Goal: Information Seeking & Learning: Learn about a topic

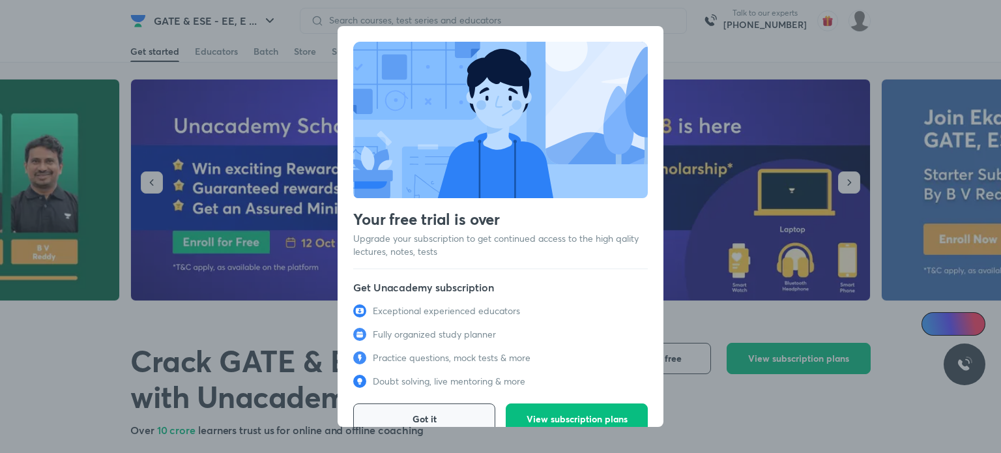
click at [421, 413] on span "Got it" at bounding box center [424, 418] width 24 height 13
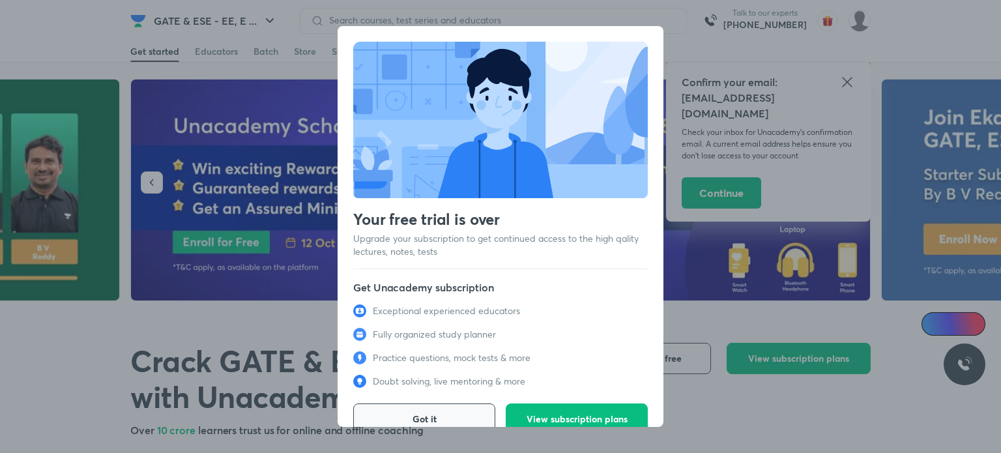
click at [421, 413] on span "Got it" at bounding box center [424, 418] width 24 height 13
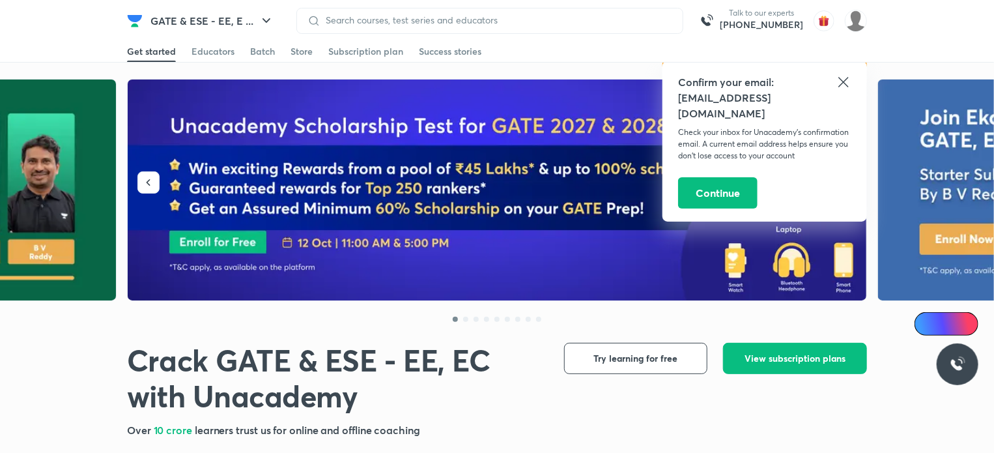
click at [841, 83] on icon at bounding box center [844, 82] width 16 height 16
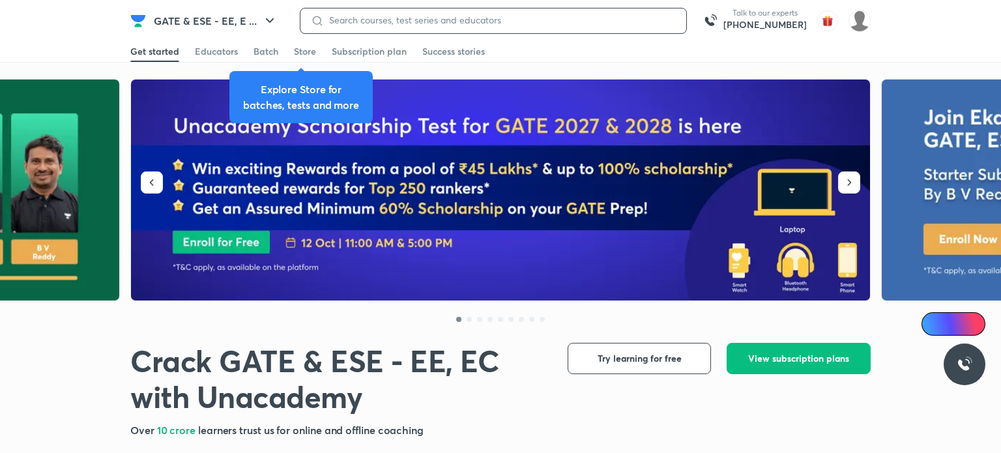
click at [425, 20] on input at bounding box center [500, 20] width 352 height 10
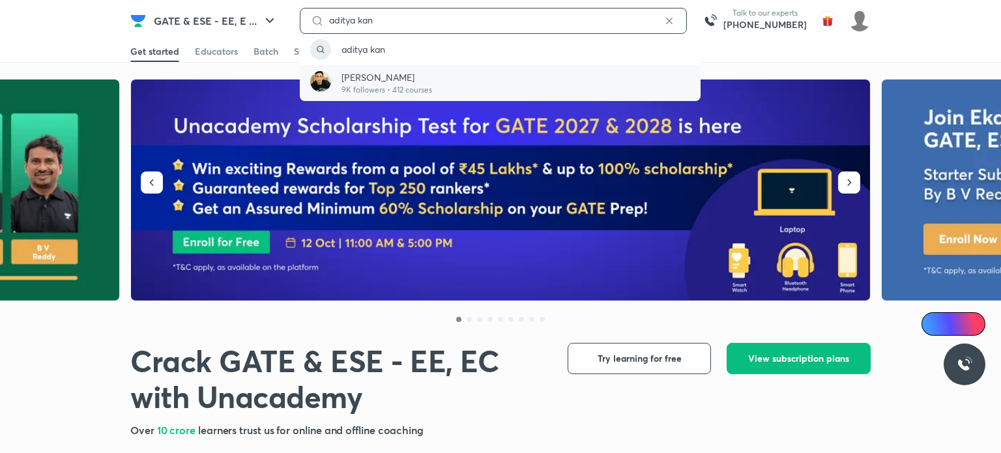
type input "aditya kan"
click at [390, 72] on p "[PERSON_NAME]" at bounding box center [386, 77] width 91 height 14
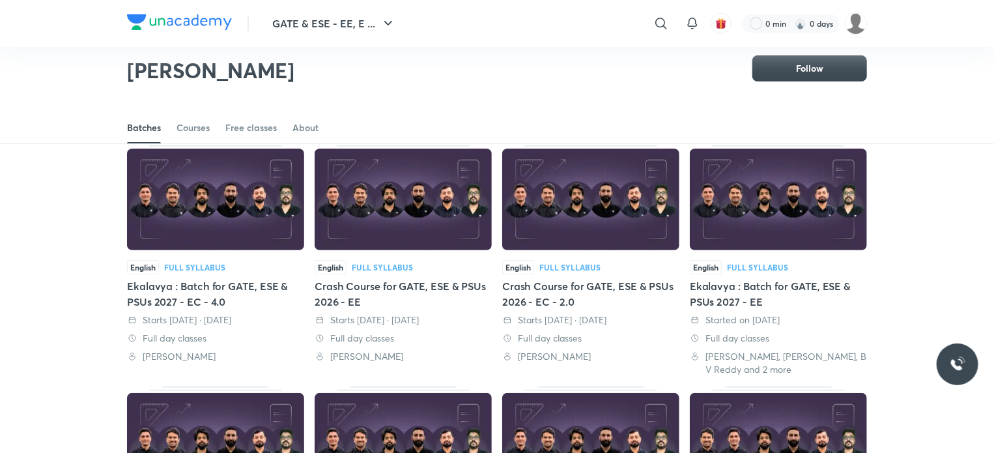
scroll to position [65, 0]
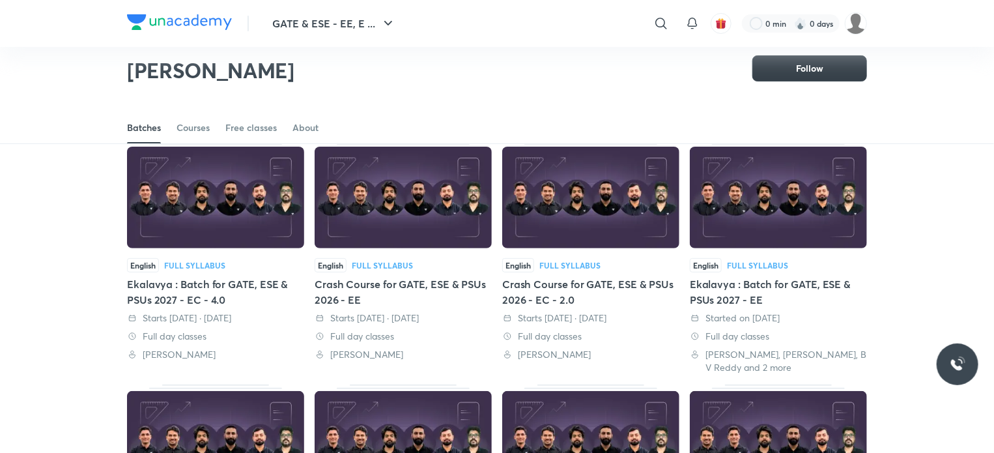
click at [779, 63] on button "Follow" at bounding box center [809, 68] width 115 height 26
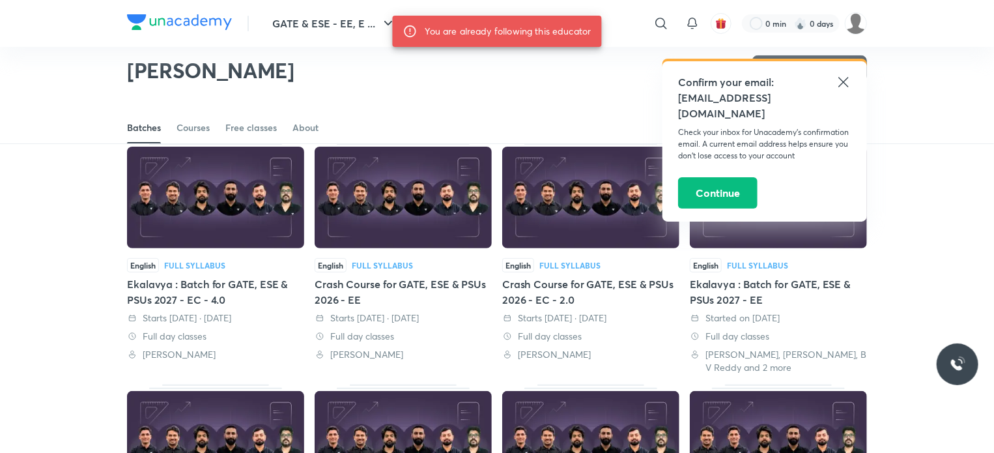
click at [852, 85] on div "Confirm your email: p67292335@gmail.com Check your inbox for Unacademy’s confir…" at bounding box center [764, 141] width 205 height 160
click at [848, 83] on icon at bounding box center [844, 82] width 16 height 16
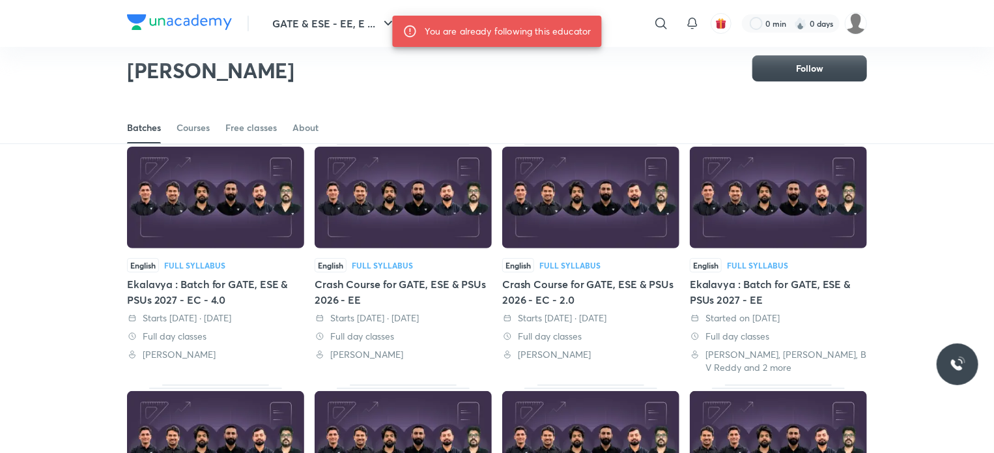
scroll to position [0, 0]
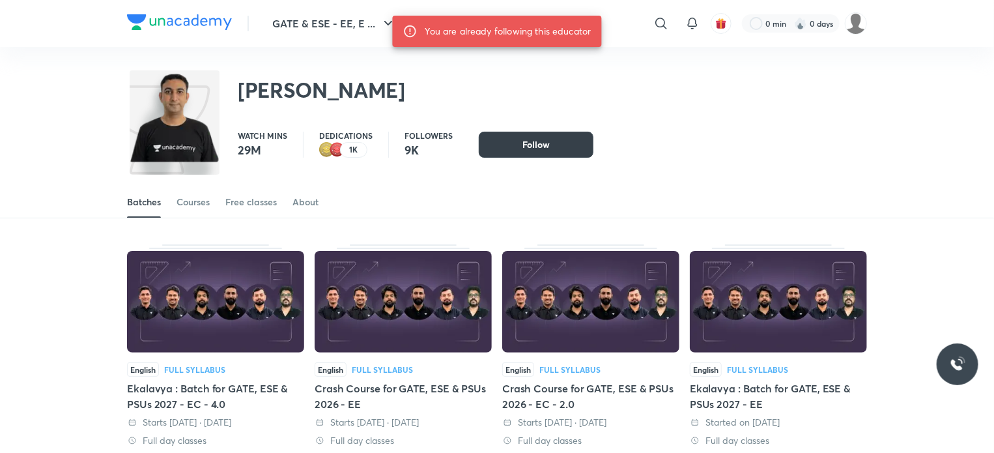
click at [528, 138] on span "Follow" at bounding box center [535, 144] width 27 height 13
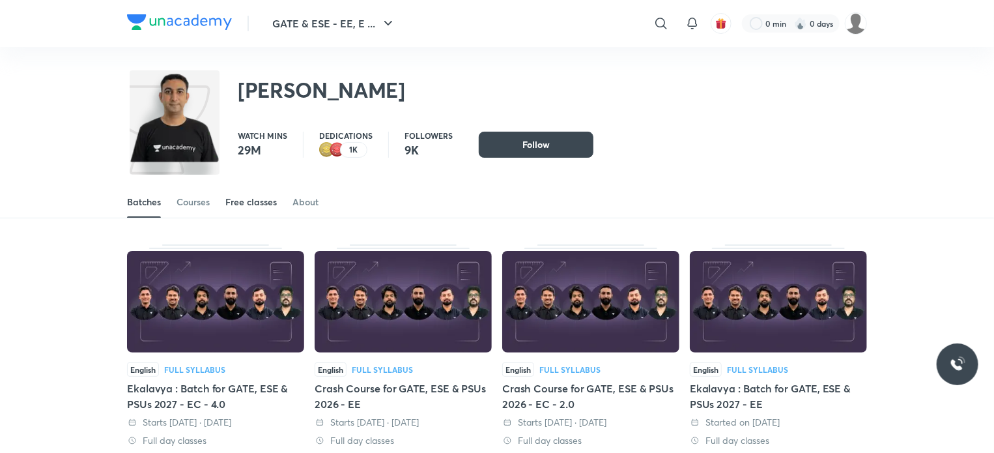
click at [242, 205] on div "Free classes" at bounding box center [250, 201] width 51 height 13
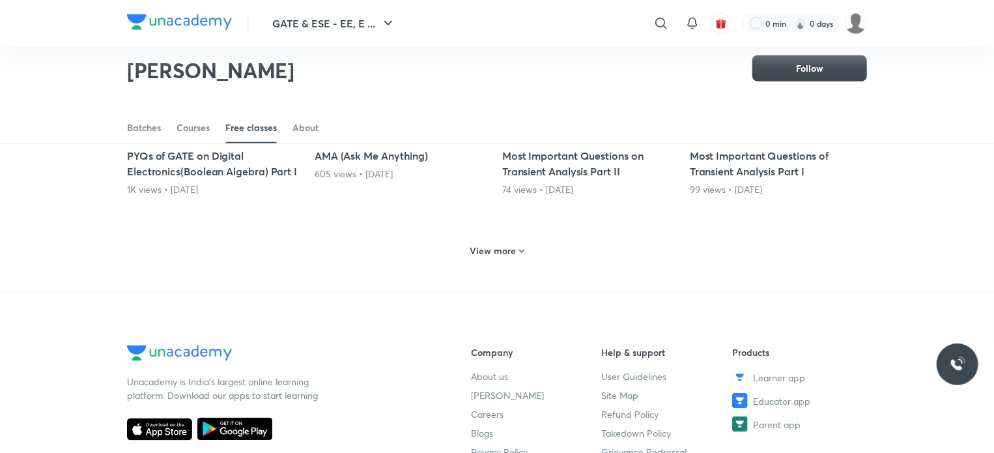
scroll to position [578, 0]
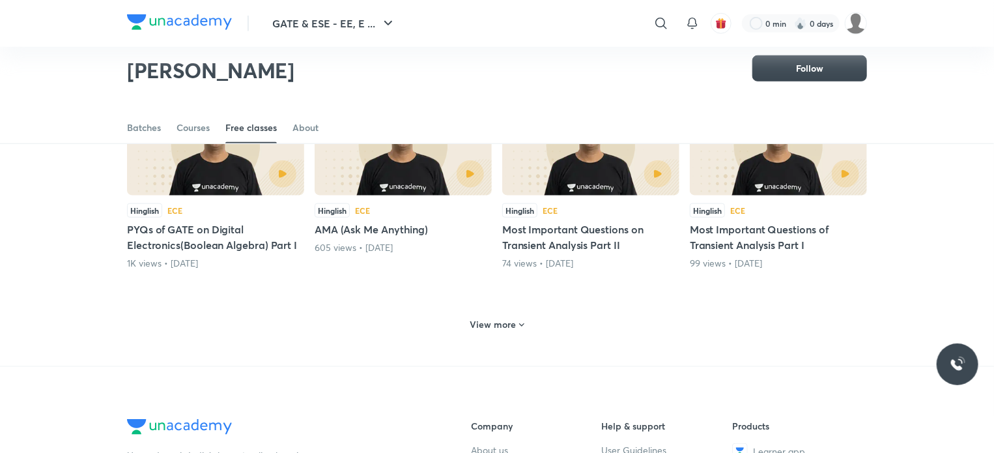
click at [476, 332] on div "View more" at bounding box center [497, 324] width 64 height 21
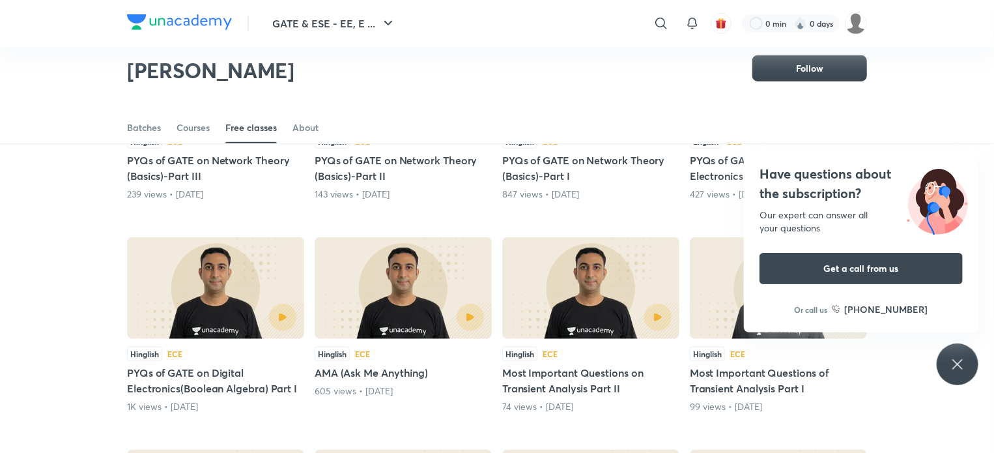
scroll to position [302, 0]
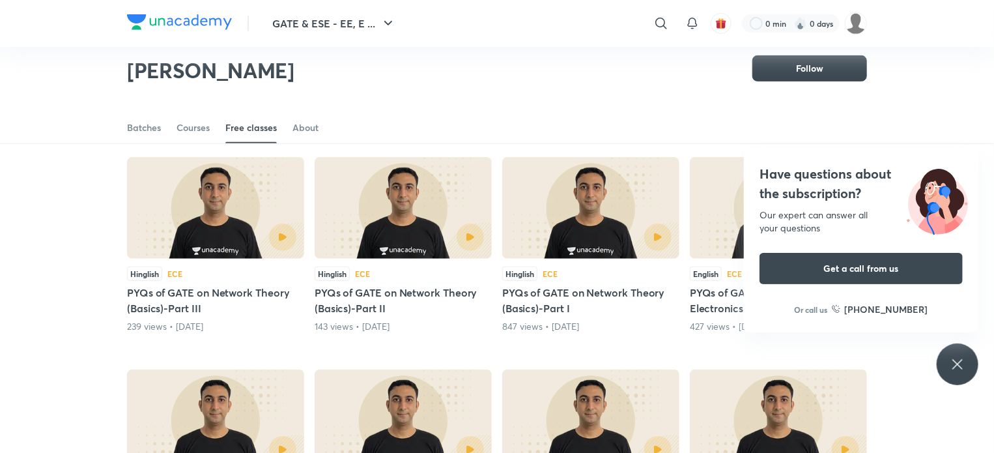
click at [952, 353] on div "Have questions about the subscription? Our expert can answer all your questions…" at bounding box center [958, 364] width 42 height 42
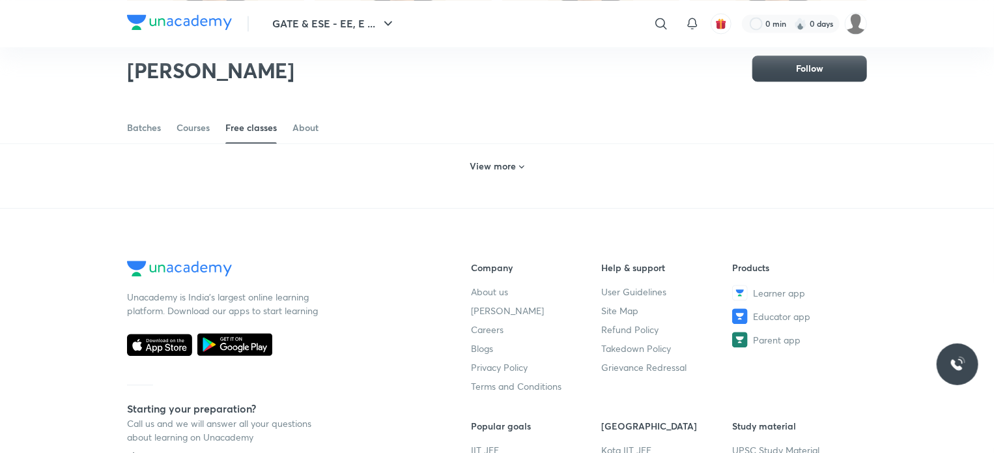
scroll to position [1285, 0]
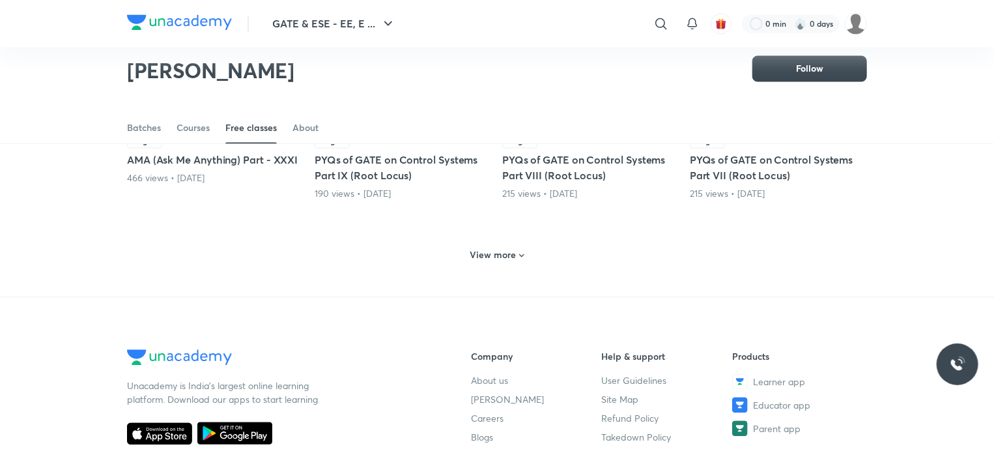
click at [502, 254] on h6 "View more" at bounding box center [493, 254] width 46 height 13
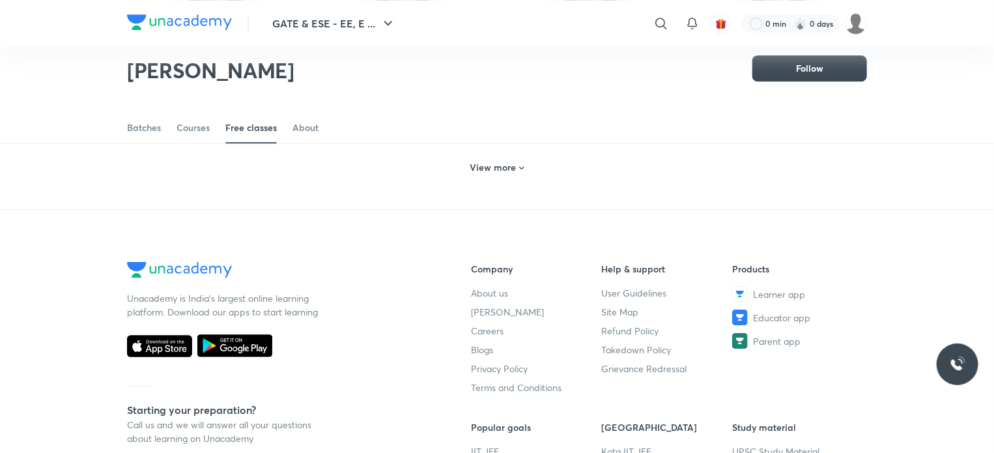
scroll to position [2009, 0]
click at [510, 173] on div "View more" at bounding box center [497, 167] width 64 height 21
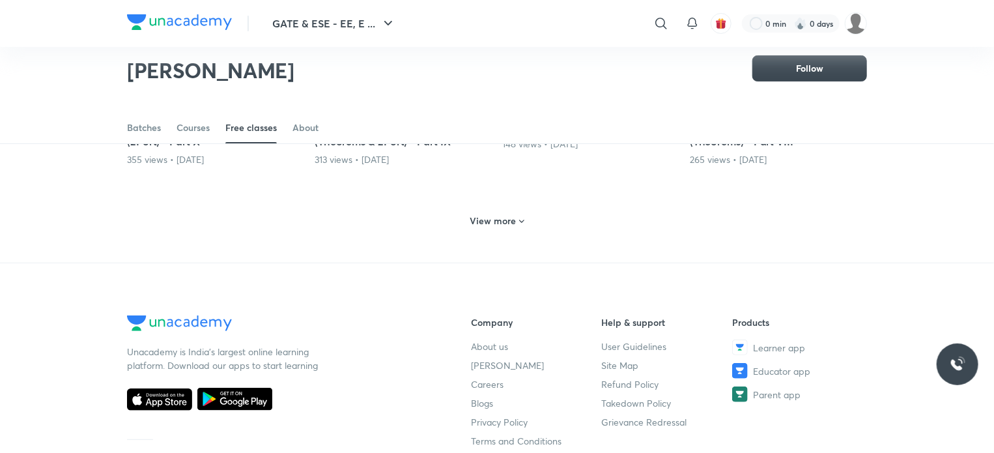
scroll to position [2596, 0]
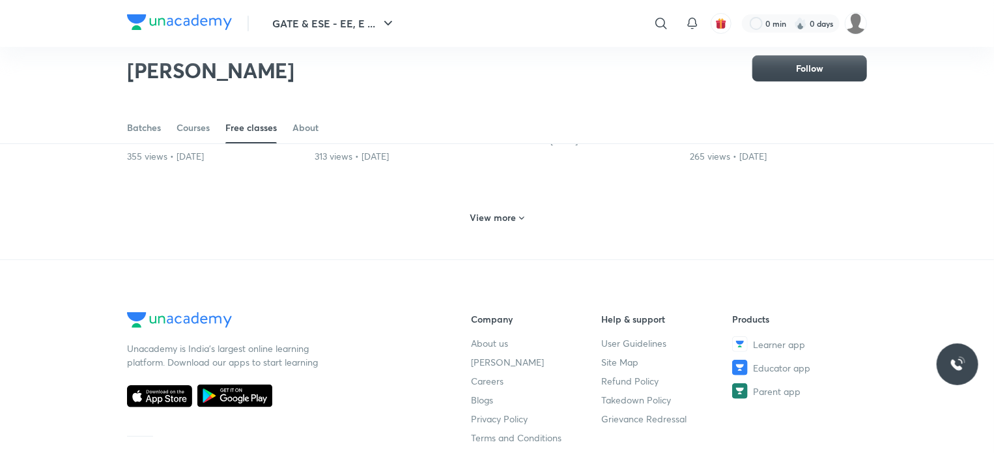
click at [476, 221] on div "View more" at bounding box center [497, 217] width 64 height 21
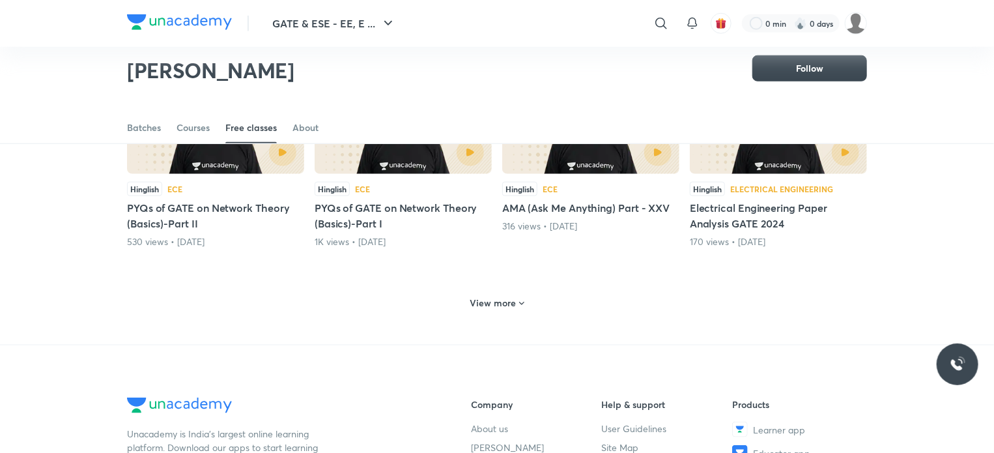
scroll to position [3150, 0]
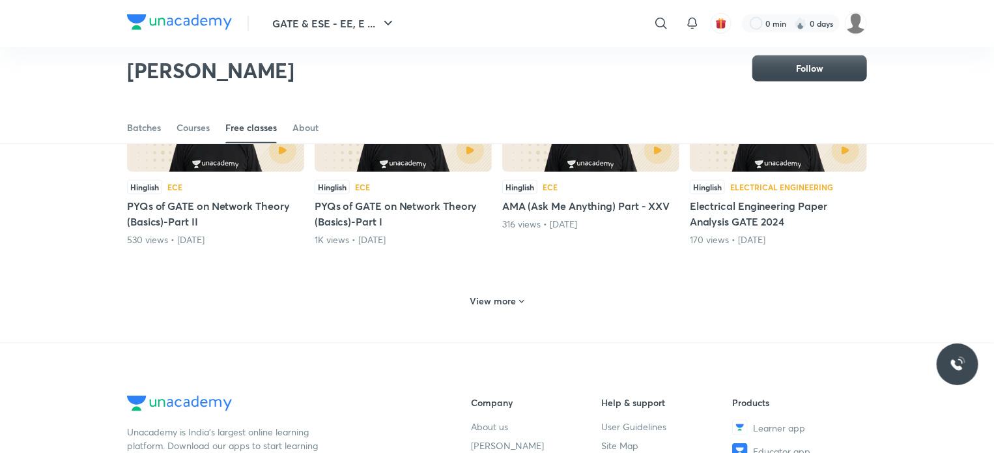
click at [491, 300] on h6 "View more" at bounding box center [493, 300] width 46 height 13
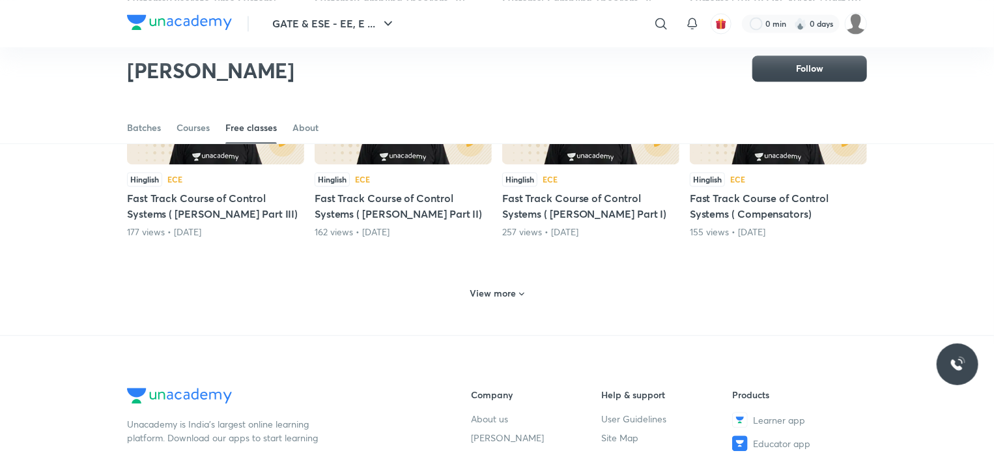
scroll to position [3796, 0]
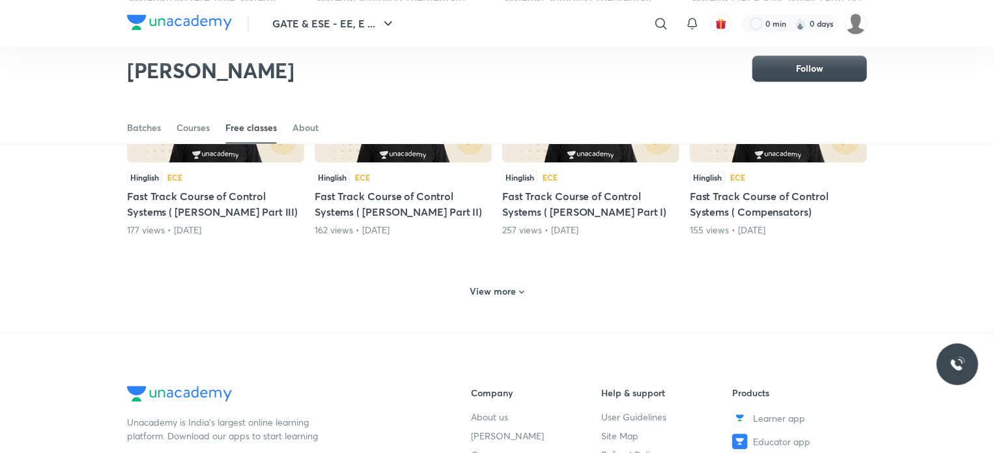
click at [487, 285] on h6 "View more" at bounding box center [493, 291] width 46 height 13
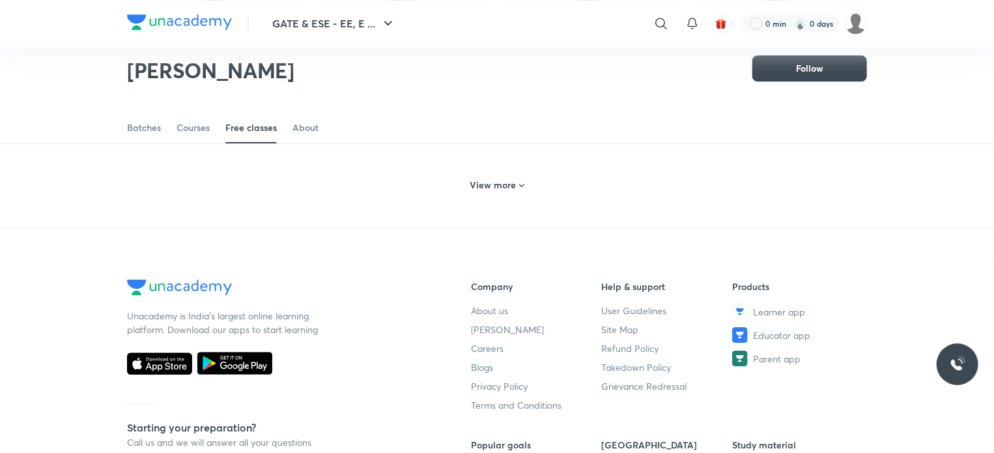
scroll to position [4541, 0]
click at [517, 184] on span at bounding box center [522, 185] width 10 height 12
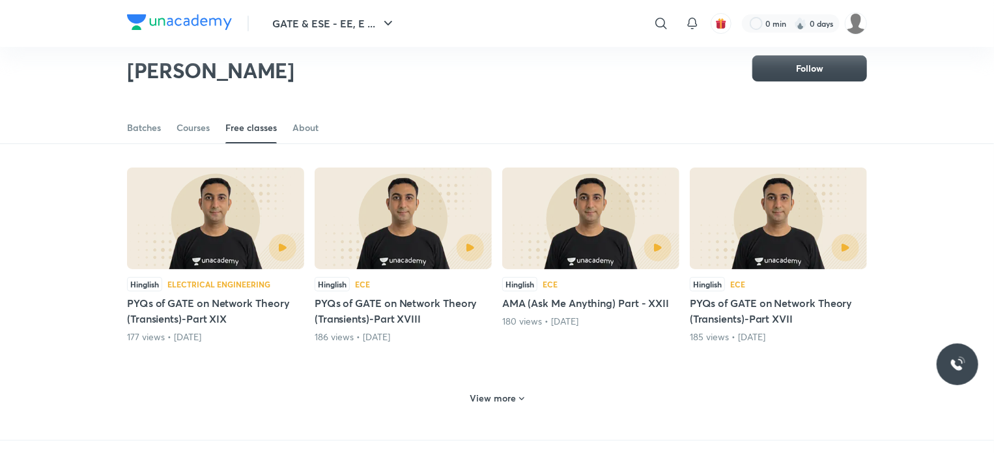
scroll to position [5019, 0]
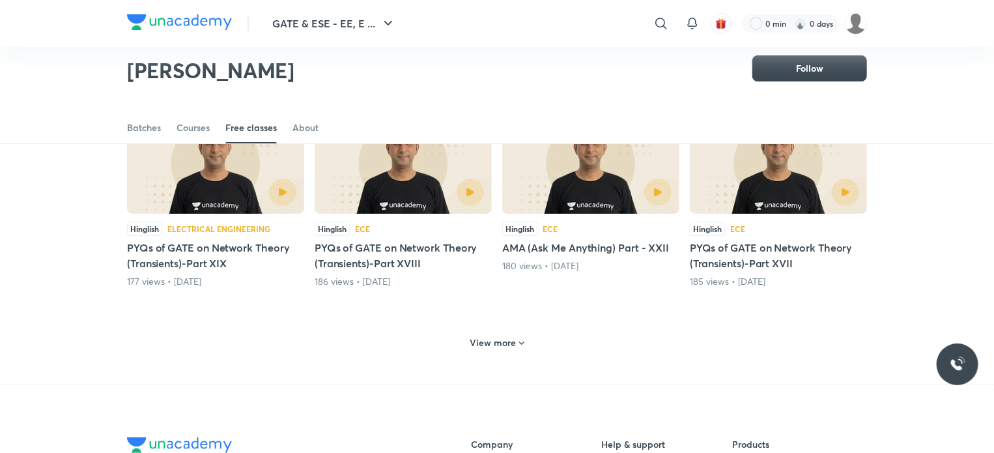
click at [488, 338] on h6 "View more" at bounding box center [493, 342] width 46 height 13
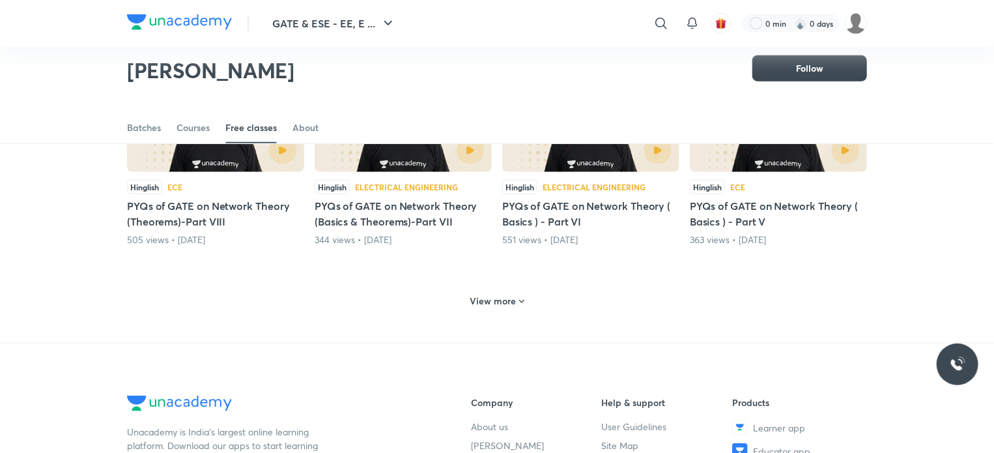
scroll to position [5725, 0]
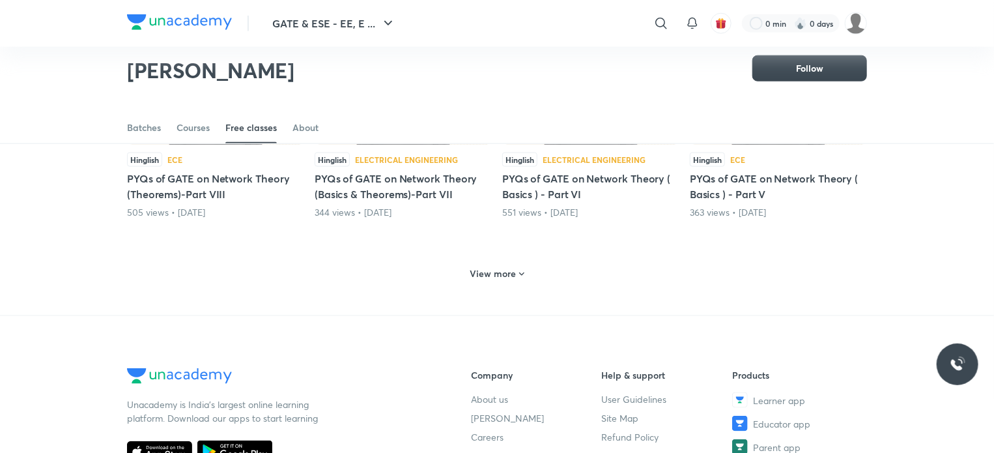
click at [500, 278] on div "View more" at bounding box center [497, 272] width 740 height 34
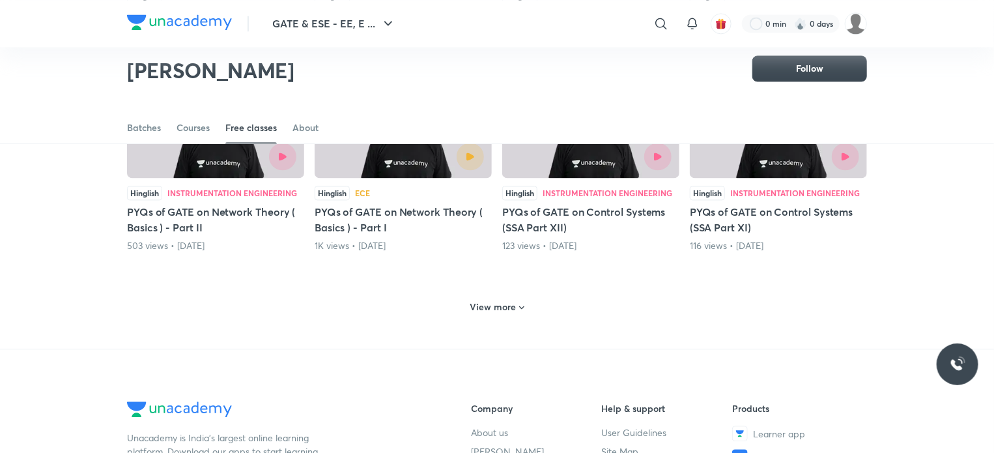
scroll to position [6314, 0]
click at [474, 300] on h6 "View more" at bounding box center [493, 306] width 46 height 13
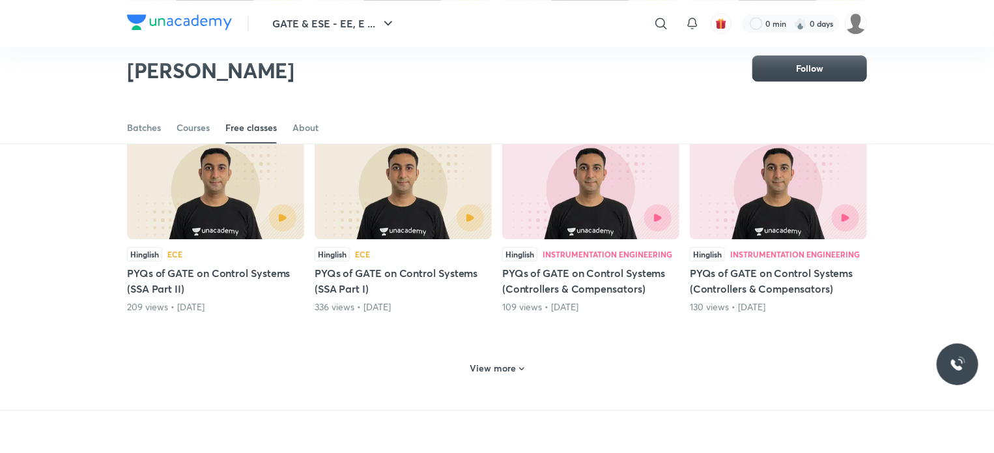
scroll to position [6890, 0]
click at [499, 363] on h6 "View more" at bounding box center [493, 367] width 46 height 13
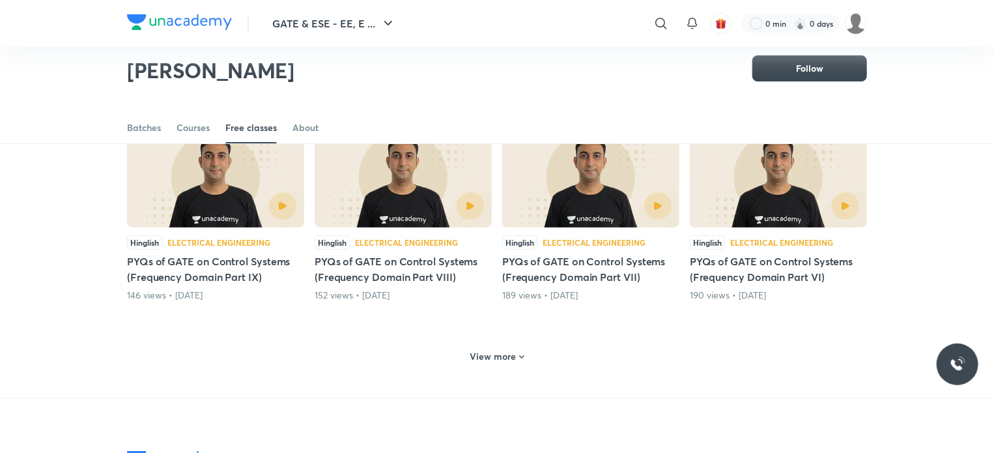
scroll to position [7546, 0]
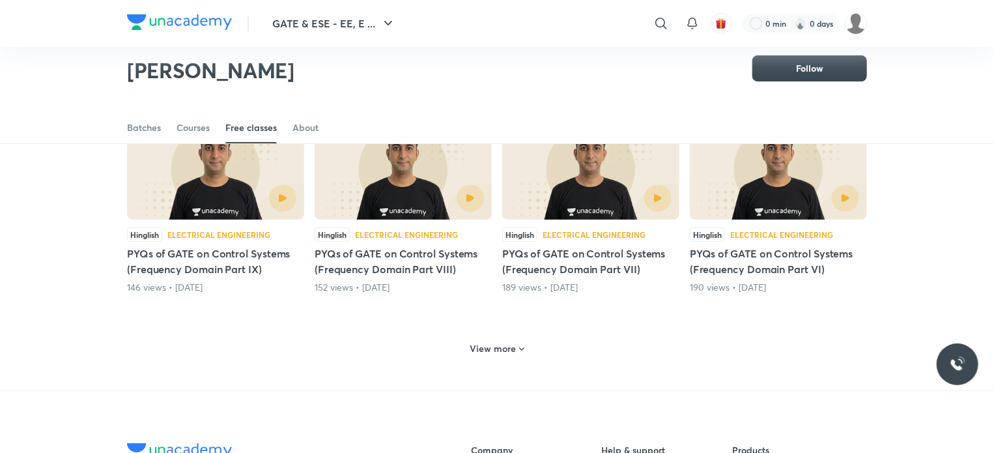
click at [503, 342] on h6 "View more" at bounding box center [493, 348] width 46 height 13
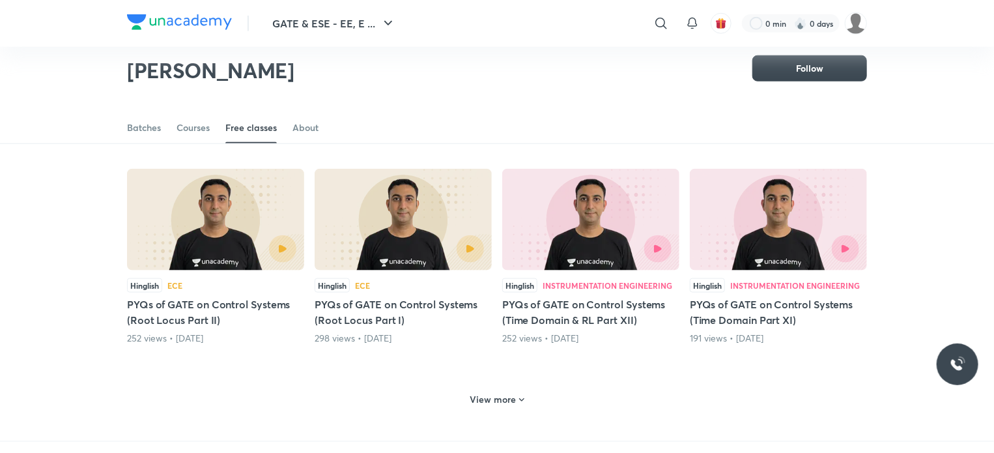
scroll to position [8143, 0]
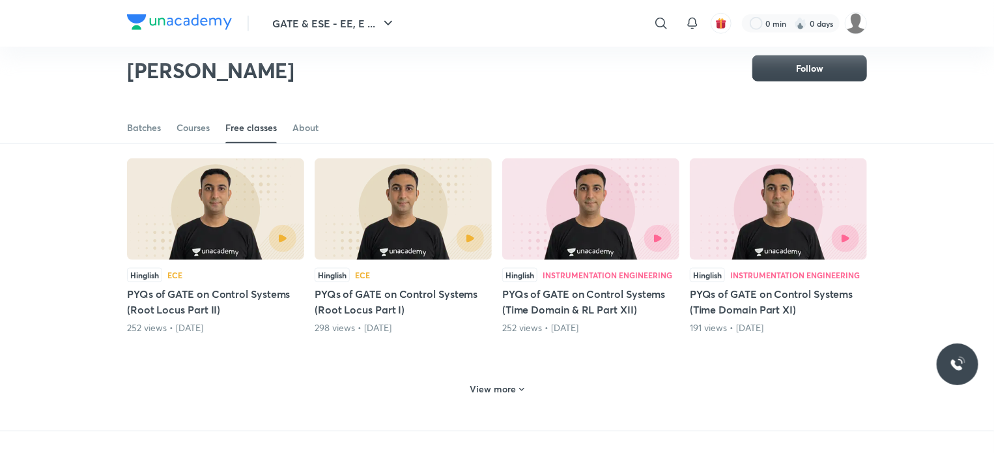
click at [497, 378] on div "View more" at bounding box center [497, 388] width 64 height 21
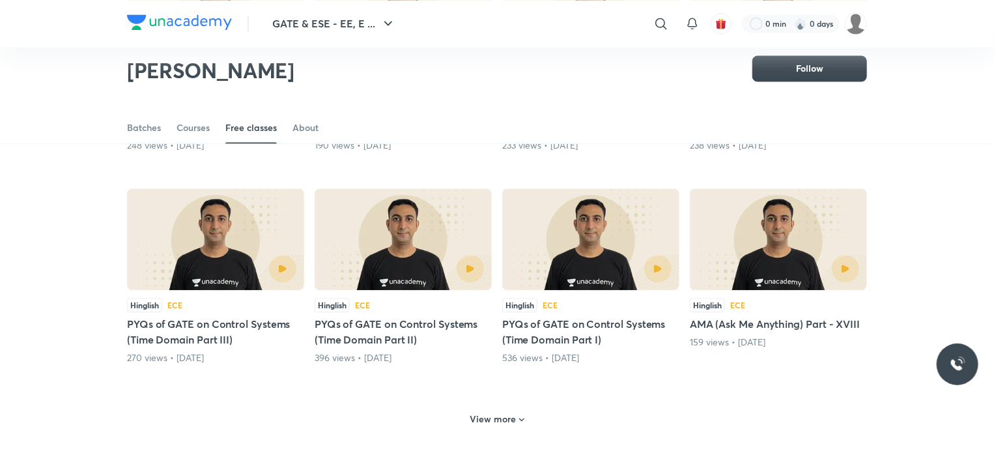
scroll to position [8752, 0]
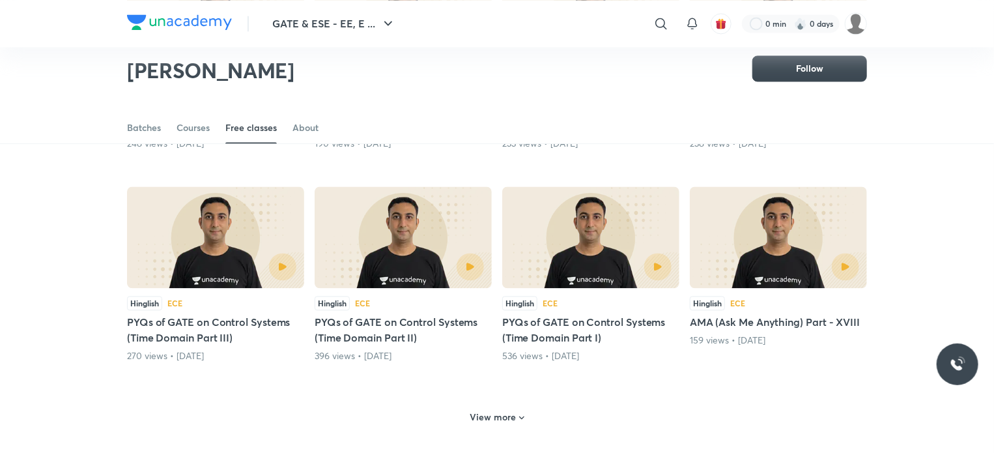
click at [500, 406] on div "View more" at bounding box center [497, 416] width 64 height 21
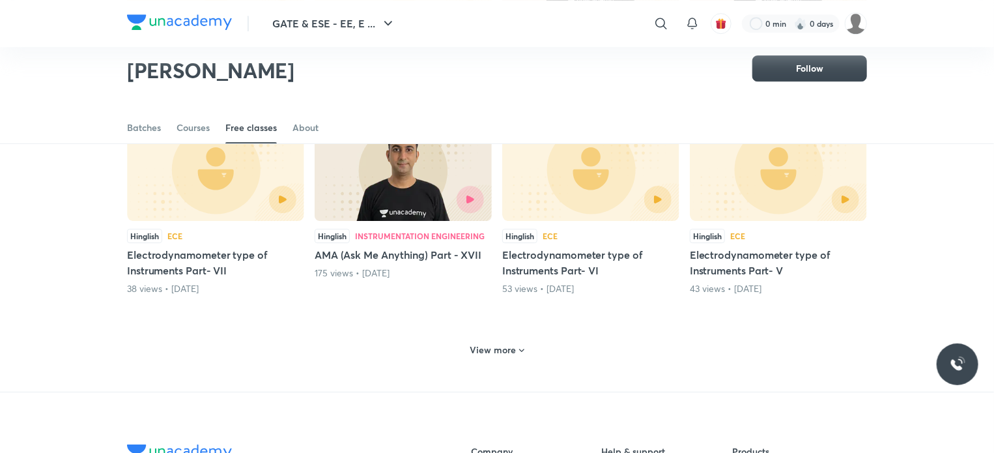
scroll to position [9457, 0]
click at [500, 348] on div "View more" at bounding box center [497, 348] width 740 height 34
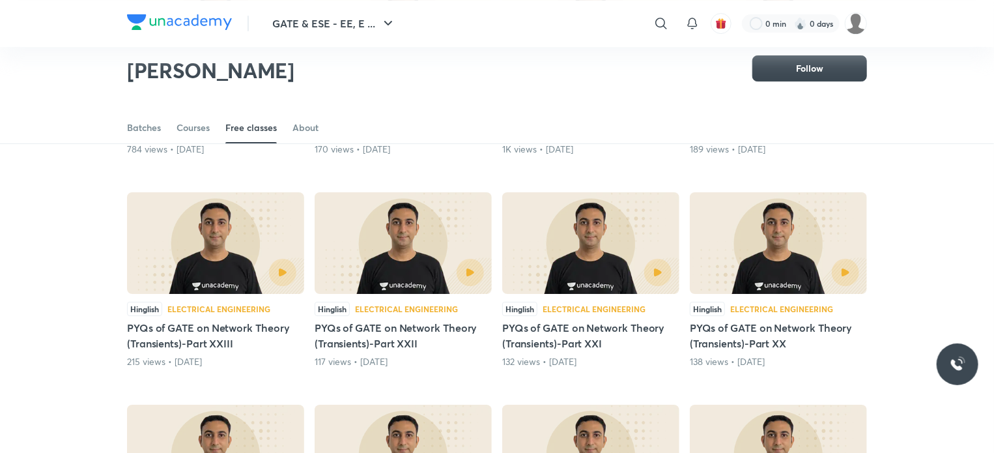
scroll to position [4727, 0]
drag, startPoint x: 192, startPoint y: 320, endPoint x: 415, endPoint y: -79, distance: 457.0
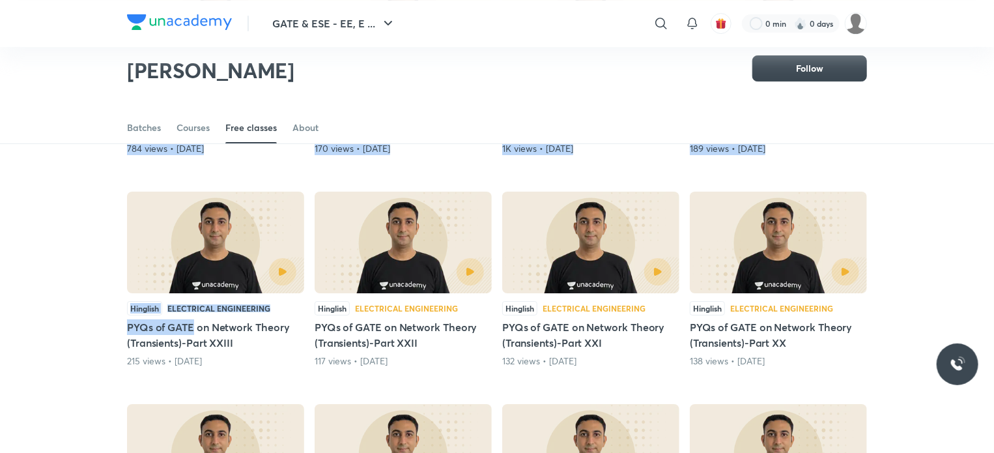
scroll to position [3965, 0]
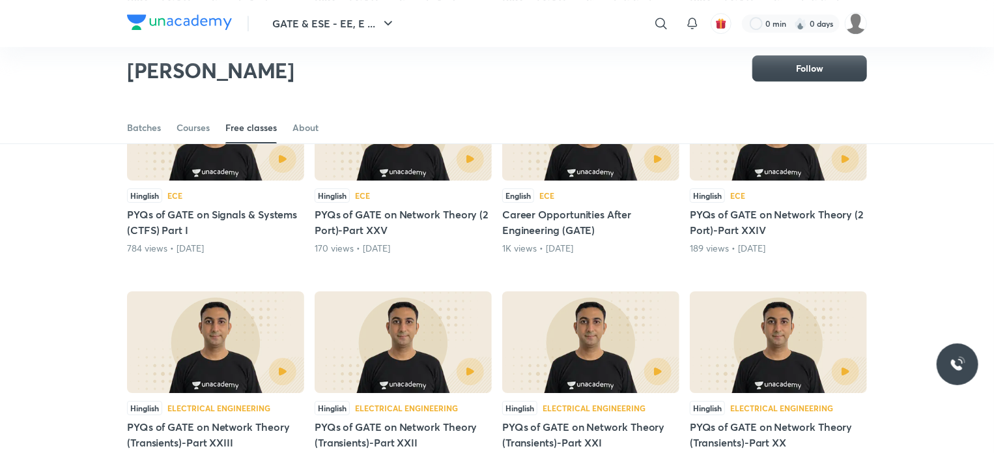
scroll to position [4624, 0]
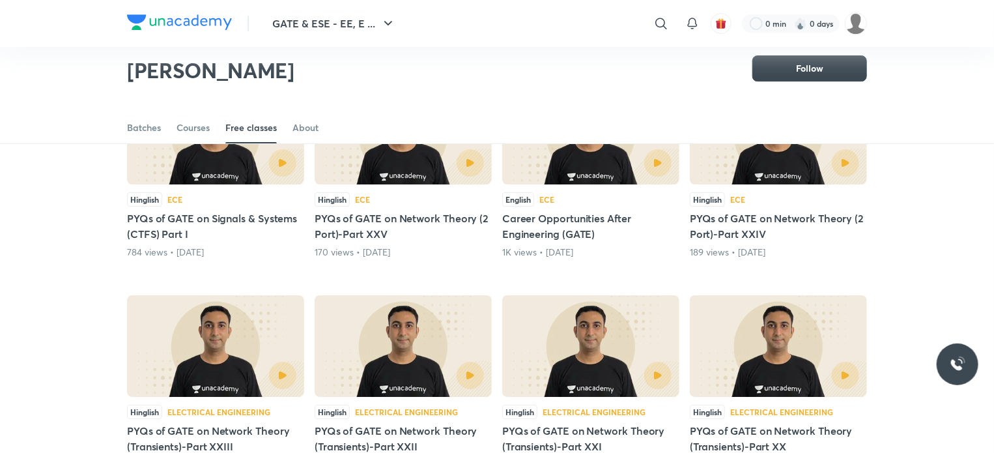
click at [700, 224] on h5 "PYQs of GATE on Network Theory (2 Port)-Part XXIV" at bounding box center [778, 225] width 177 height 31
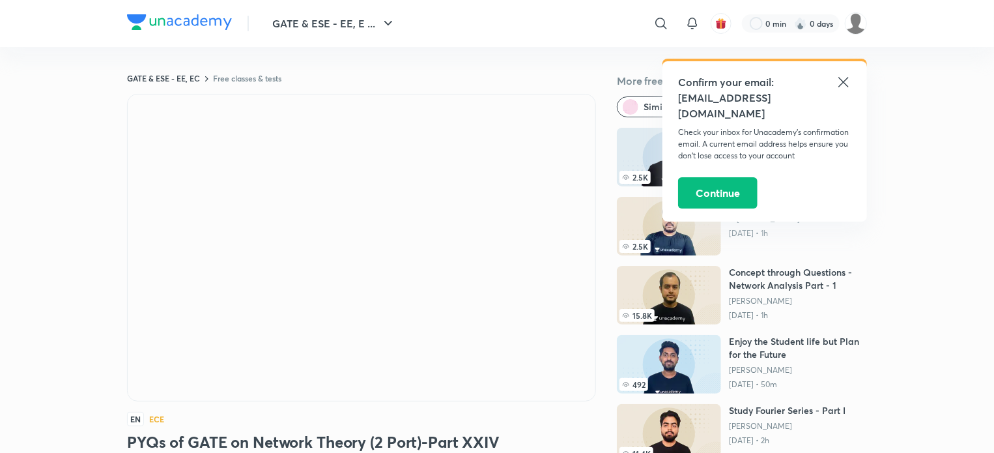
click at [838, 89] on icon at bounding box center [844, 82] width 16 height 16
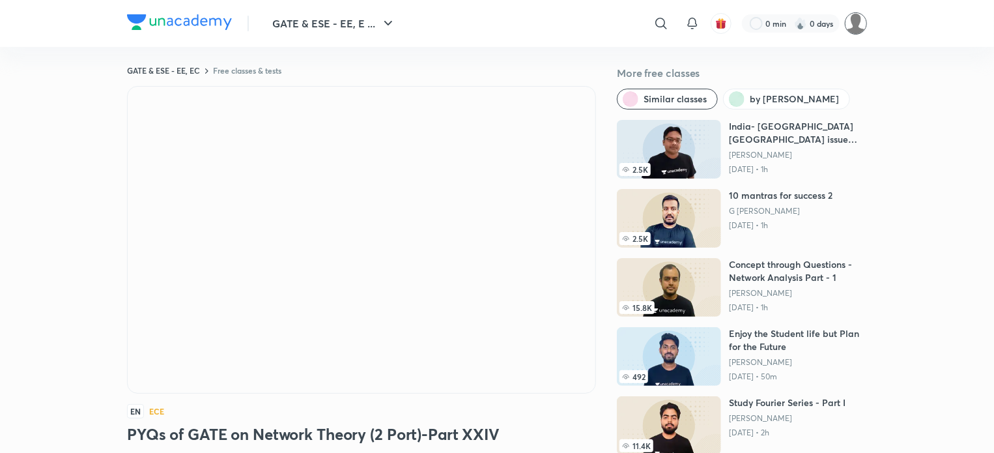
click at [849, 24] on img at bounding box center [856, 23] width 22 height 22
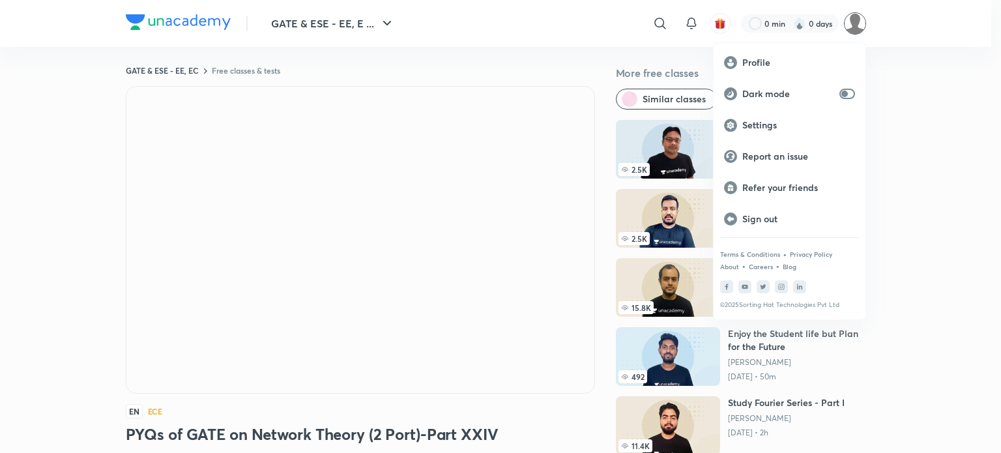
click at [852, 23] on div at bounding box center [500, 226] width 1001 height 453
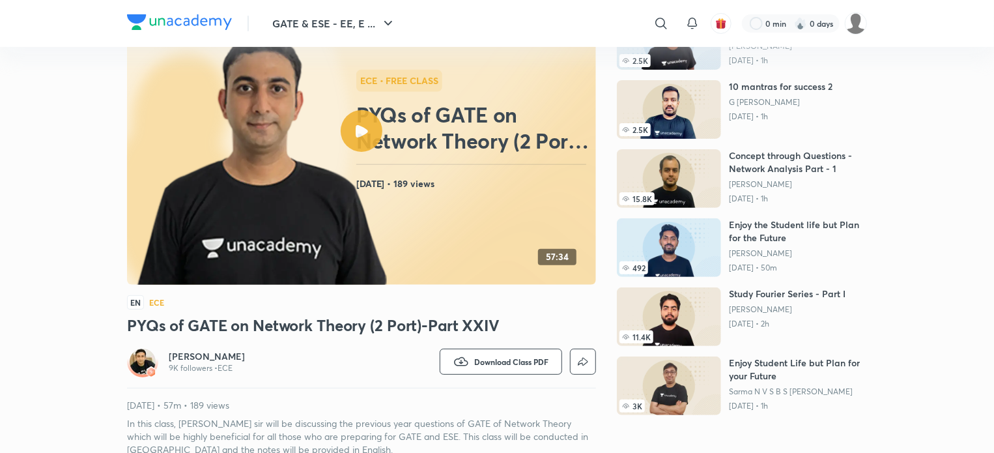
scroll to position [130, 0]
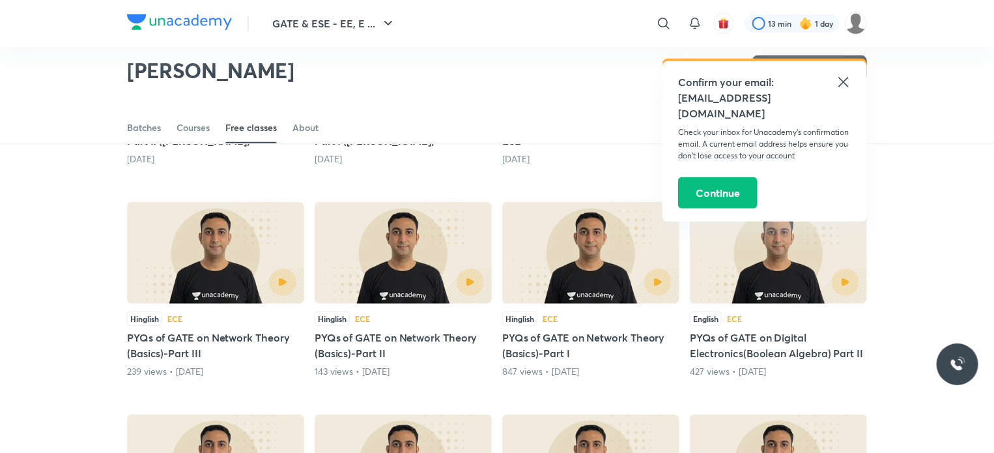
scroll to position [257, 0]
click at [845, 78] on icon at bounding box center [844, 82] width 16 height 16
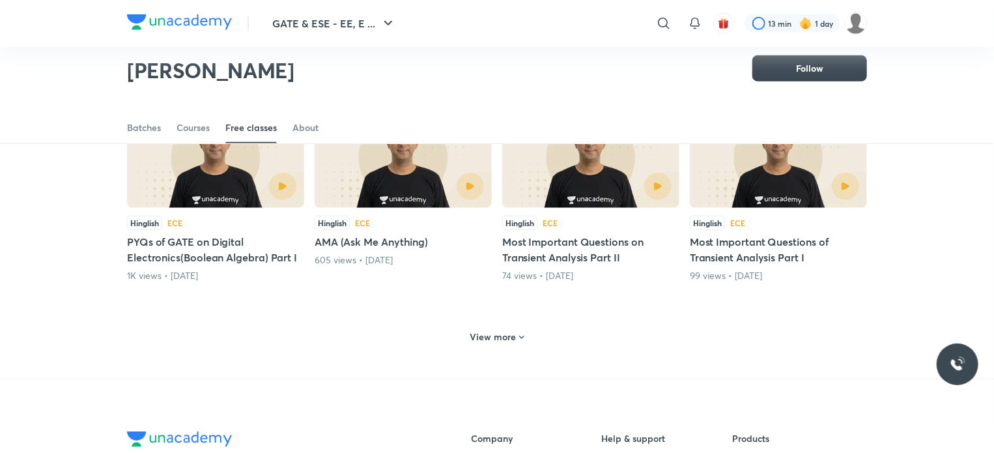
scroll to position [565, 0]
click at [480, 340] on h6 "View more" at bounding box center [493, 336] width 46 height 13
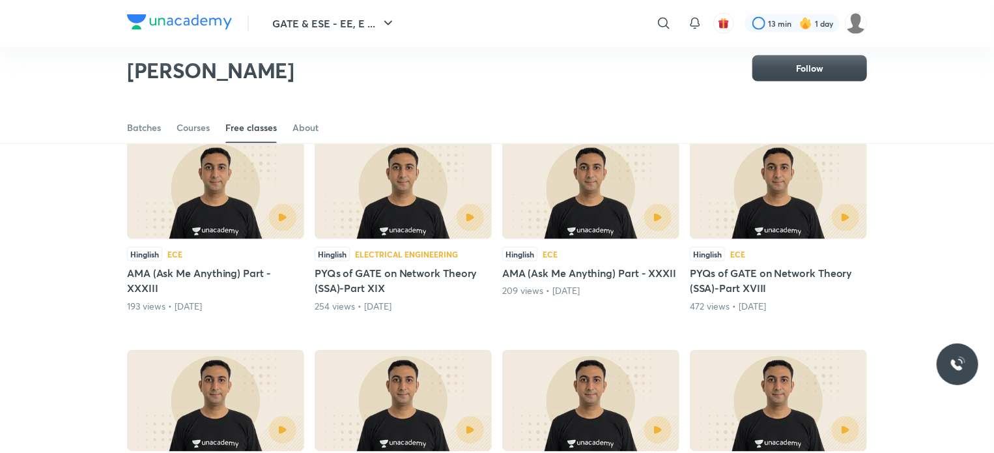
scroll to position [960, 0]
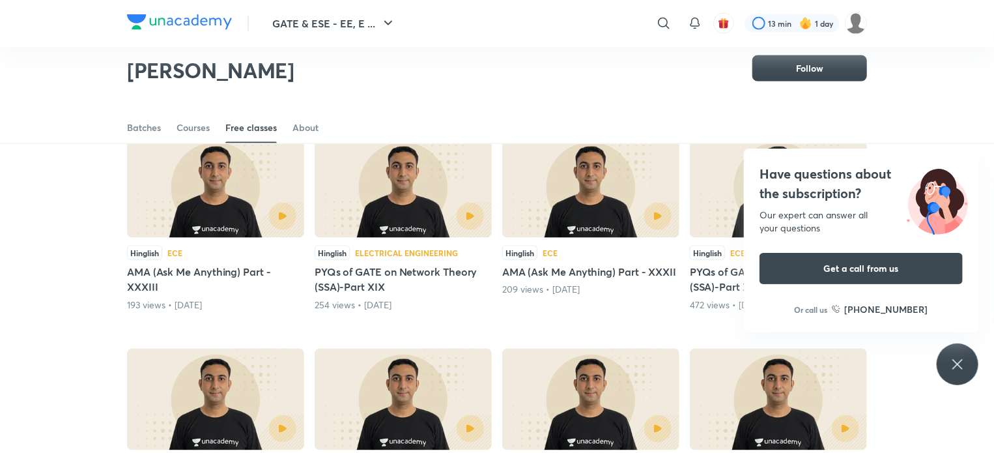
click at [971, 161] on div "Have questions about the subscription? Our expert can answer all your questions…" at bounding box center [861, 241] width 235 height 184
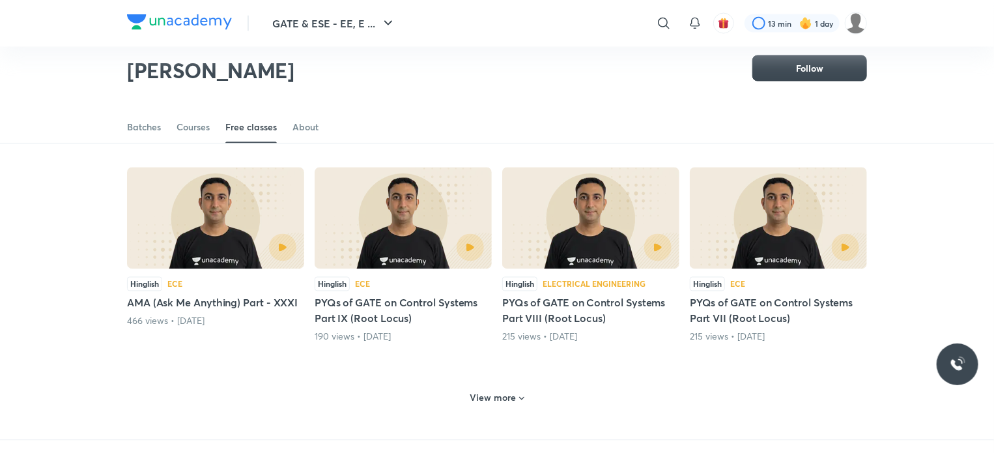
scroll to position [1149, 0]
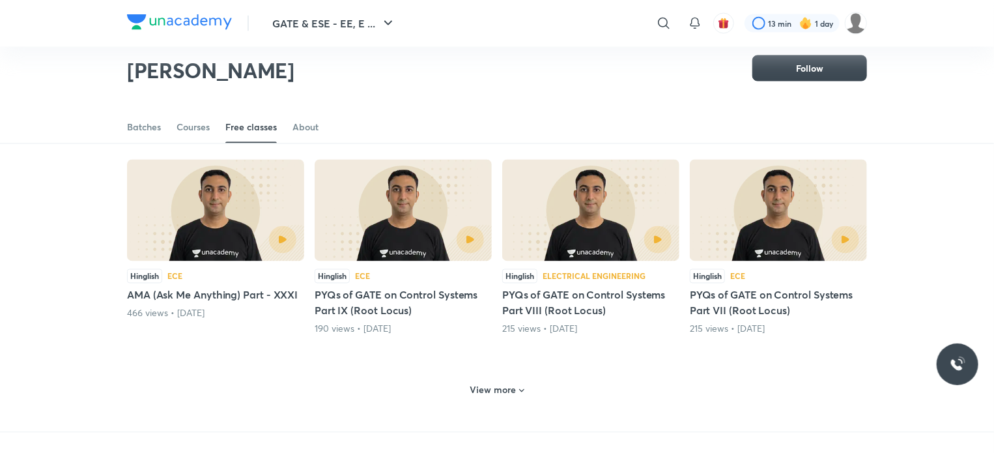
click at [503, 399] on div "View more" at bounding box center [497, 389] width 740 height 34
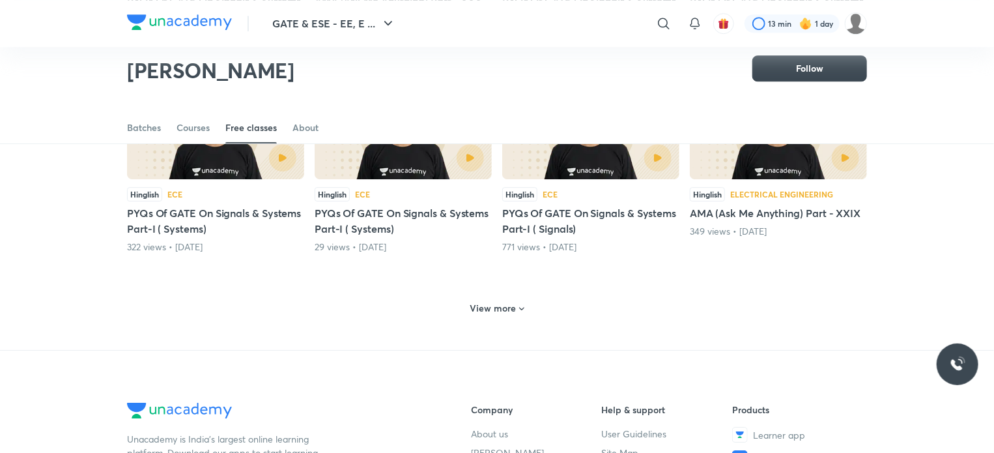
scroll to position [1892, 0]
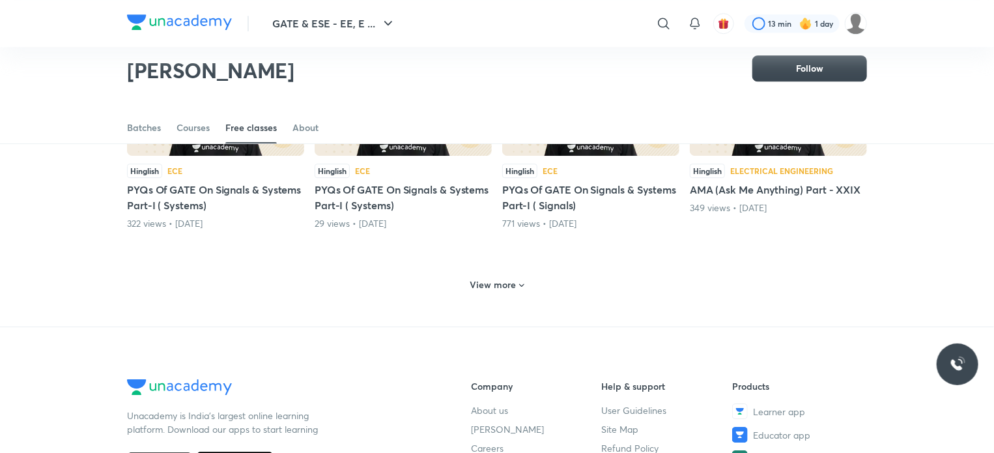
click at [495, 280] on h6 "View more" at bounding box center [493, 284] width 46 height 13
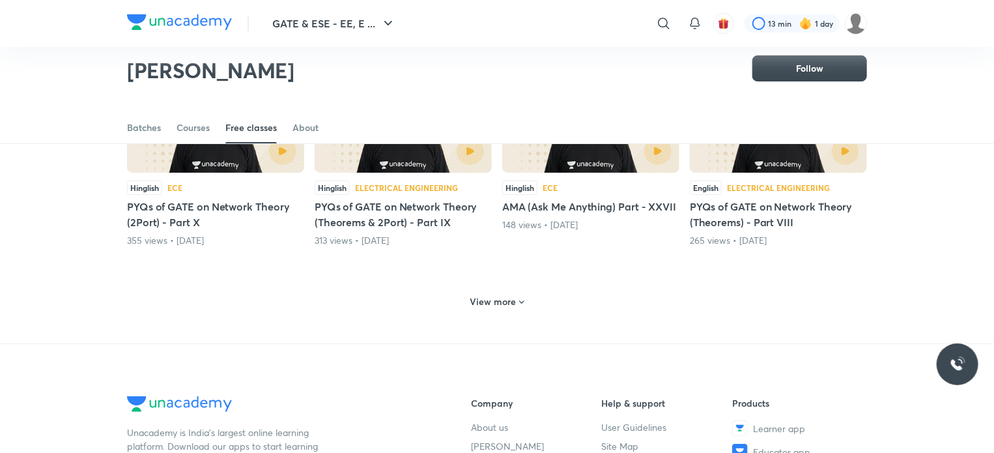
scroll to position [2514, 0]
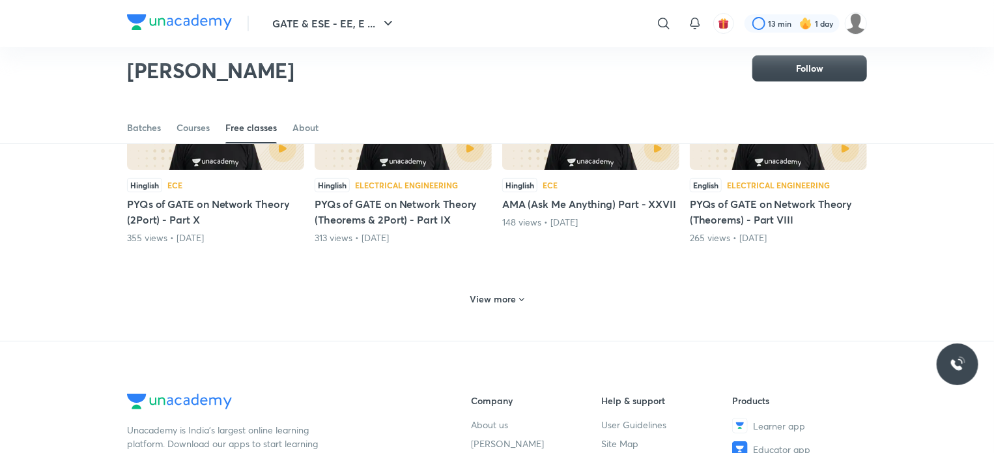
click at [512, 300] on h6 "View more" at bounding box center [493, 298] width 46 height 13
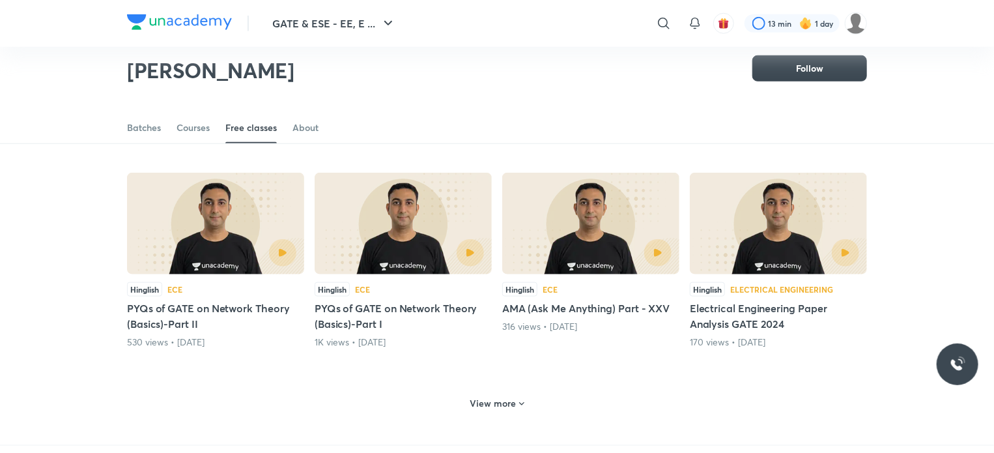
scroll to position [3048, 0]
click at [512, 401] on h6 "View more" at bounding box center [493, 402] width 46 height 13
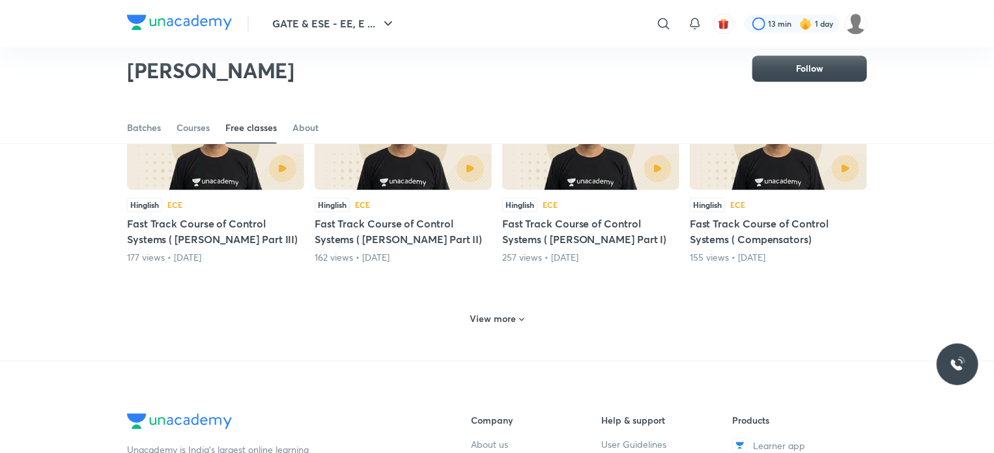
scroll to position [3770, 0]
click at [489, 322] on div "View more" at bounding box center [497, 317] width 64 height 21
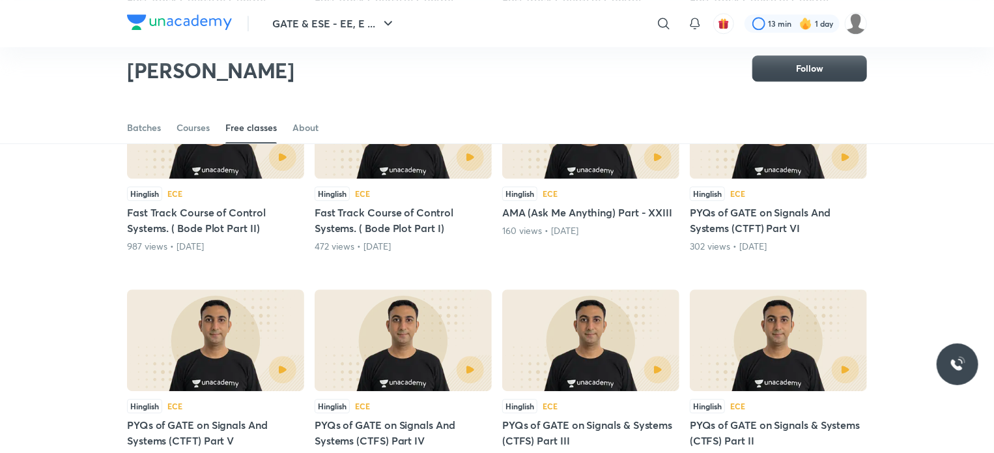
scroll to position [4416, 0]
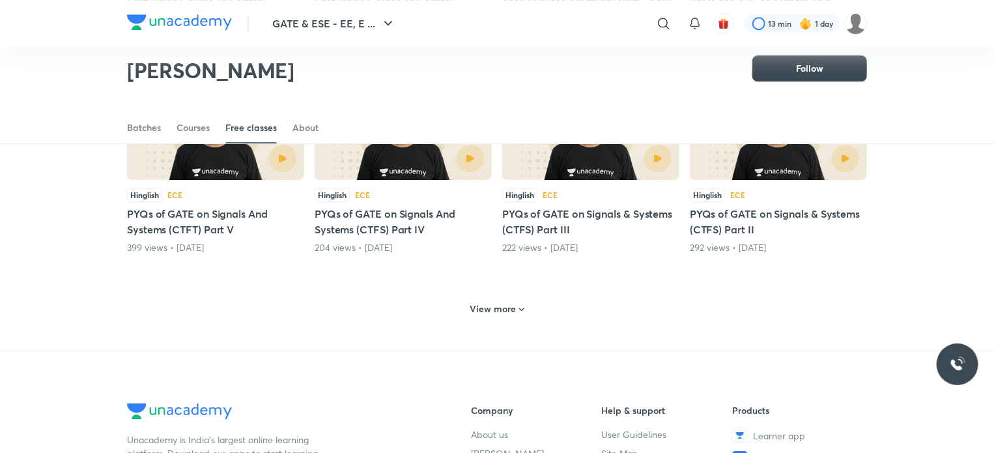
click at [492, 310] on div "View more" at bounding box center [497, 308] width 64 height 21
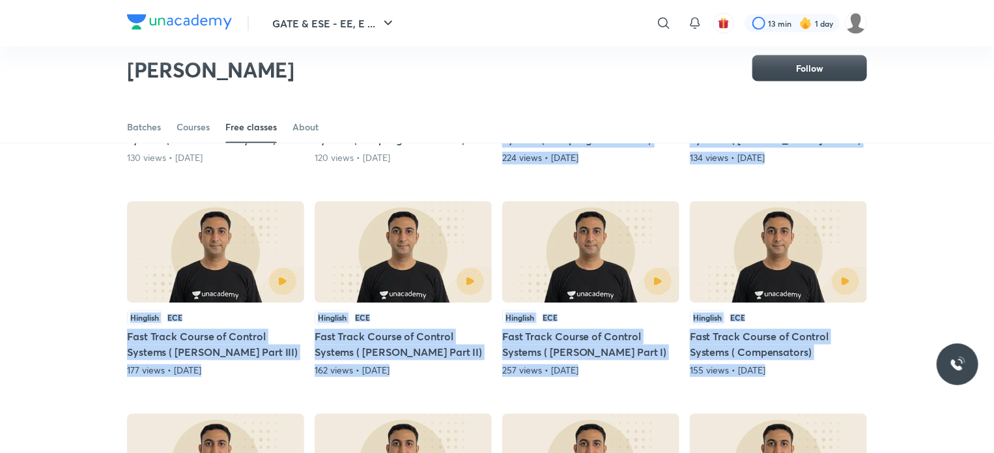
scroll to position [3609, 0]
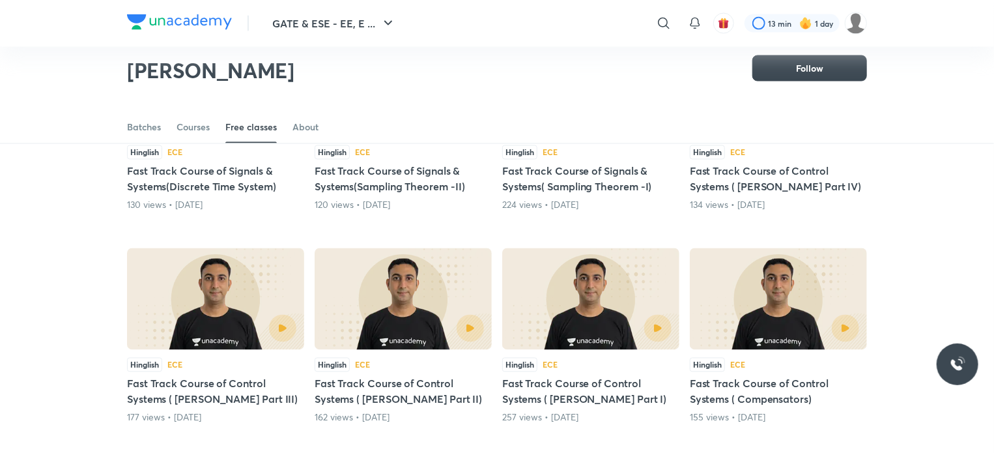
drag, startPoint x: 397, startPoint y: 291, endPoint x: 341, endPoint y: 438, distance: 158.1
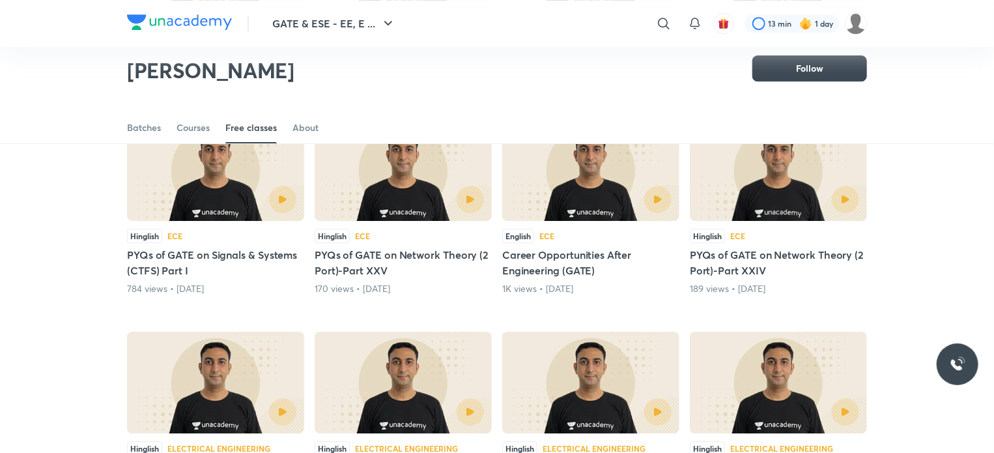
scroll to position [4585, 0]
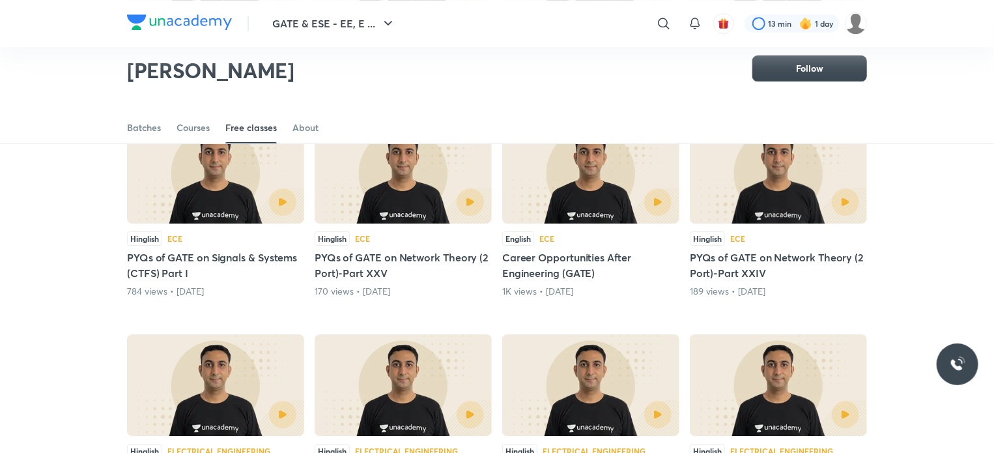
click at [748, 249] on h5 "PYQs of GATE on Network Theory (2 Port)-Part XXIV" at bounding box center [778, 264] width 177 height 31
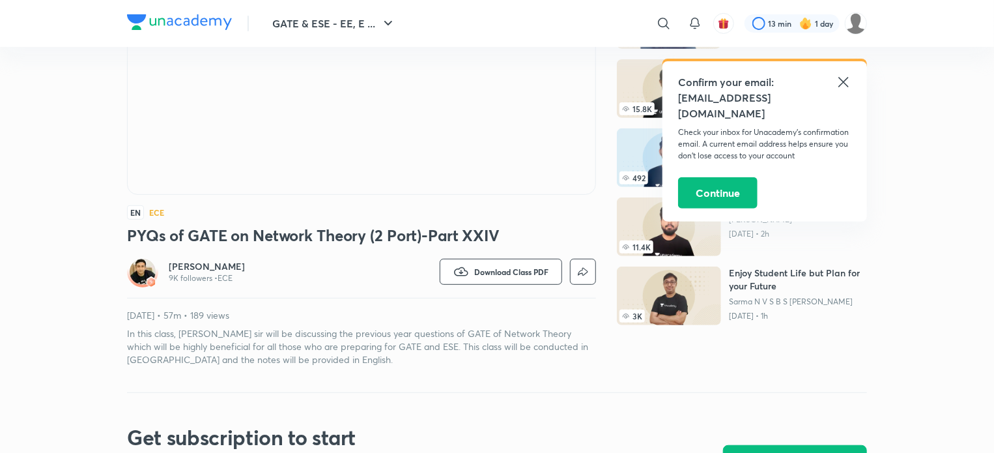
scroll to position [220, 0]
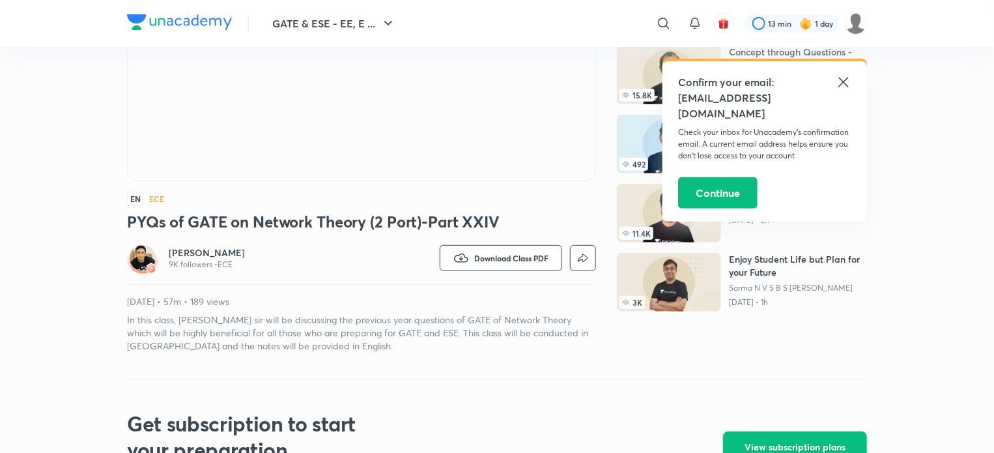
click at [840, 87] on icon at bounding box center [844, 82] width 16 height 16
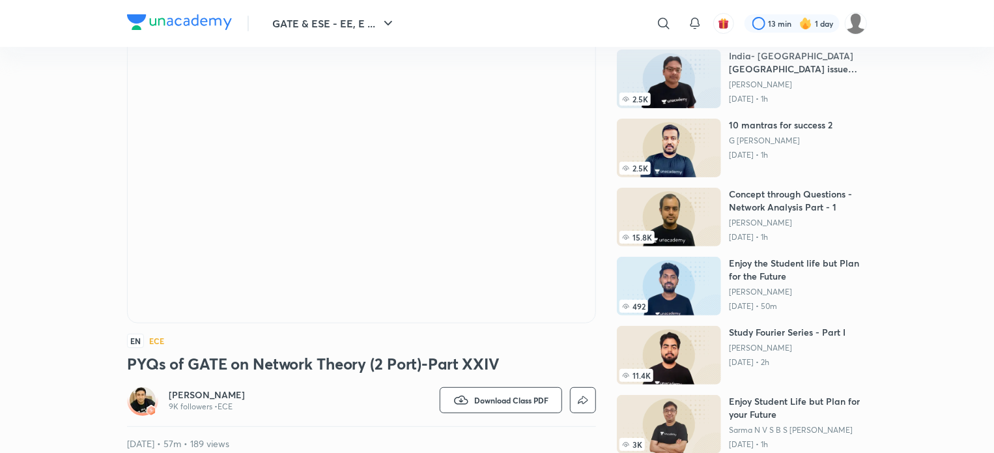
scroll to position [86, 0]
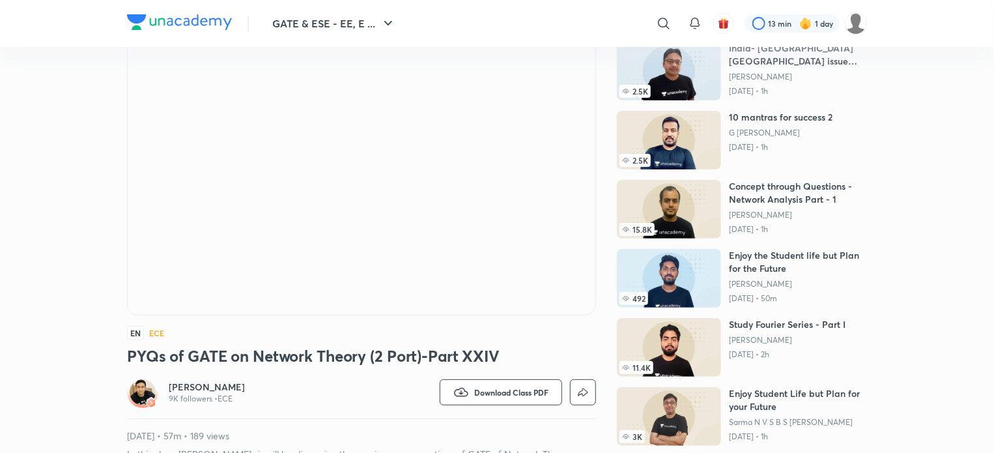
click at [203, 390] on h6 "[PERSON_NAME]" at bounding box center [207, 386] width 76 height 13
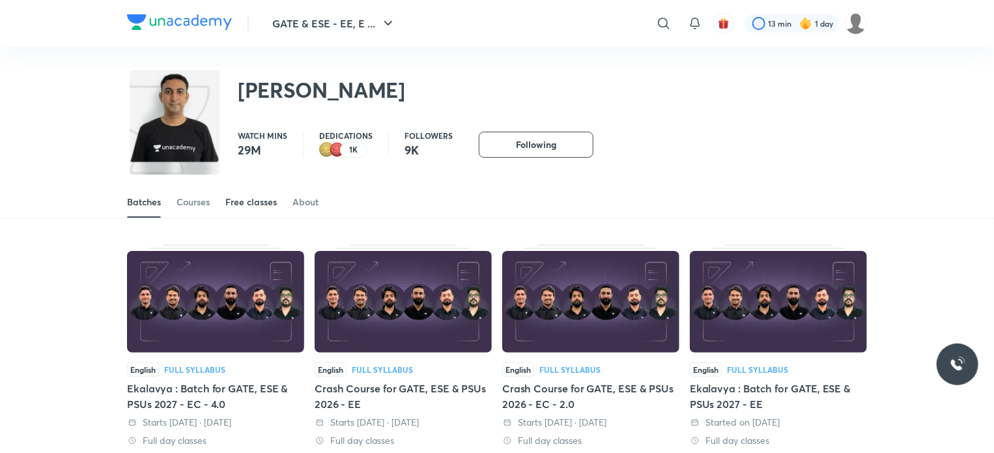
click at [263, 197] on div "Free classes" at bounding box center [250, 201] width 51 height 13
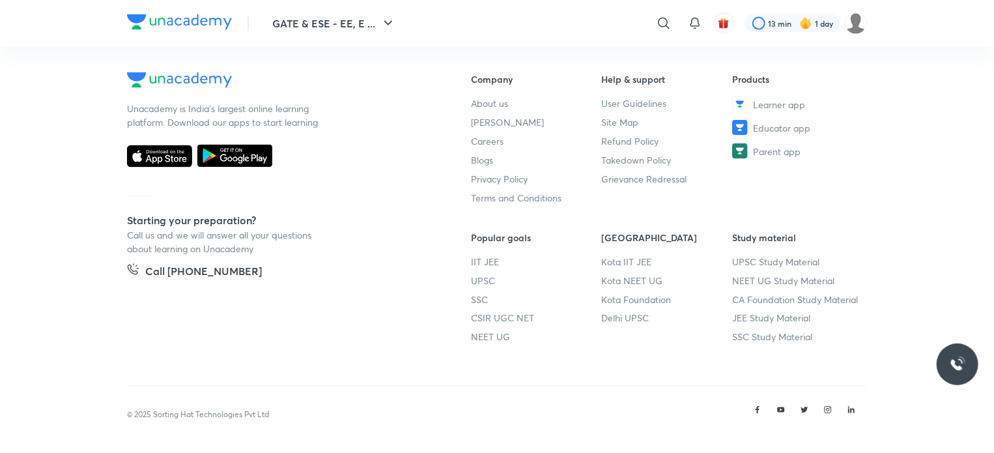
scroll to position [661, 0]
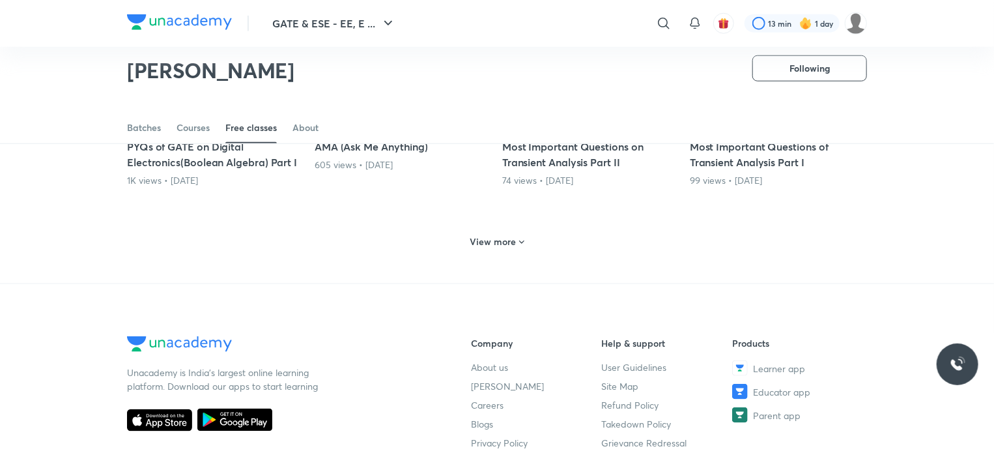
click at [524, 234] on div "View more" at bounding box center [497, 241] width 64 height 21
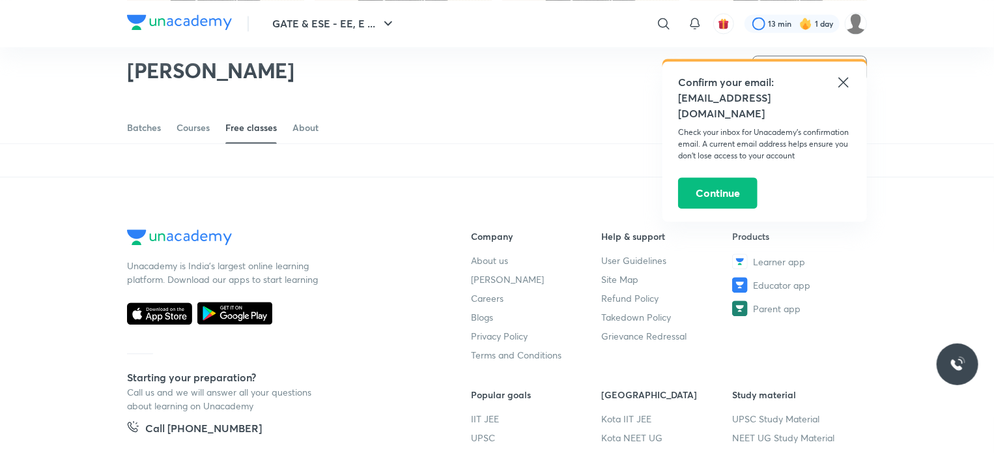
scroll to position [1211, 0]
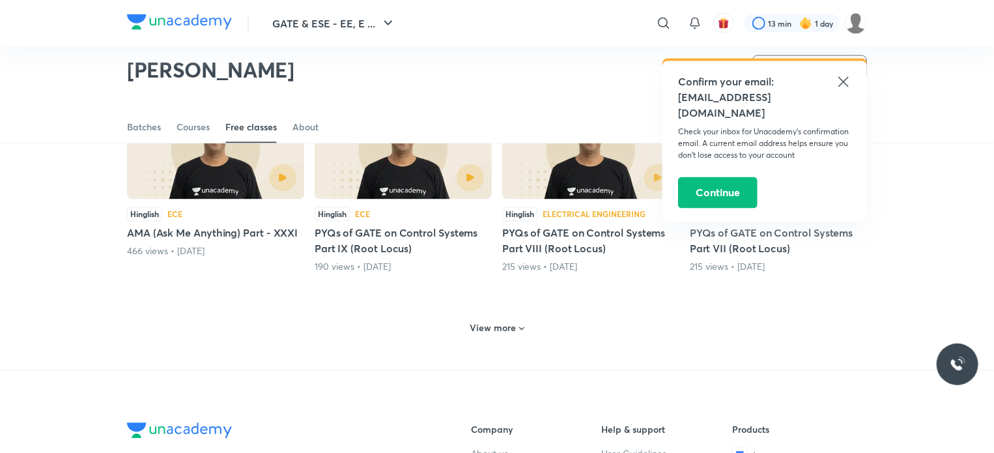
click at [510, 319] on div "View more" at bounding box center [497, 328] width 64 height 21
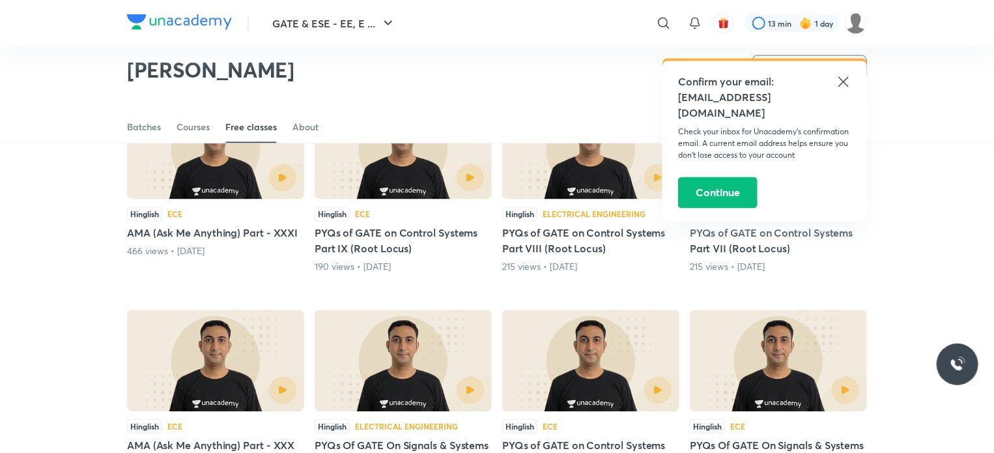
click at [847, 72] on div "Confirm your email: p67292335@gmail.com Check your inbox for Unacademy’s confir…" at bounding box center [764, 141] width 205 height 160
click at [844, 79] on icon at bounding box center [844, 82] width 16 height 16
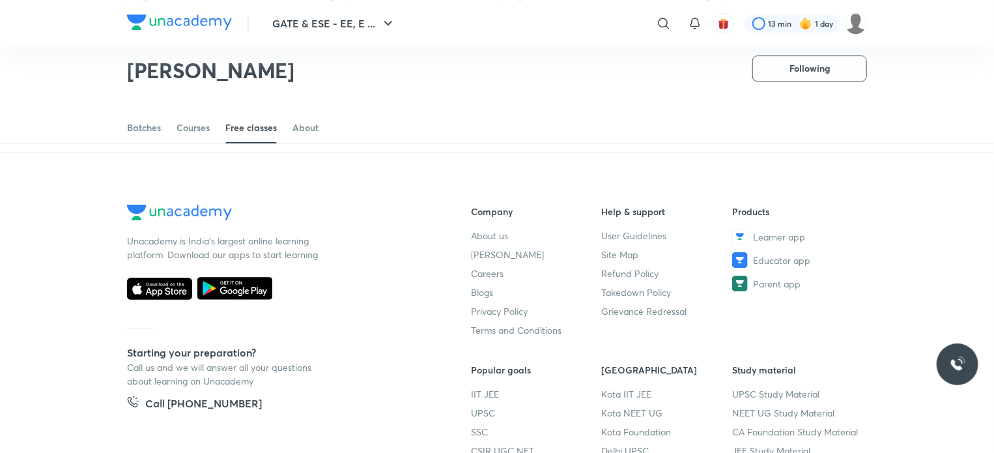
scroll to position [1845, 0]
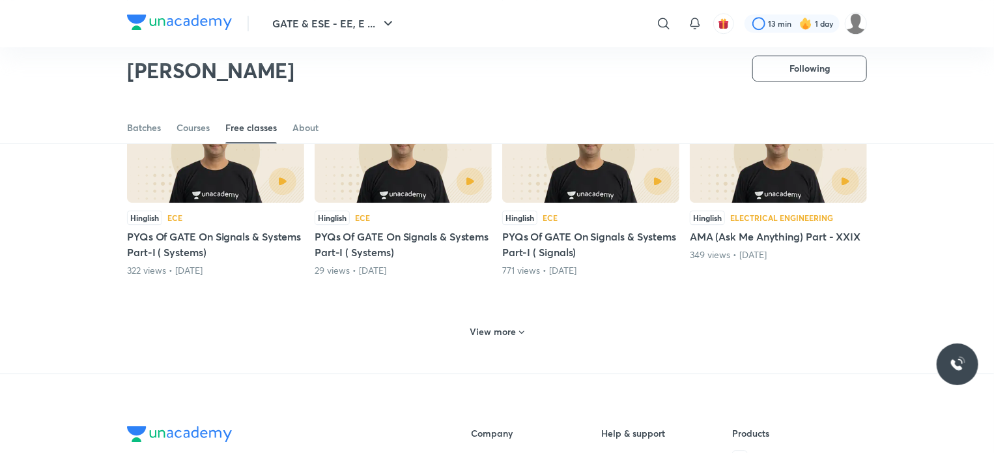
click at [498, 325] on h6 "View more" at bounding box center [493, 331] width 46 height 13
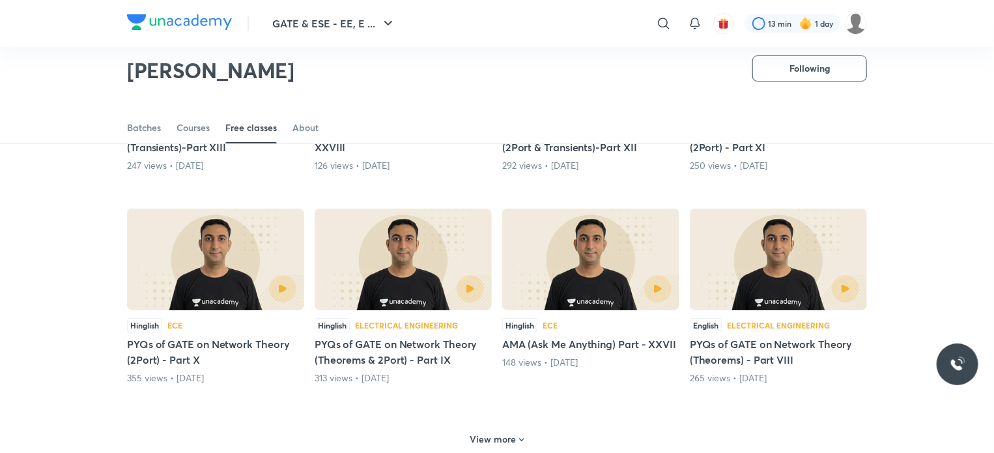
scroll to position [2460, 0]
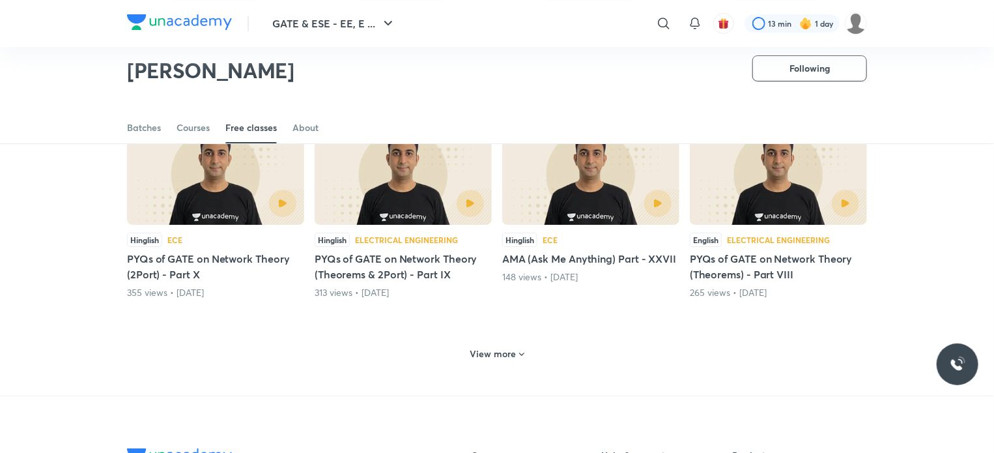
click at [498, 349] on h6 "View more" at bounding box center [493, 353] width 46 height 13
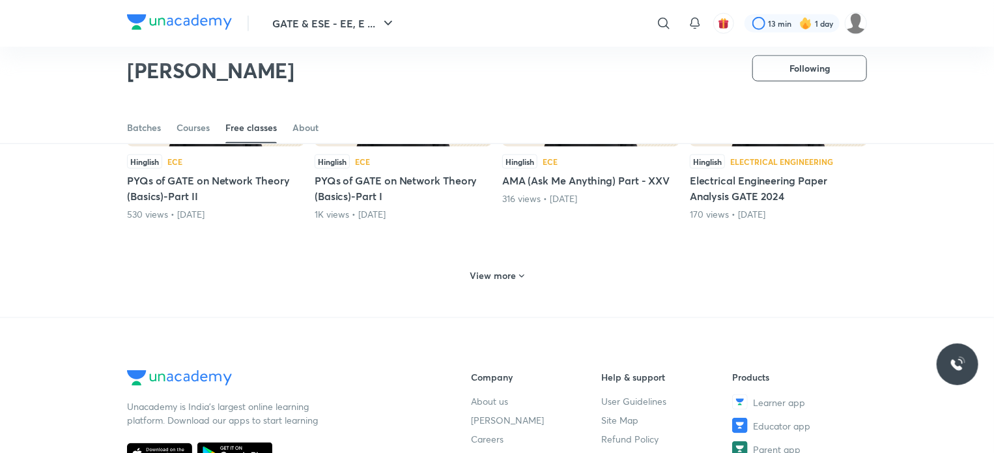
scroll to position [3197, 0]
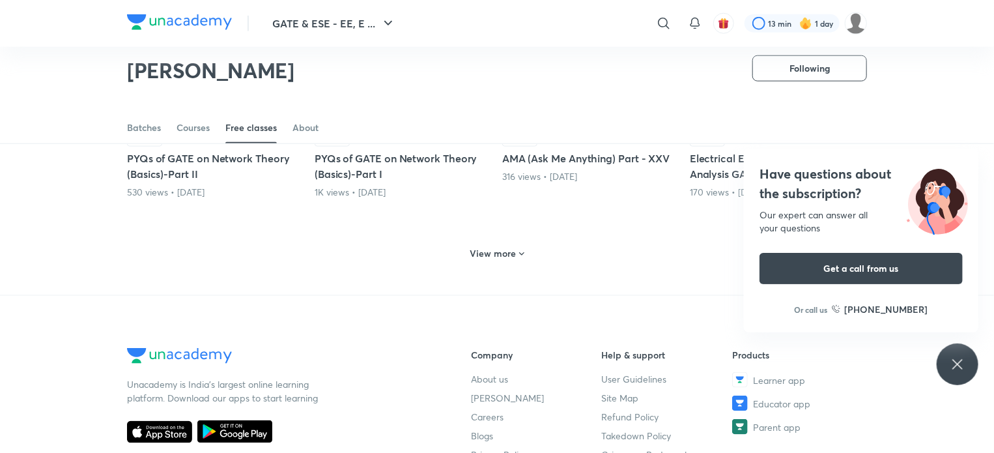
click at [498, 253] on h6 "View more" at bounding box center [493, 253] width 46 height 13
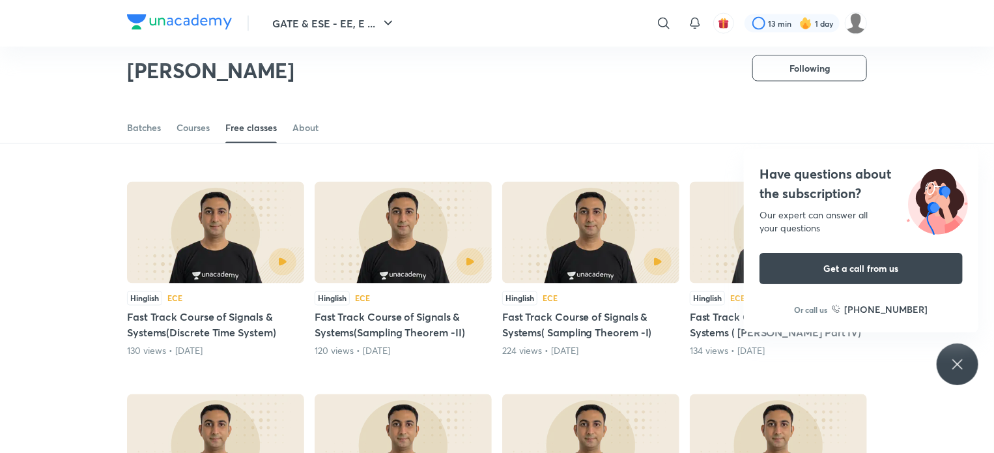
scroll to position [3467, 0]
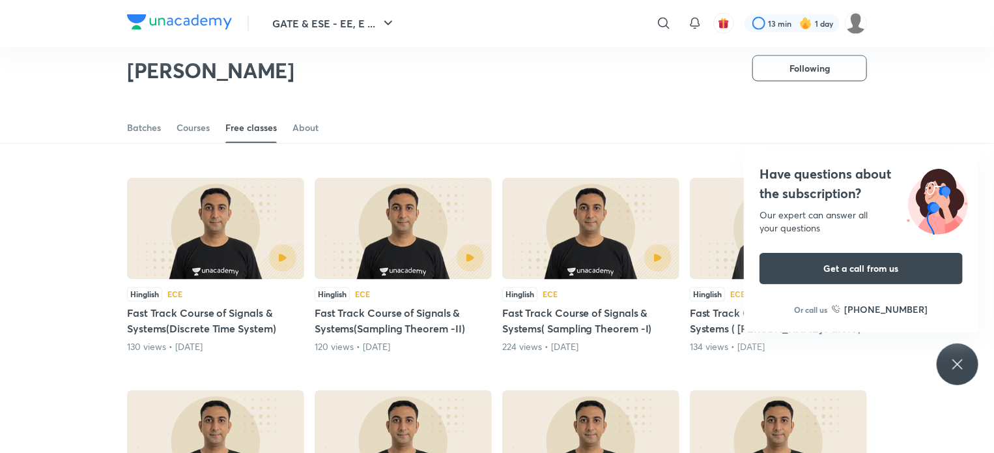
drag, startPoint x: 935, startPoint y: 360, endPoint x: 941, endPoint y: 357, distance: 6.7
click at [941, 357] on div "Have questions about the subscription? Our expert can answer all your questions…" at bounding box center [958, 364] width 42 height 42
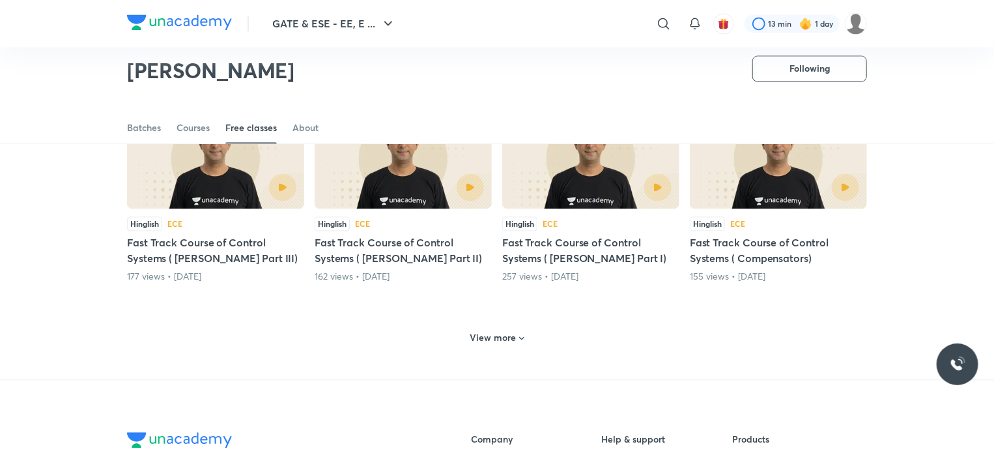
scroll to position [3751, 0]
click at [513, 330] on h6 "View more" at bounding box center [493, 336] width 46 height 13
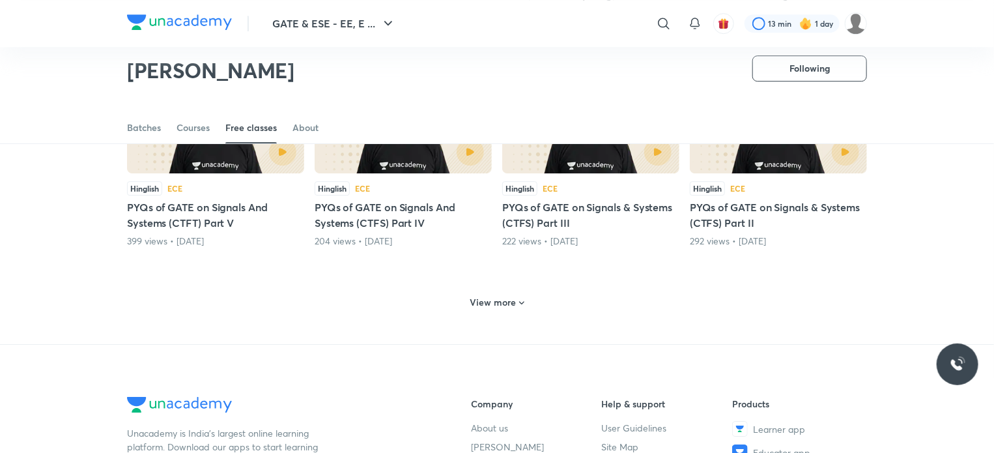
scroll to position [4439, 0]
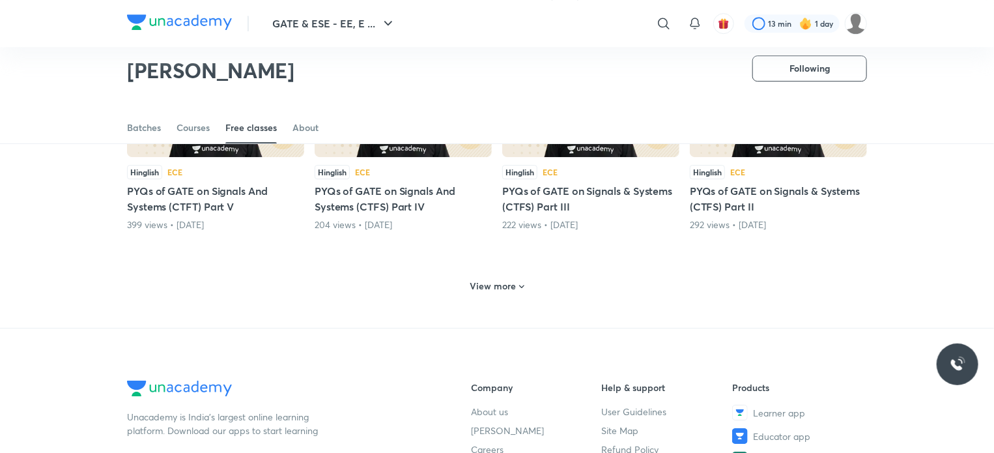
click at [517, 287] on span at bounding box center [522, 287] width 10 height 12
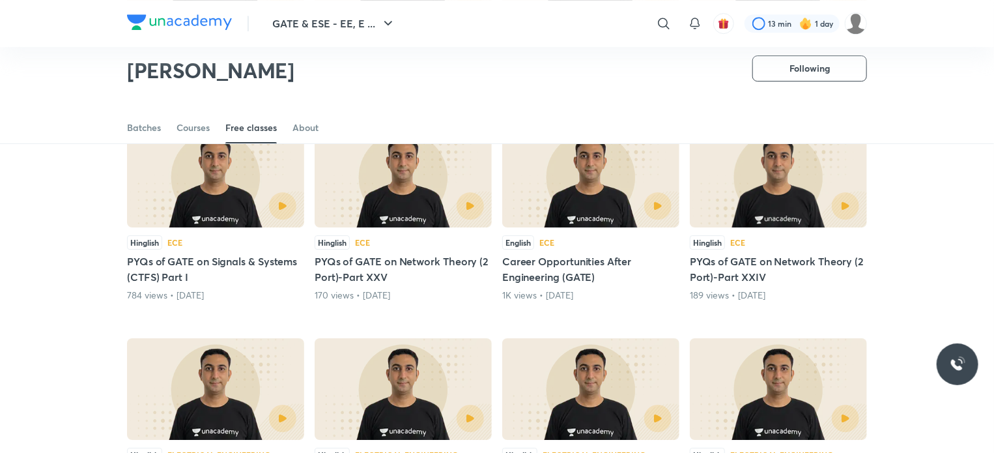
scroll to position [4582, 0]
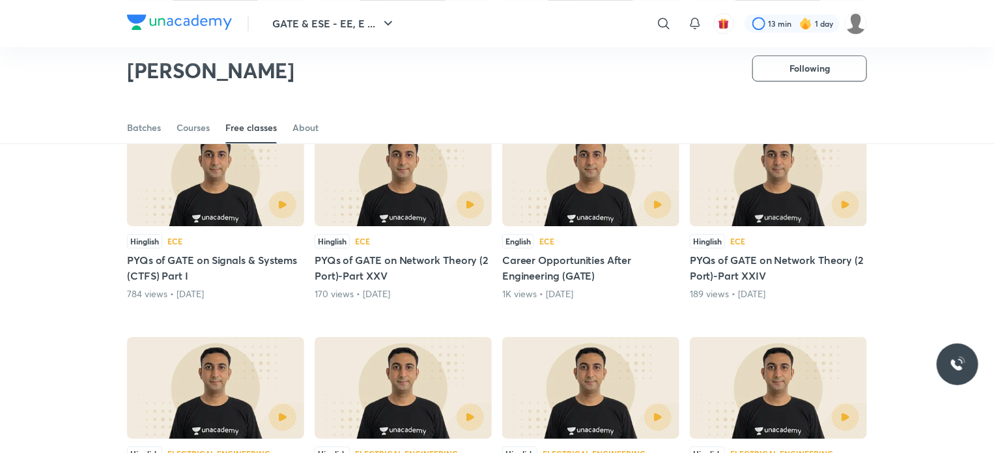
click at [408, 257] on h5 "PYQs of GATE on Network Theory (2 Port)-Part XXV" at bounding box center [403, 267] width 177 height 31
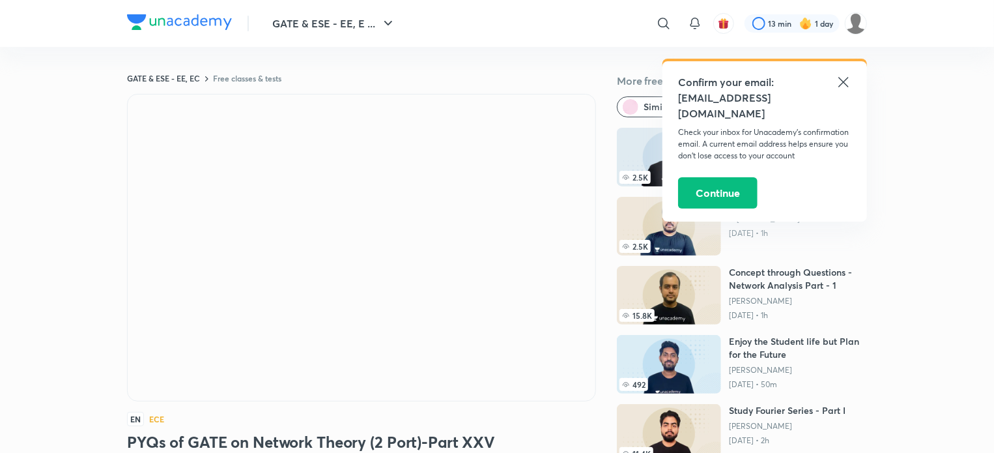
click at [847, 84] on icon at bounding box center [844, 82] width 16 height 16
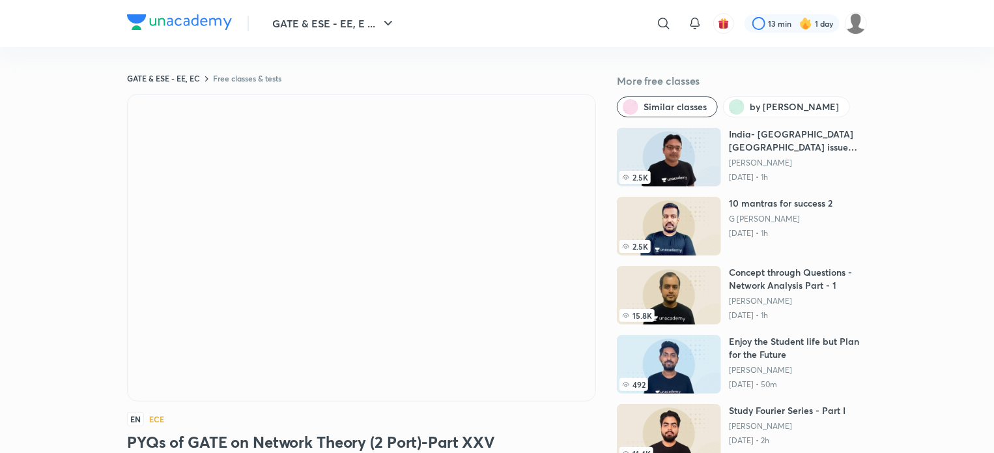
scroll to position [148, 0]
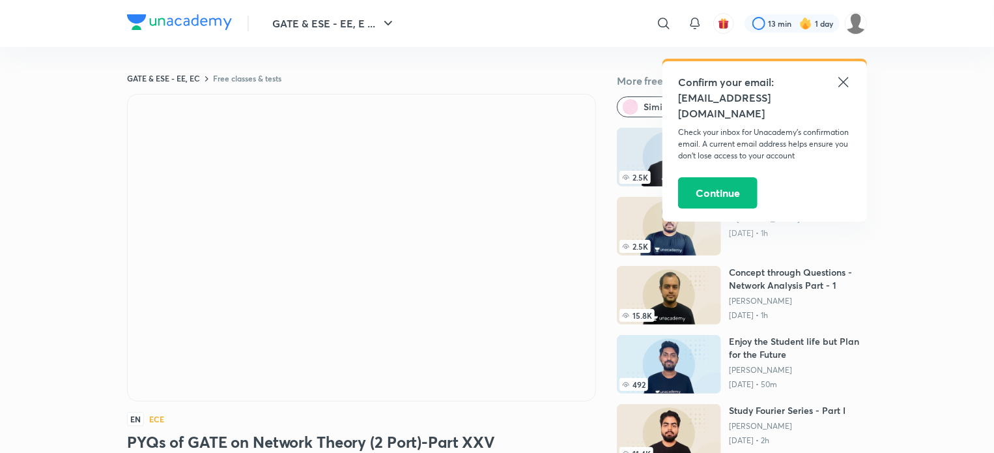
click at [842, 83] on icon at bounding box center [844, 82] width 16 height 16
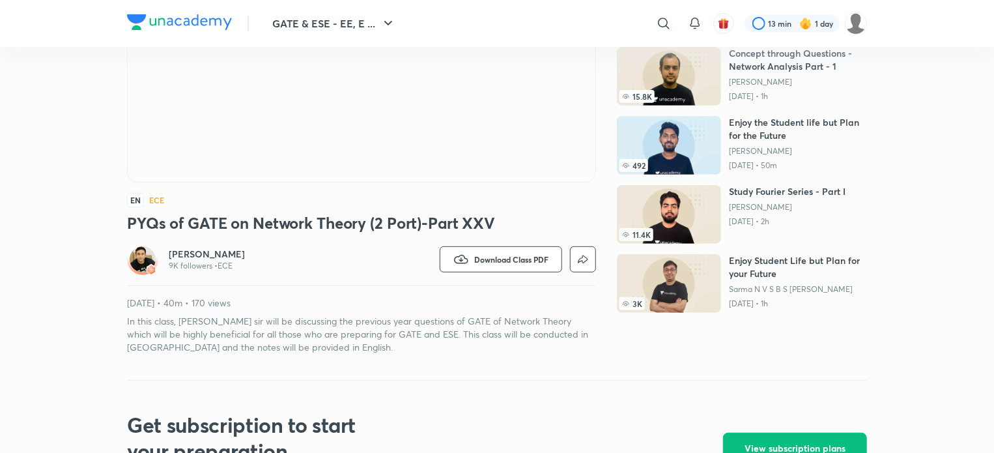
scroll to position [227, 0]
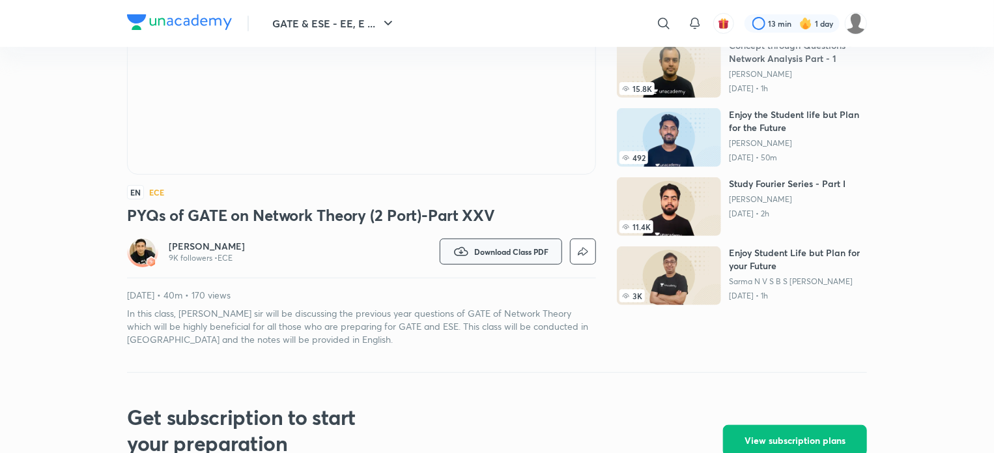
click at [516, 263] on button "Download Class PDF" at bounding box center [501, 251] width 122 height 26
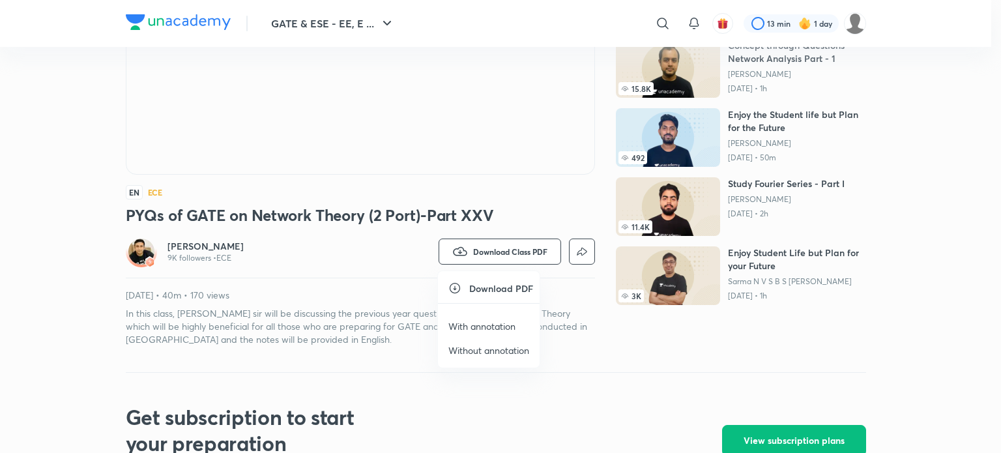
click at [468, 328] on p "With annotation" at bounding box center [481, 326] width 67 height 14
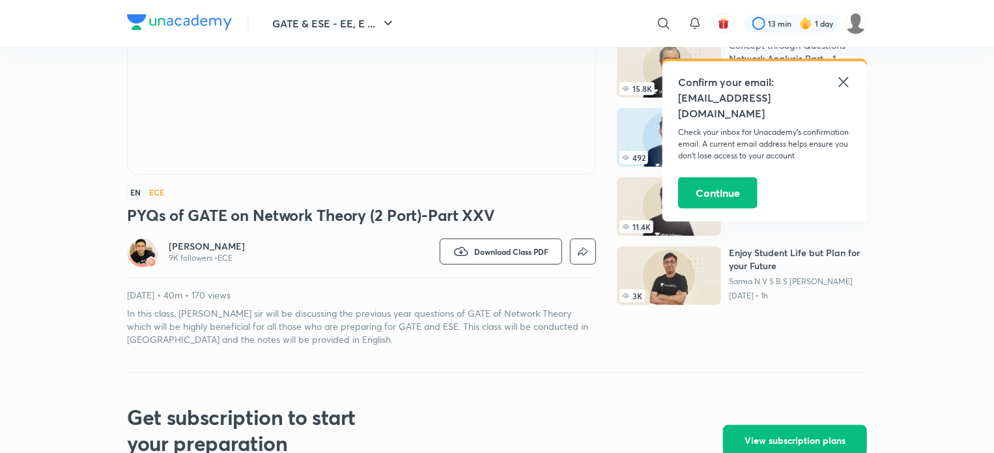
click at [843, 85] on icon at bounding box center [844, 82] width 16 height 16
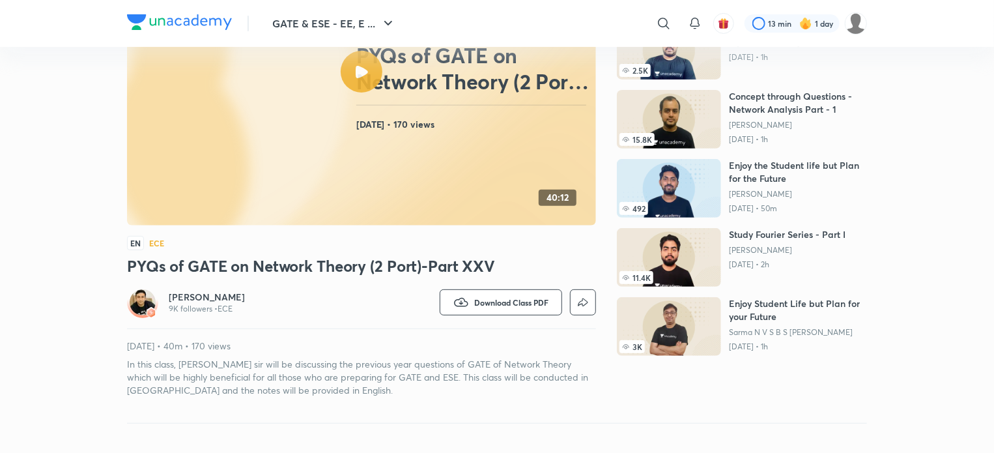
scroll to position [177, 0]
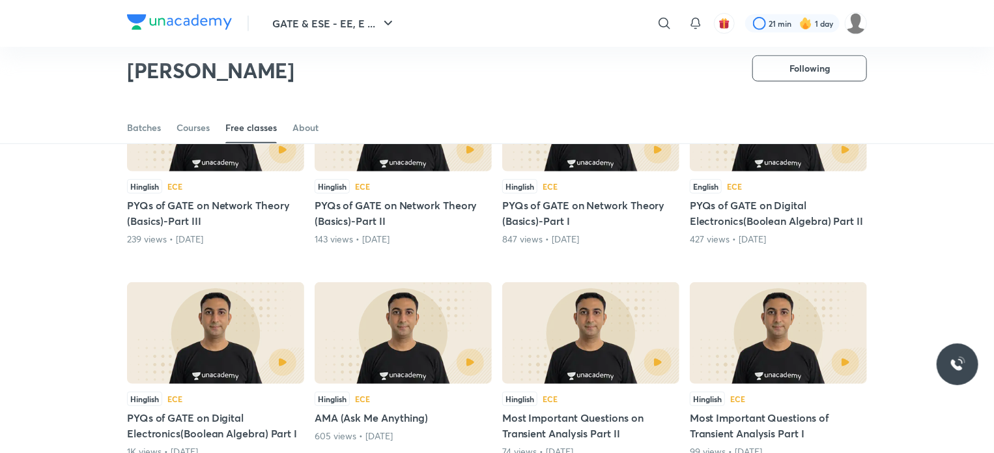
scroll to position [711, 0]
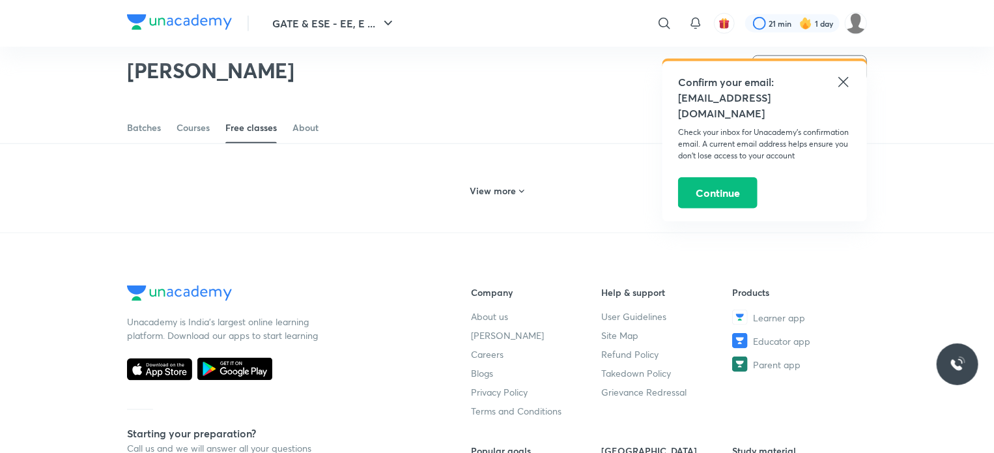
click at [493, 184] on h6 "View more" at bounding box center [493, 190] width 46 height 13
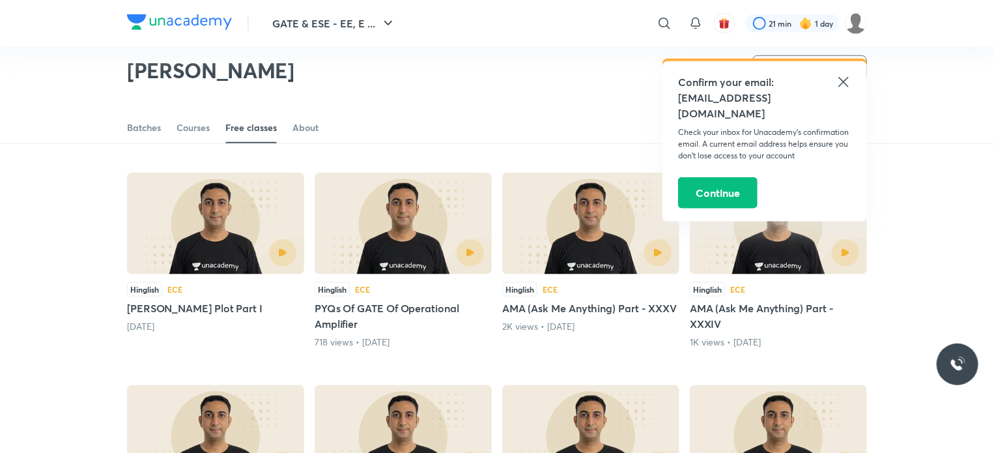
click at [846, 78] on icon at bounding box center [844, 82] width 16 height 16
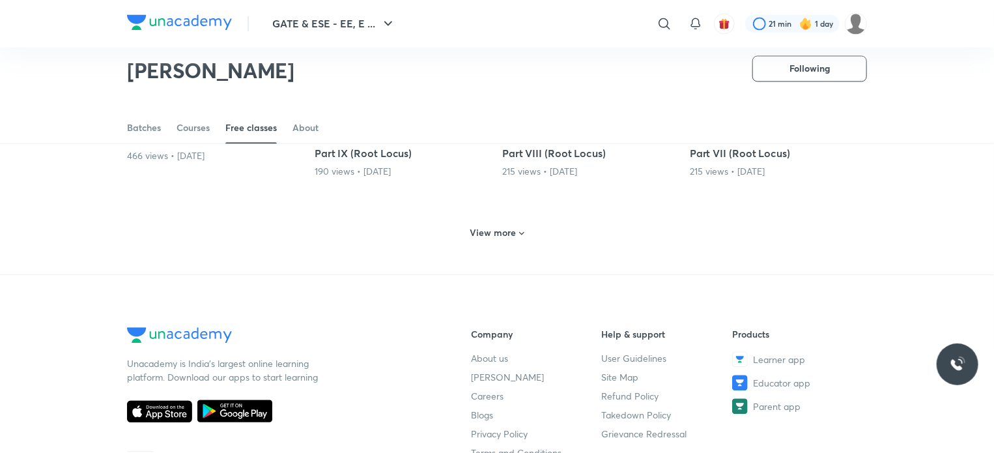
scroll to position [1305, 0]
click at [498, 223] on div "View more" at bounding box center [497, 233] width 64 height 21
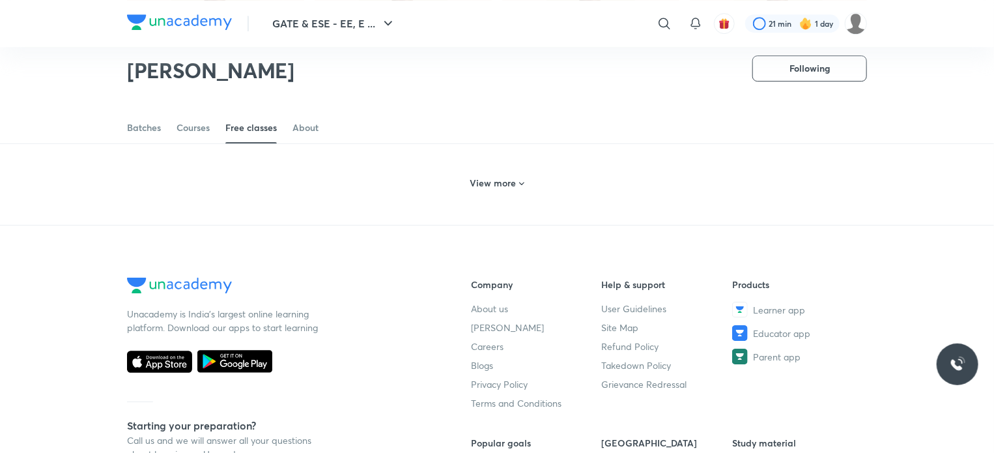
scroll to position [1963, 0]
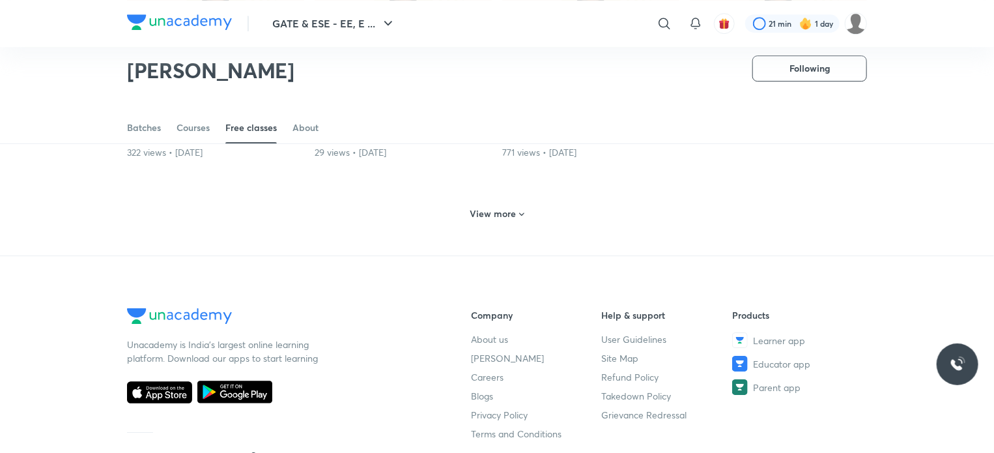
click at [498, 223] on div "View more" at bounding box center [497, 212] width 740 height 34
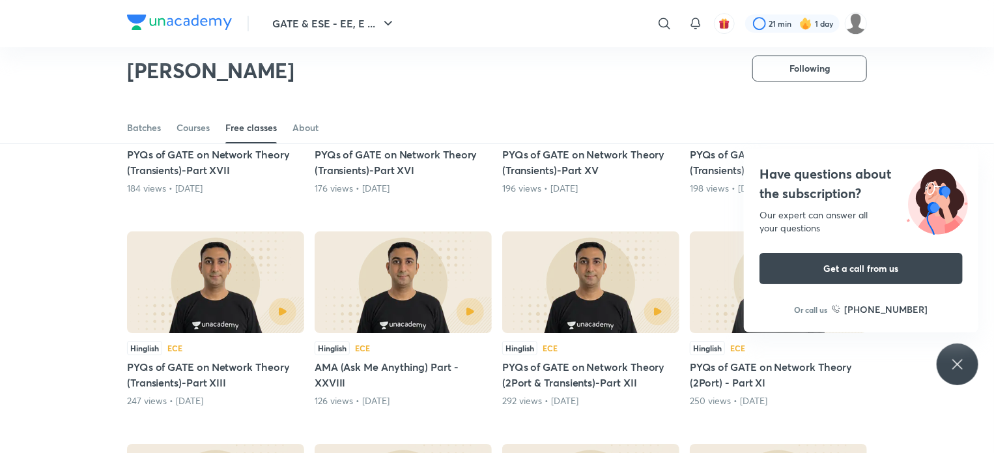
scroll to position [2145, 0]
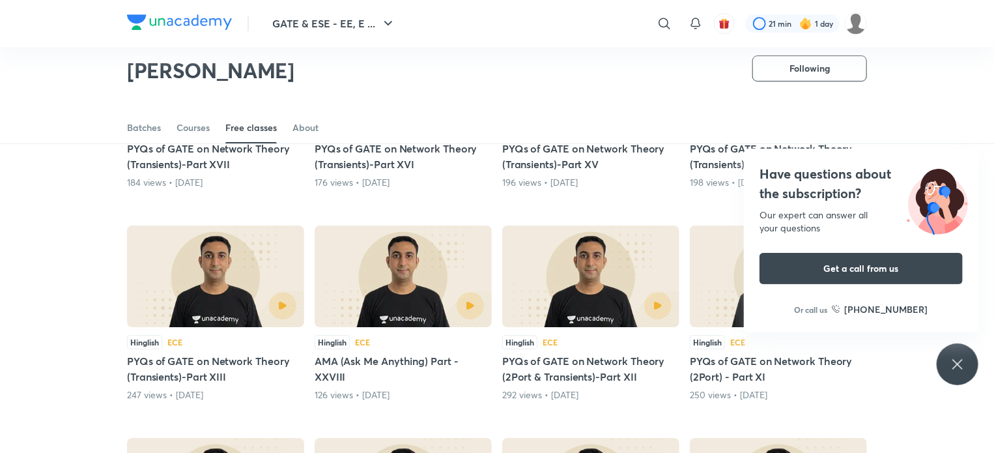
click at [954, 367] on icon at bounding box center [957, 364] width 10 height 10
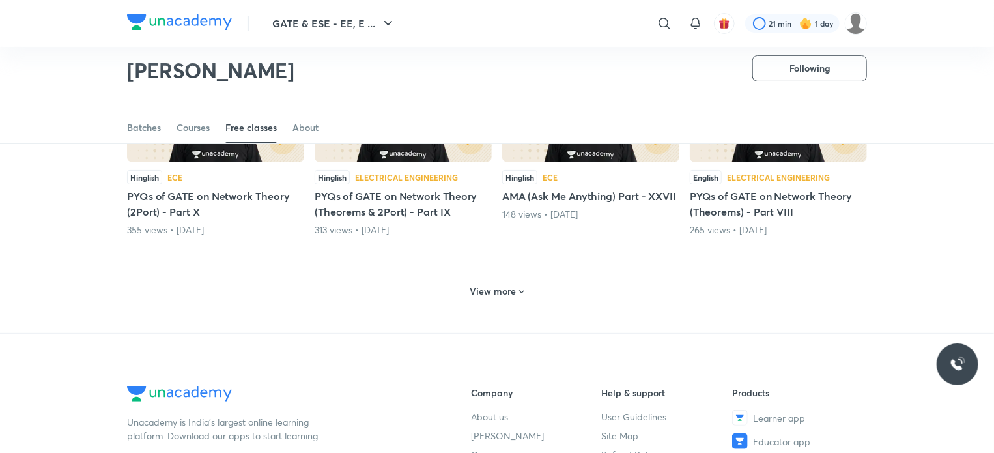
scroll to position [2522, 0]
click at [505, 285] on h6 "View more" at bounding box center [493, 291] width 46 height 13
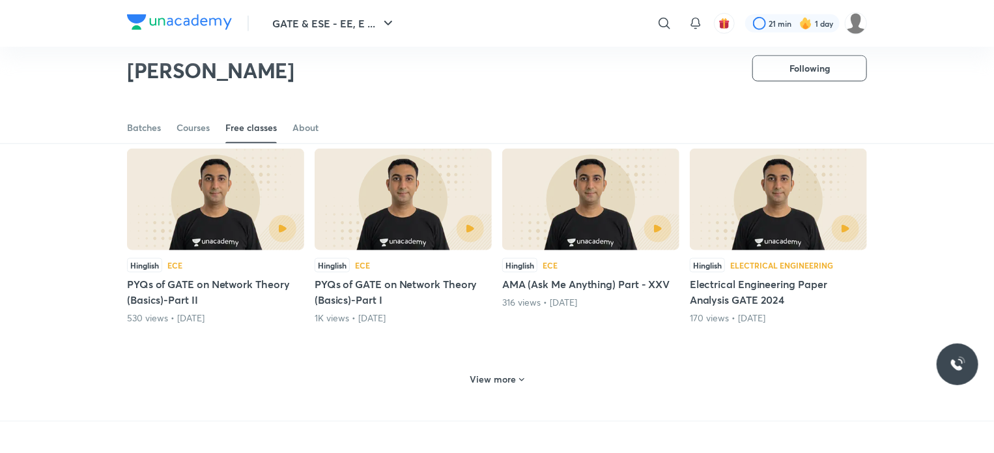
scroll to position [3072, 0]
click at [492, 368] on div "View more" at bounding box center [497, 378] width 64 height 21
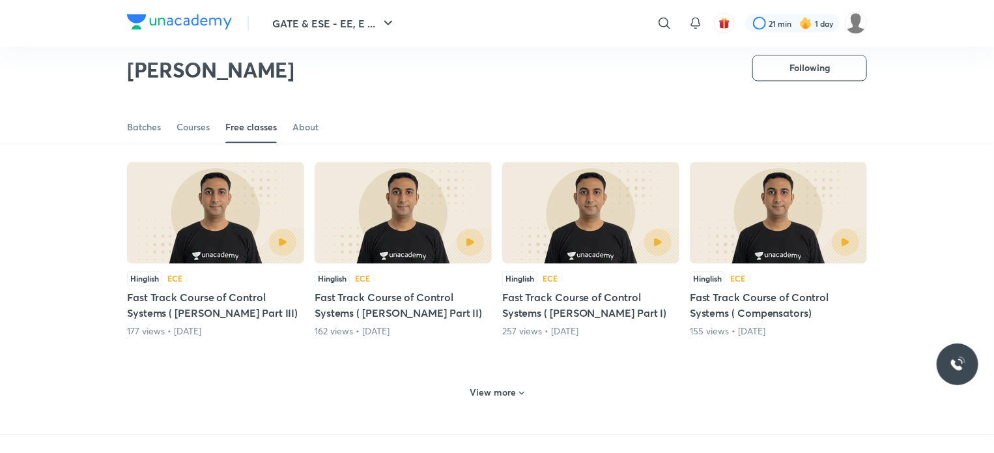
scroll to position [3820, 0]
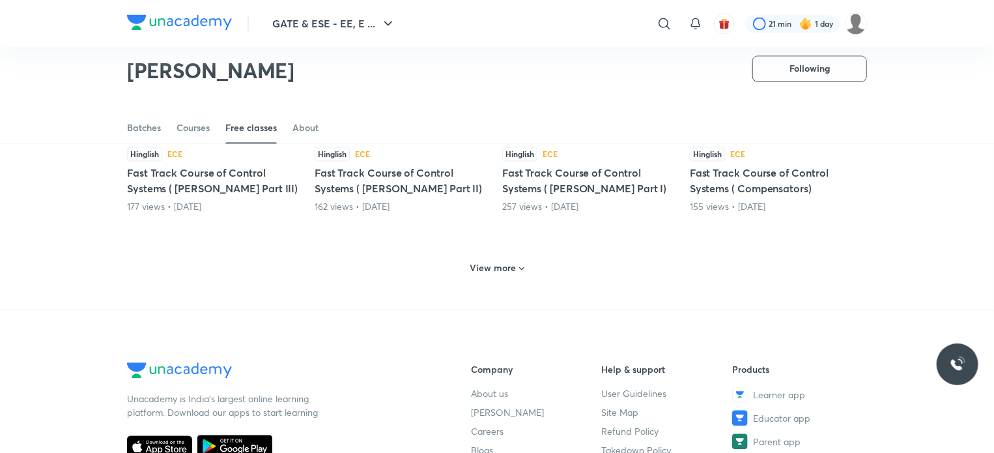
click at [506, 268] on h6 "View more" at bounding box center [493, 267] width 46 height 13
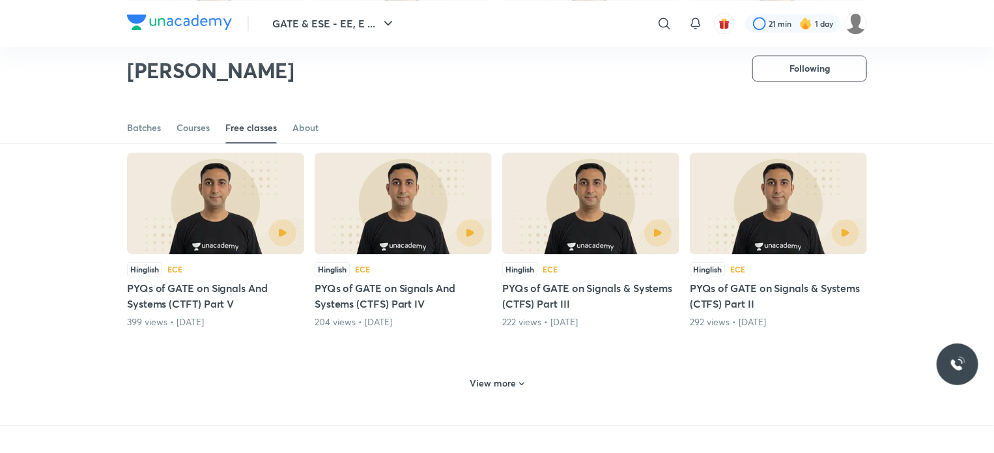
scroll to position [4347, 0]
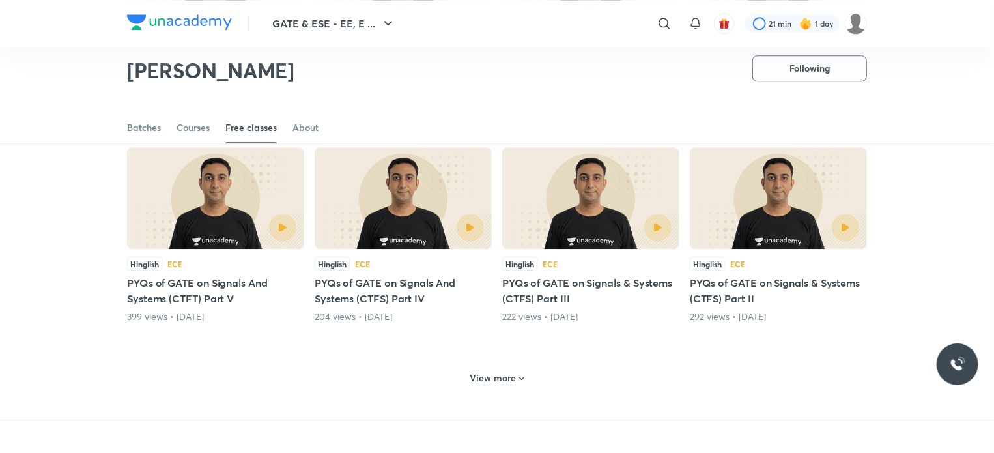
click at [491, 367] on div "View more" at bounding box center [497, 377] width 64 height 21
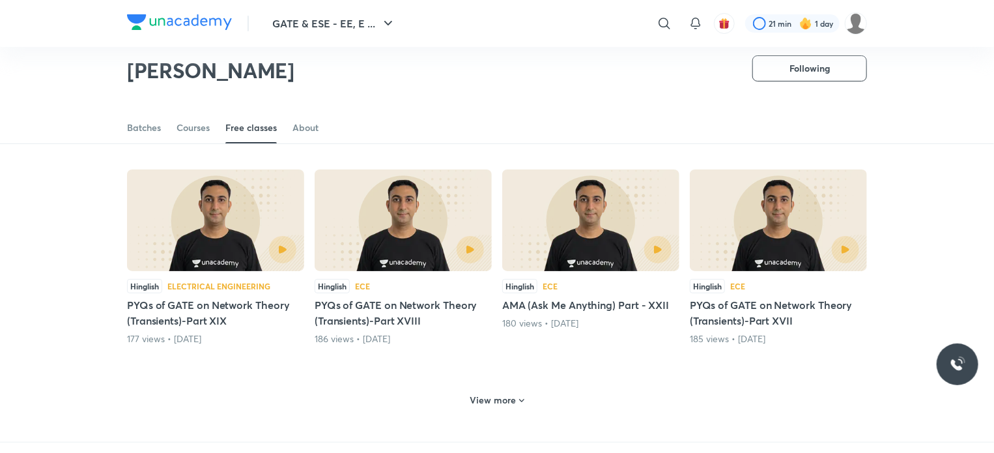
scroll to position [4964, 0]
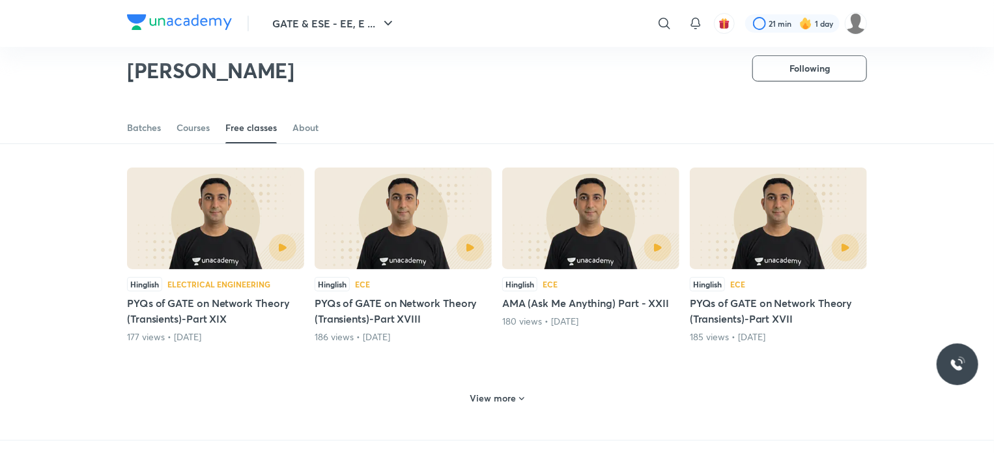
click at [491, 392] on h6 "View more" at bounding box center [493, 398] width 46 height 13
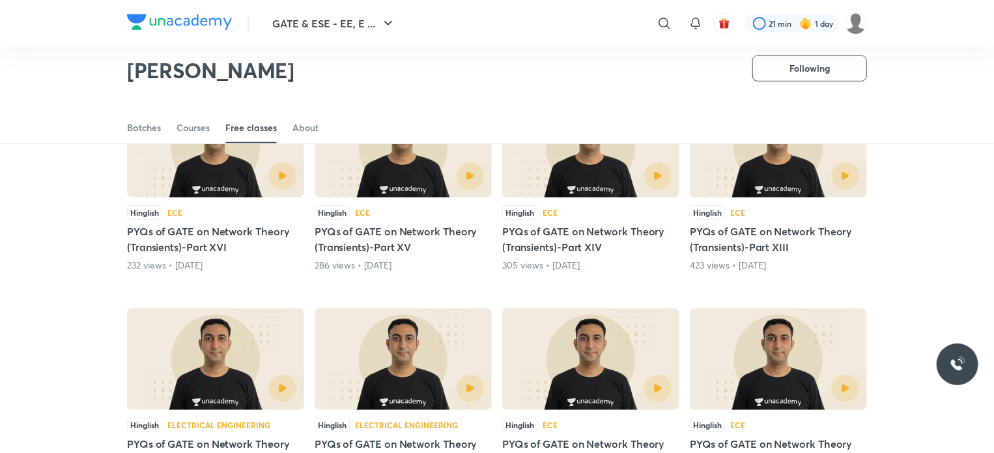
scroll to position [5240, 0]
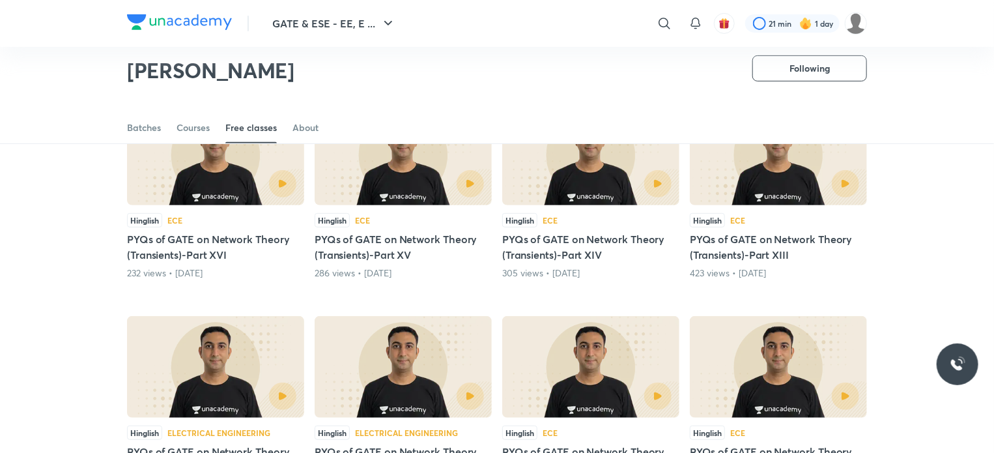
click at [727, 244] on h5 "PYQs of GATE on Network Theory (Transients)-Part XIII" at bounding box center [778, 246] width 177 height 31
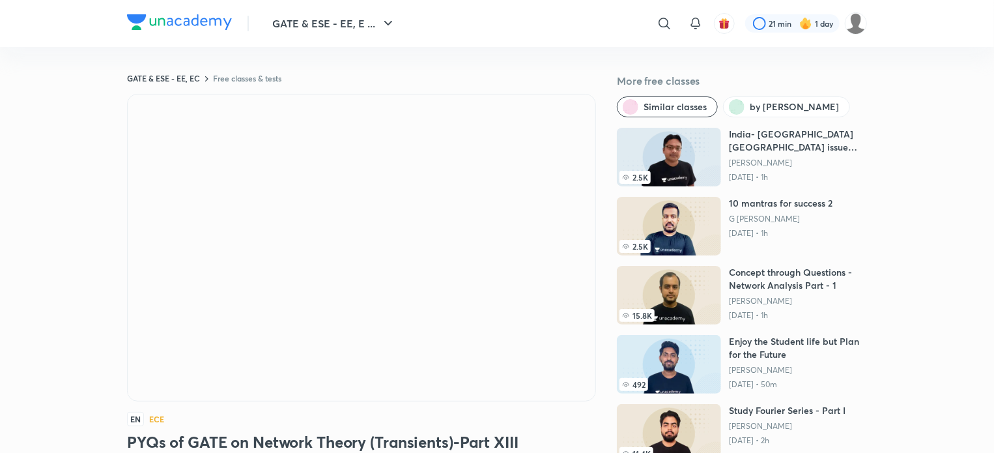
scroll to position [195, 0]
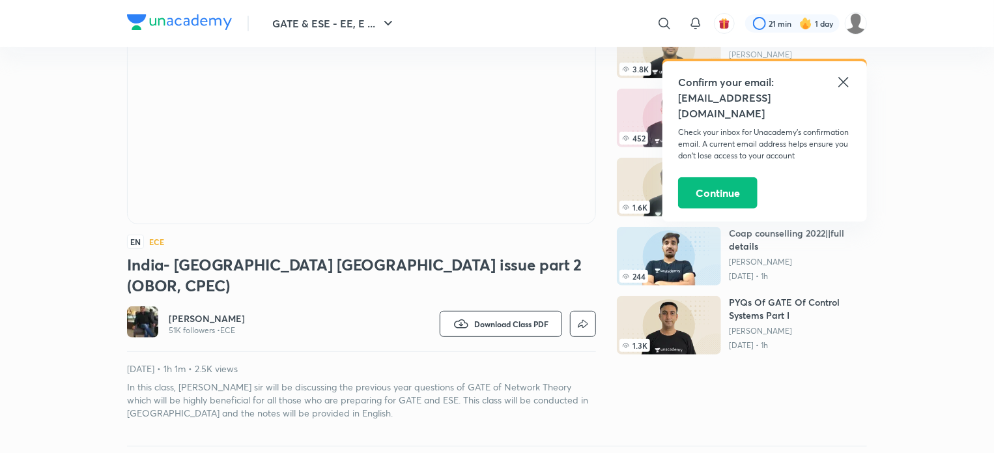
scroll to position [188, 0]
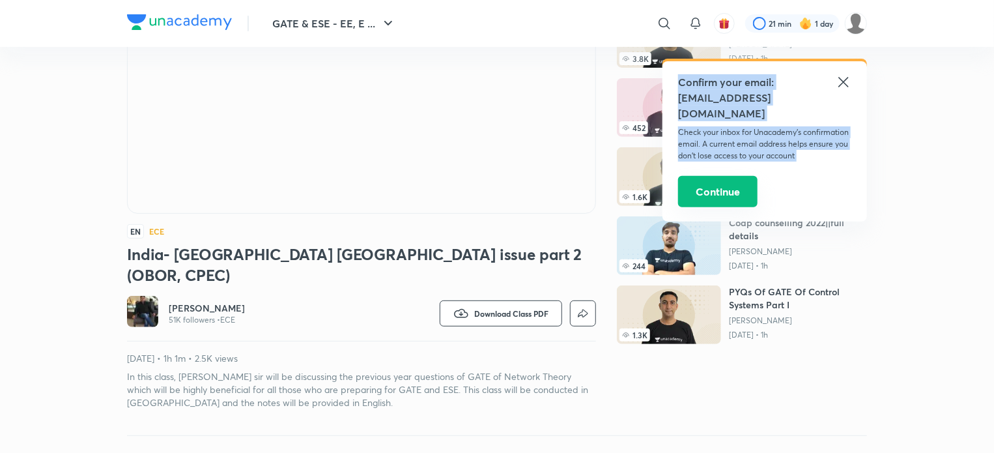
drag, startPoint x: 846, startPoint y: 79, endPoint x: 700, endPoint y: 188, distance: 181.6
click at [700, 188] on div "Confirm your email: p67292335@gmail.com Check your inbox for Unacademy’s confir…" at bounding box center [764, 141] width 205 height 160
click at [720, 182] on button "Continue" at bounding box center [717, 191] width 79 height 31
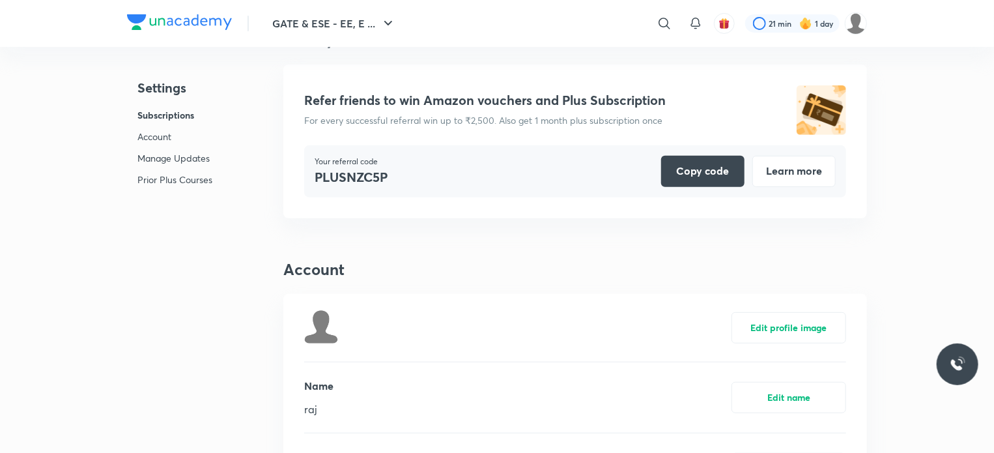
scroll to position [3371, 0]
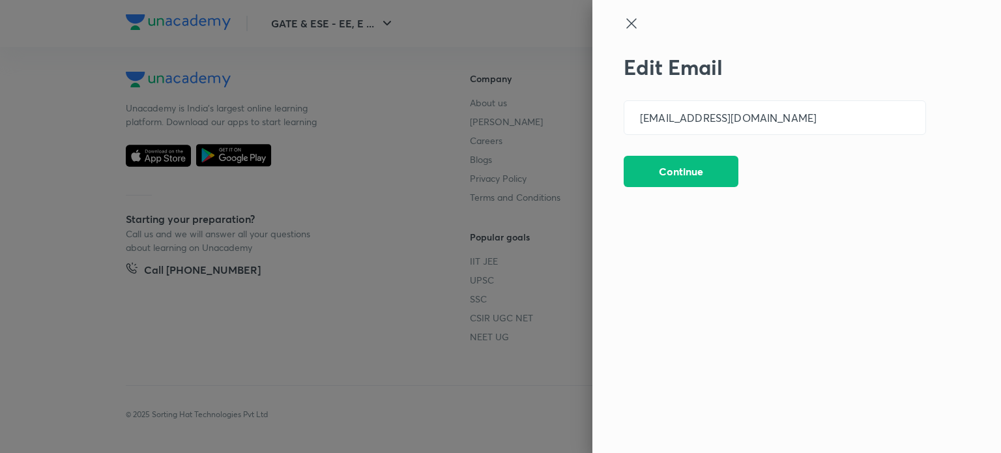
click at [616, 23] on div "Edit Email p67292335@gmail.com ​ Continue" at bounding box center [796, 226] width 408 height 453
click at [624, 23] on icon at bounding box center [631, 24] width 16 height 16
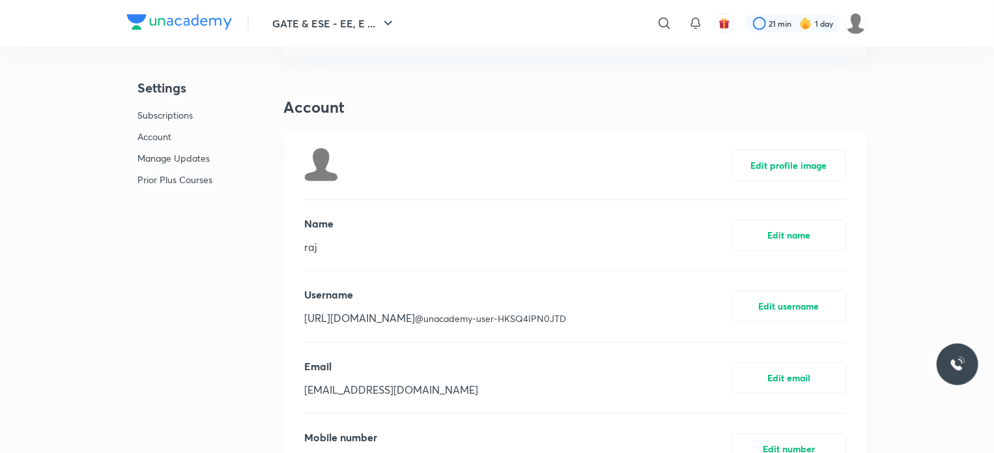
scroll to position [64, 0]
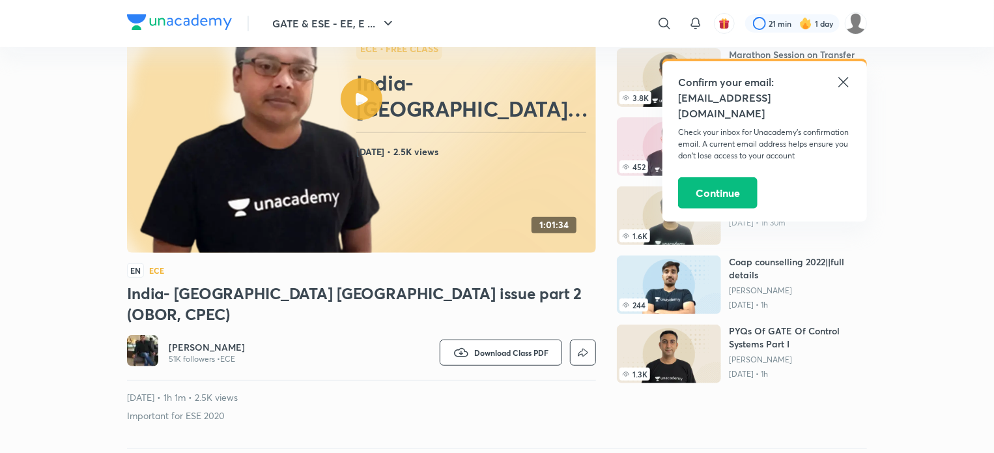
scroll to position [156, 0]
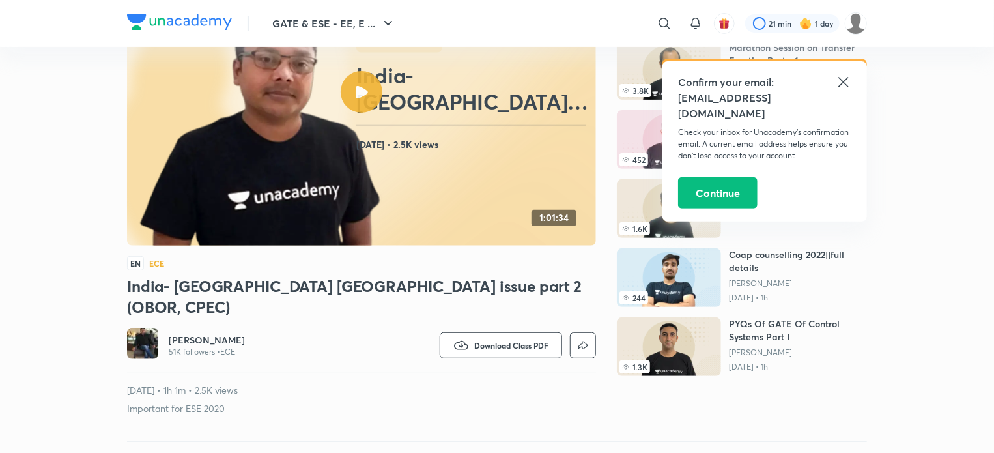
click at [853, 70] on div "Confirm your email: p67292335@gmail.com Check your inbox for Unacademy’s confir…" at bounding box center [764, 141] width 205 height 160
click at [840, 87] on icon at bounding box center [844, 82] width 16 height 16
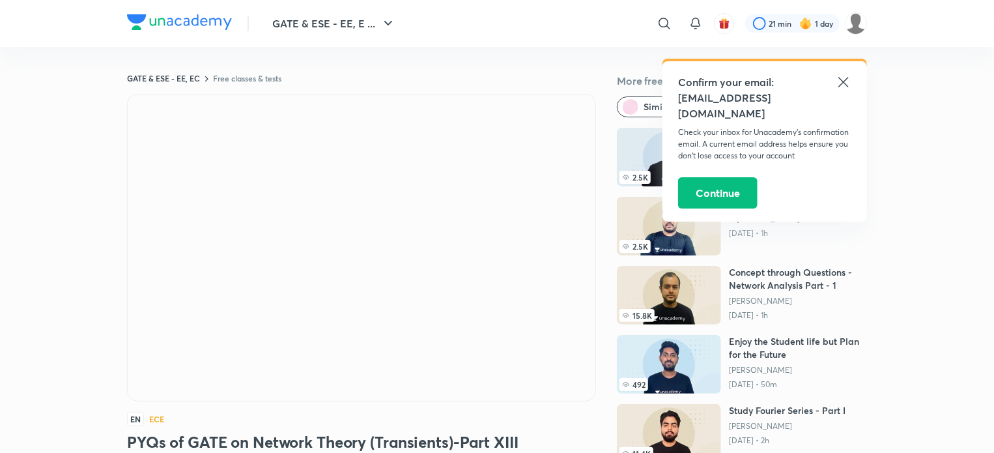
click at [844, 78] on icon at bounding box center [844, 82] width 16 height 16
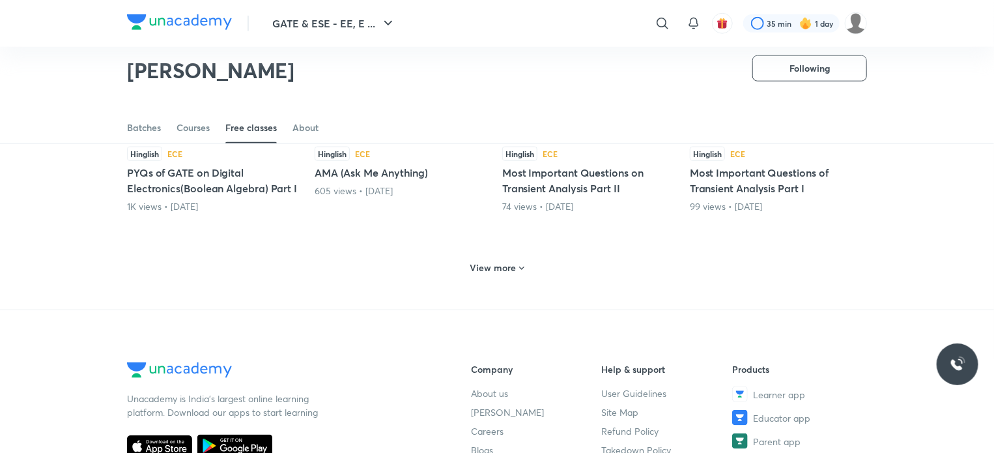
scroll to position [584, 0]
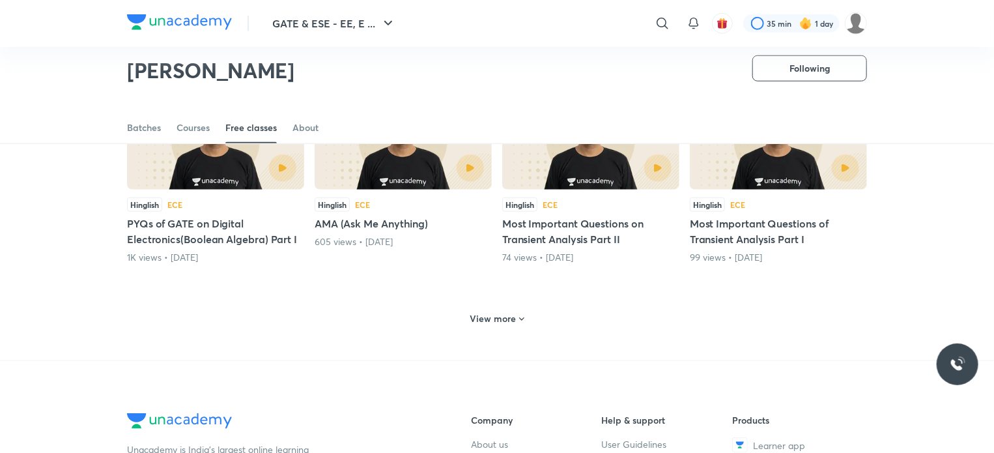
click at [476, 327] on div "View more" at bounding box center [497, 318] width 64 height 21
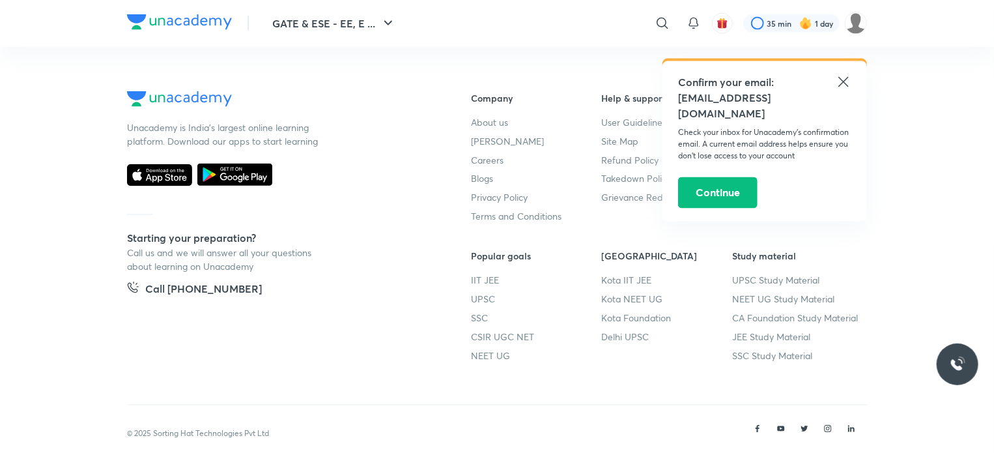
scroll to position [1079, 0]
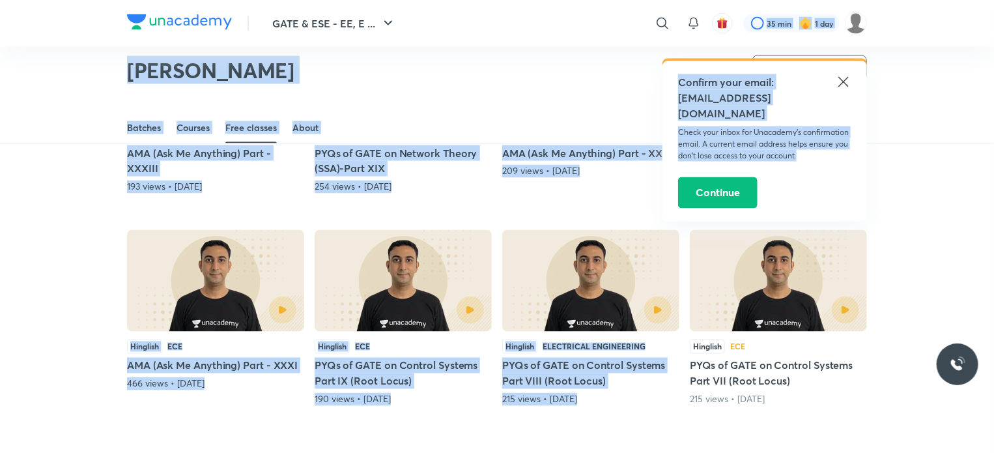
drag, startPoint x: 840, startPoint y: 83, endPoint x: 674, endPoint y: 306, distance: 277.9
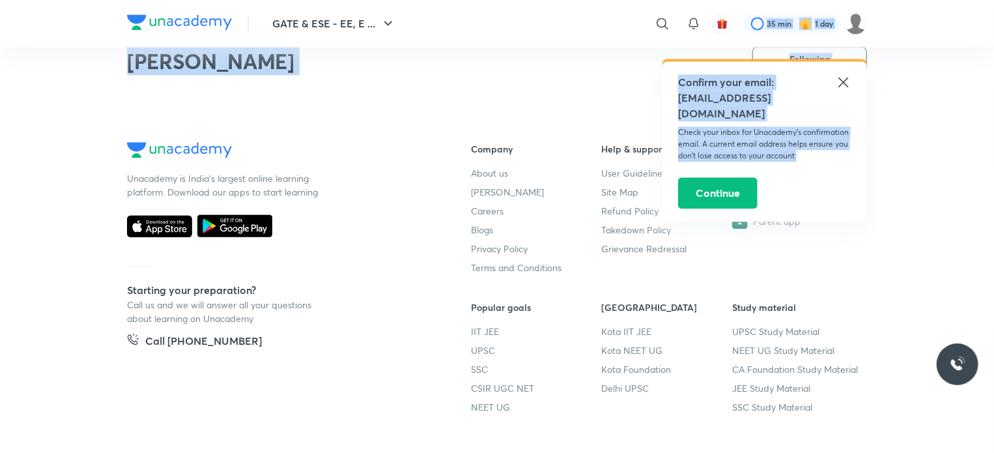
scroll to position [1561, 0]
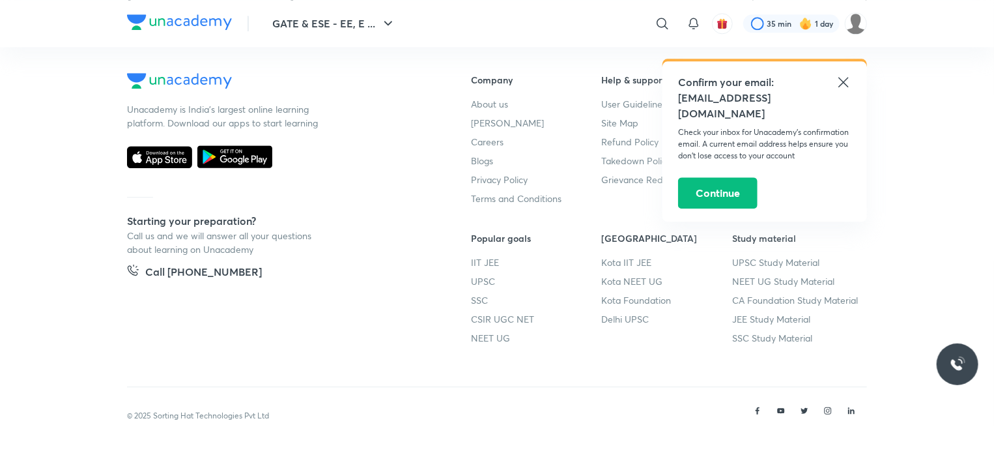
click at [909, 214] on footer "Unacademy is India’s largest online learning platform. Download our apps to sta…" at bounding box center [497, 238] width 994 height 434
click at [843, 85] on icon at bounding box center [844, 82] width 16 height 16
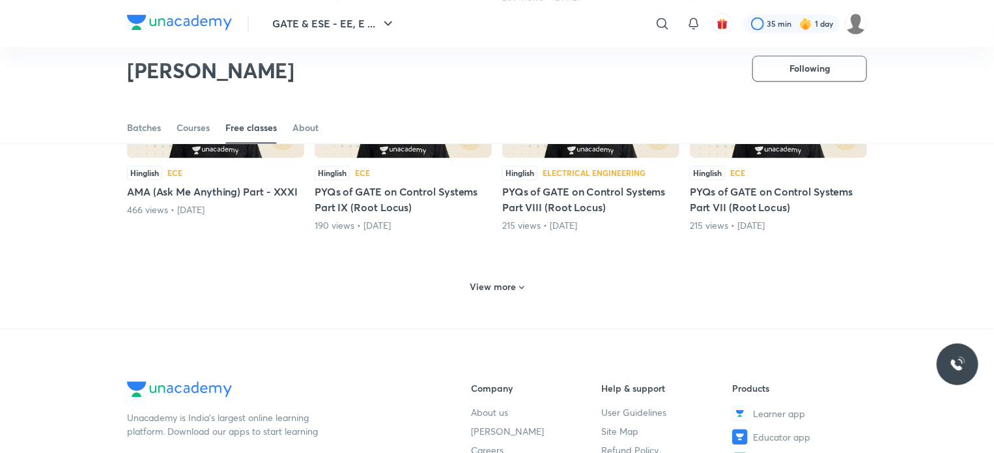
scroll to position [1248, 0]
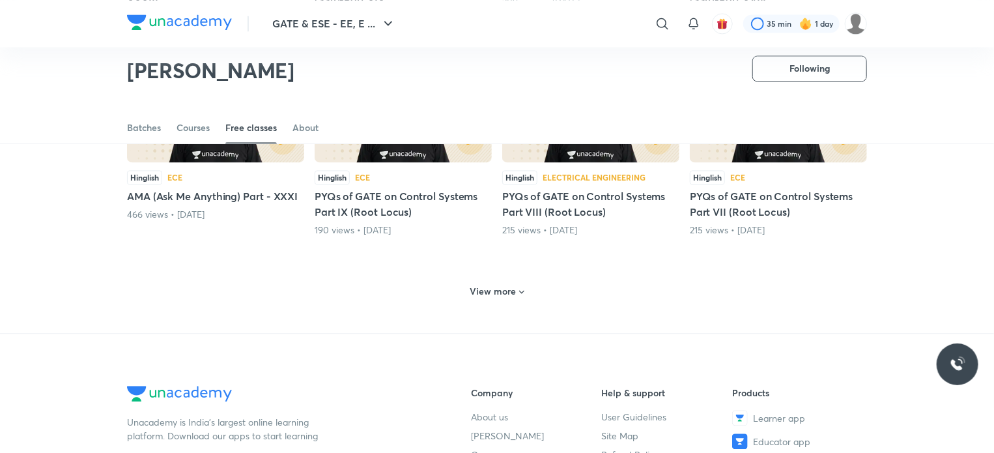
click at [518, 281] on div "View more" at bounding box center [497, 291] width 64 height 21
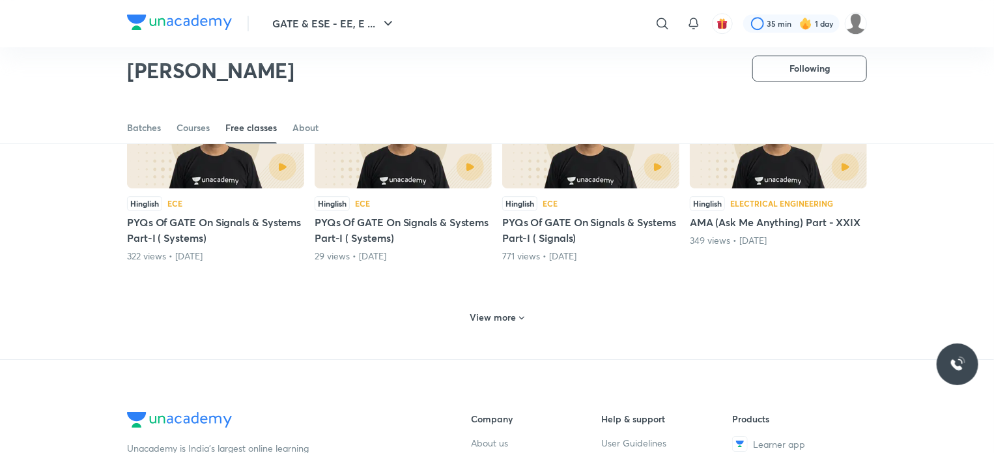
scroll to position [1858, 0]
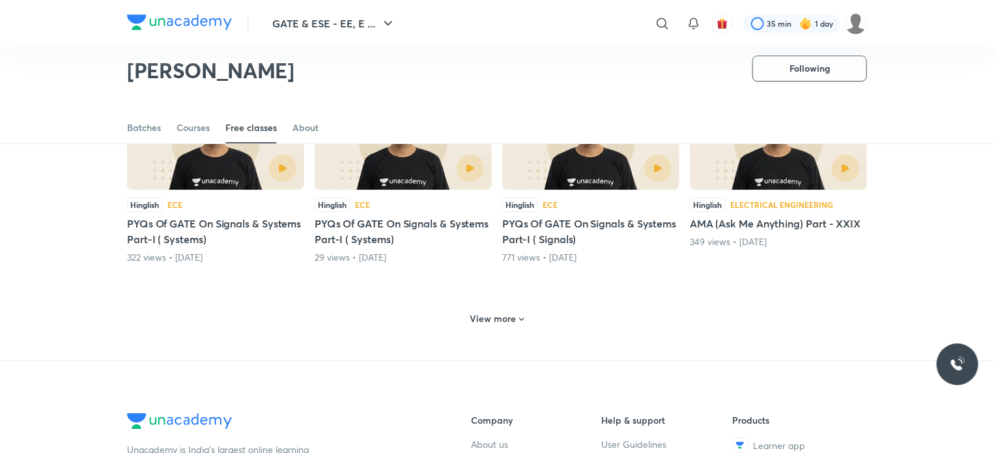
click at [496, 320] on h6 "View more" at bounding box center [493, 318] width 46 height 13
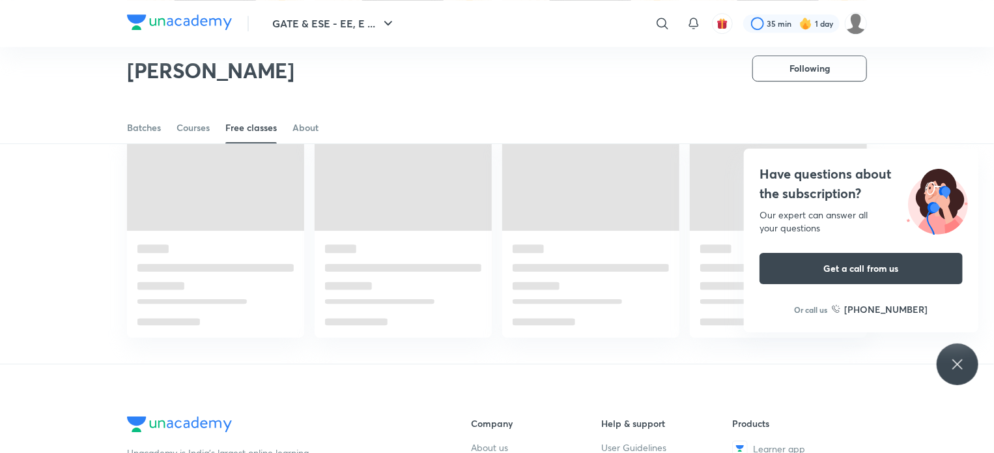
scroll to position [2045, 0]
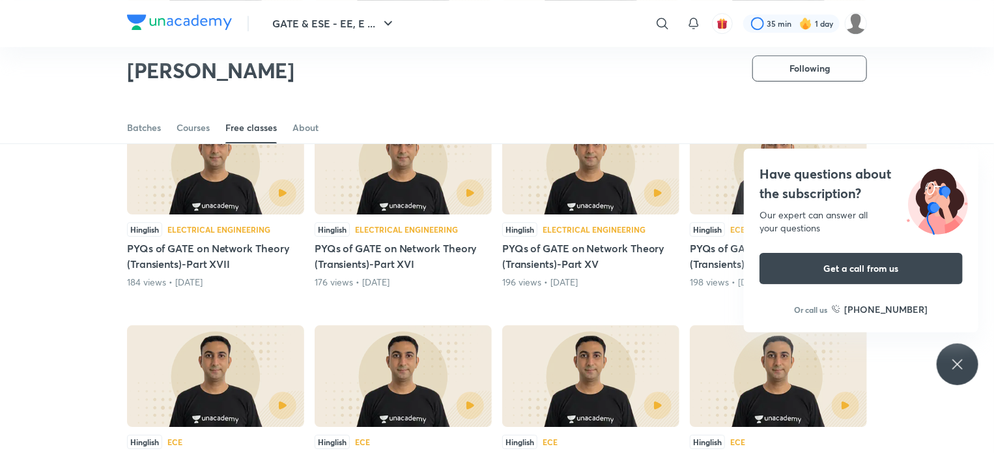
click at [947, 369] on div "Have questions about the subscription? Our expert can answer all your questions…" at bounding box center [958, 364] width 42 height 42
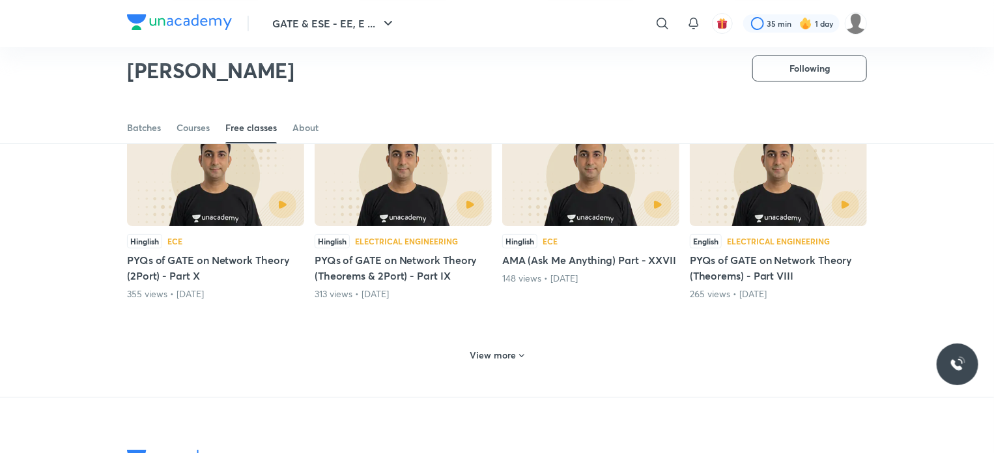
scroll to position [2464, 0]
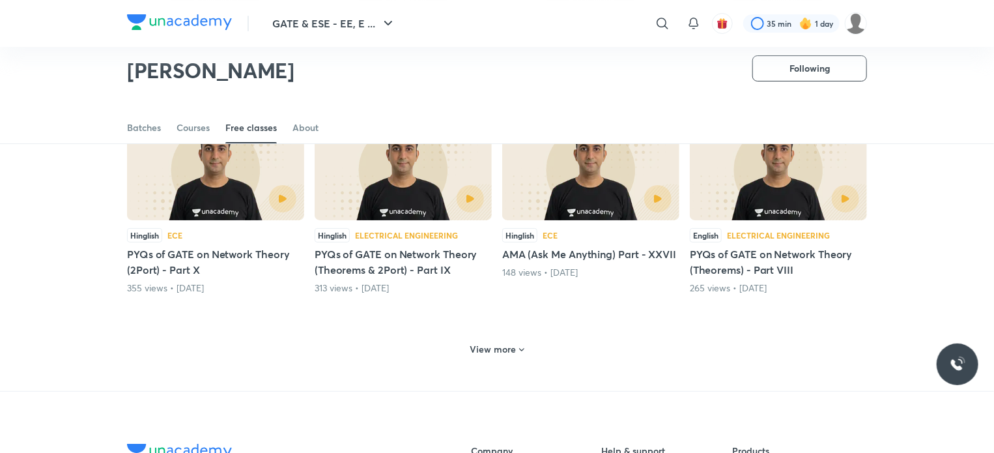
click at [485, 351] on h6 "View more" at bounding box center [493, 349] width 46 height 13
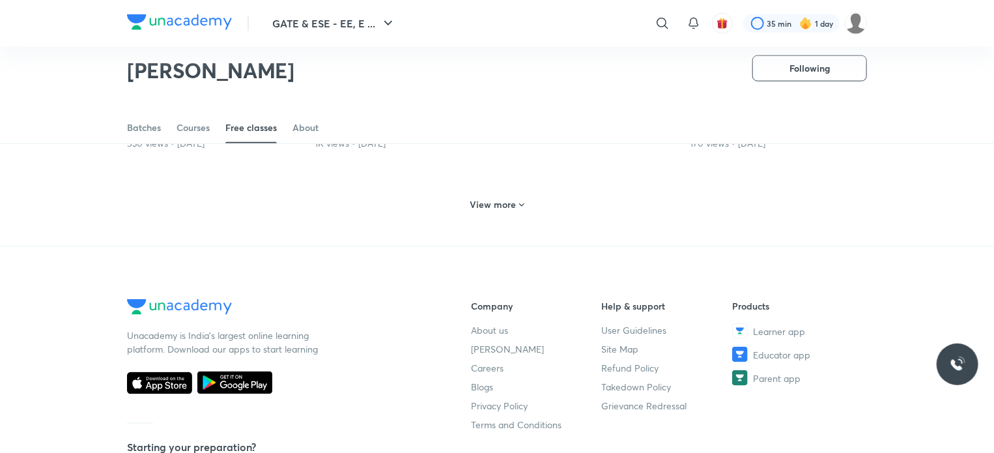
scroll to position [3089, 0]
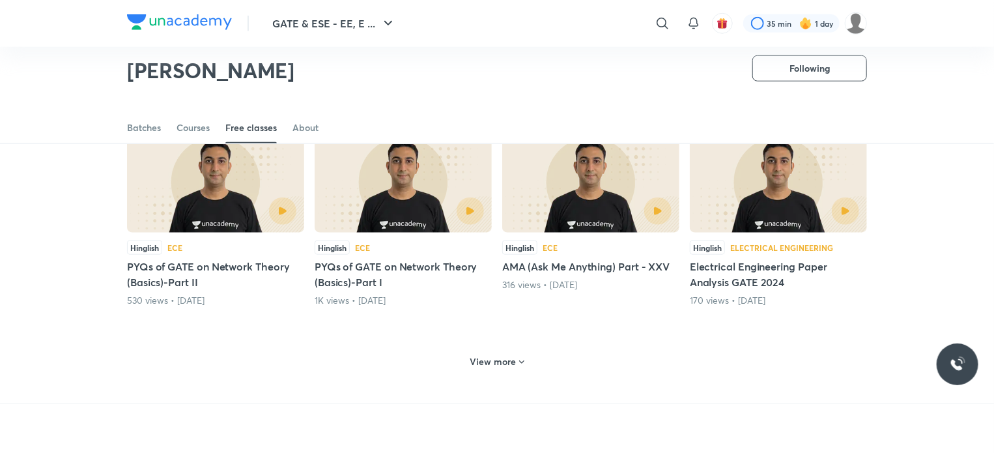
click at [514, 363] on h6 "View more" at bounding box center [493, 361] width 46 height 13
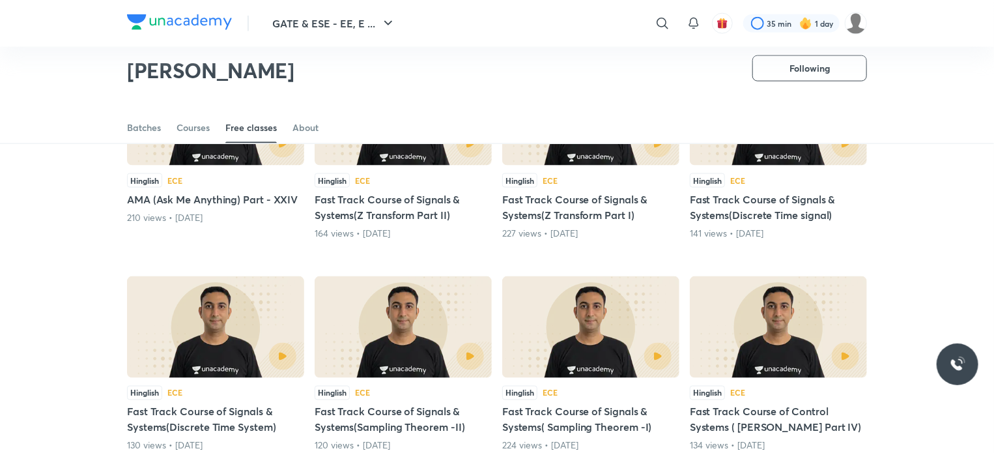
scroll to position [3712, 0]
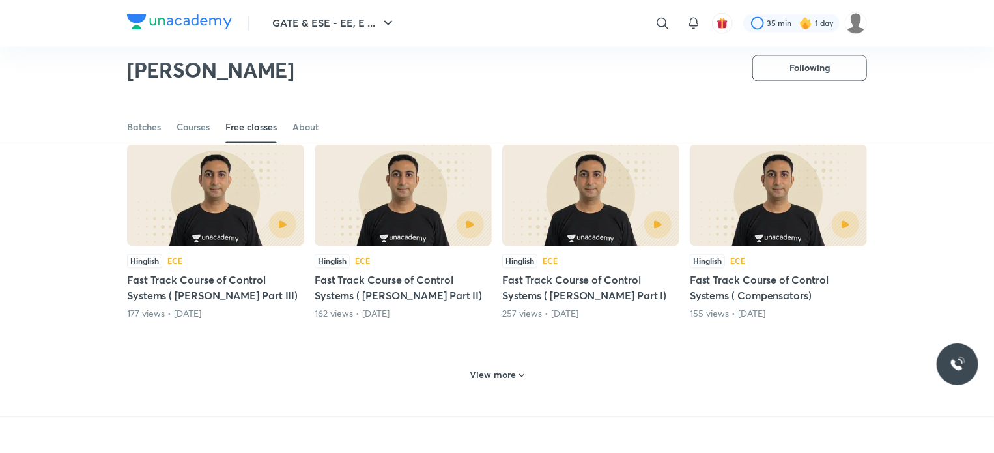
click at [489, 381] on div "View more" at bounding box center [497, 374] width 740 height 34
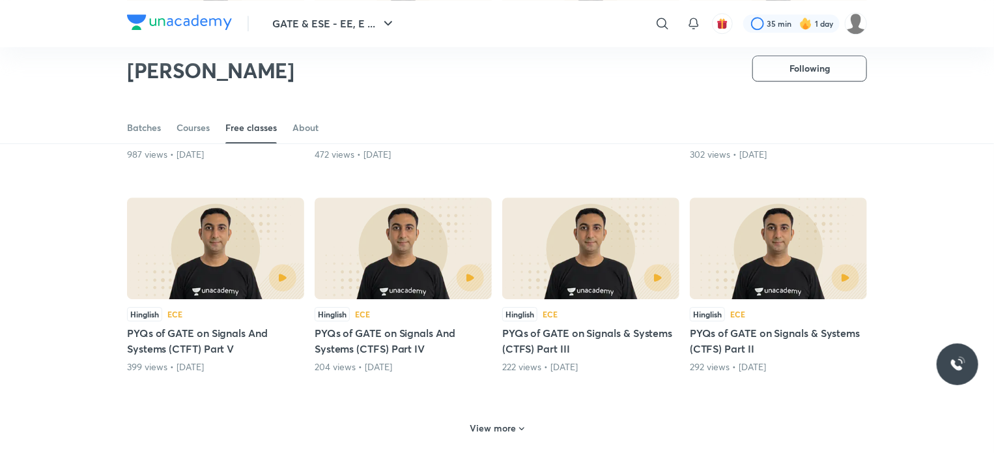
scroll to position [4304, 0]
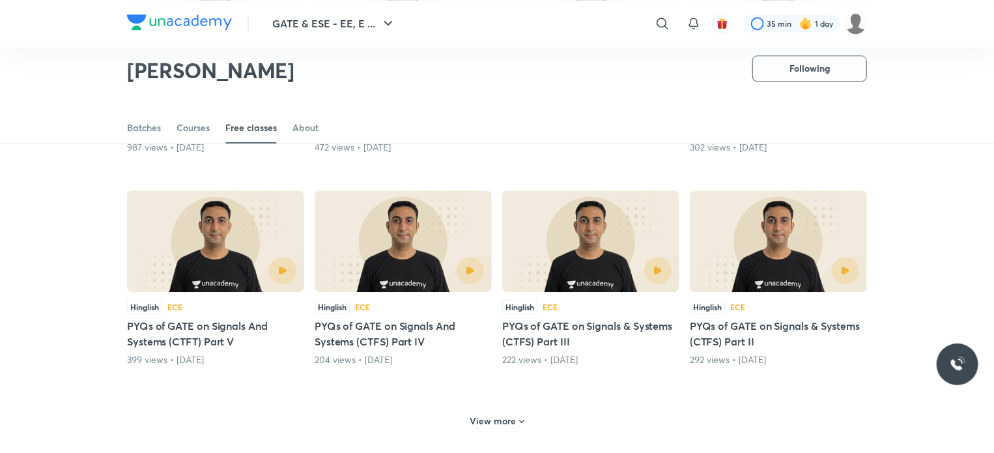
click at [509, 414] on h6 "View more" at bounding box center [493, 420] width 46 height 13
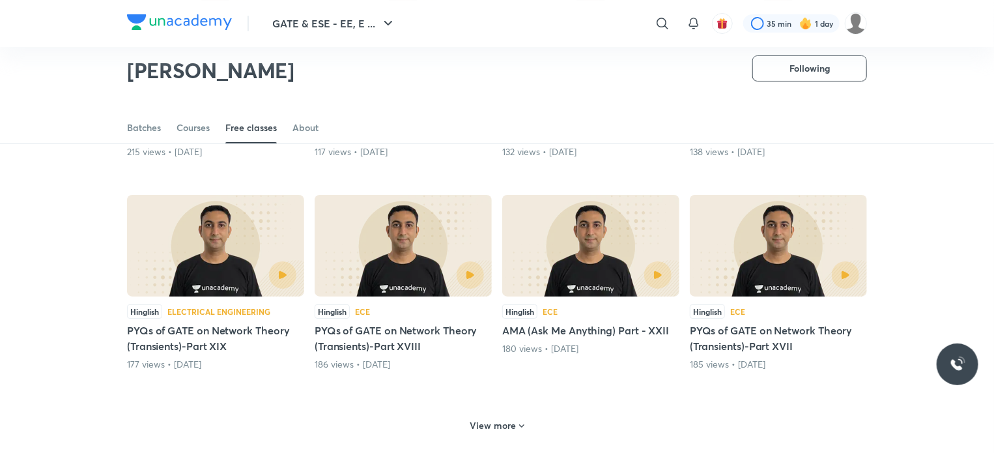
scroll to position [4942, 0]
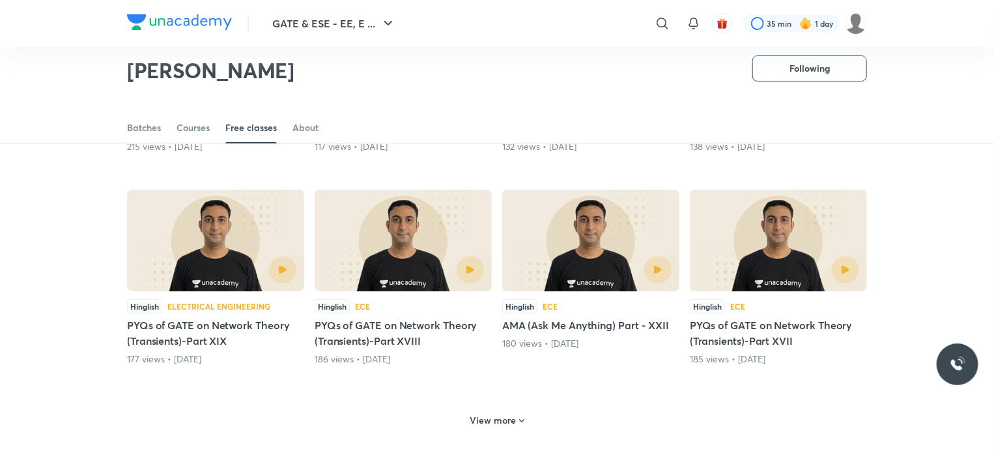
click at [496, 414] on h6 "View more" at bounding box center [493, 420] width 46 height 13
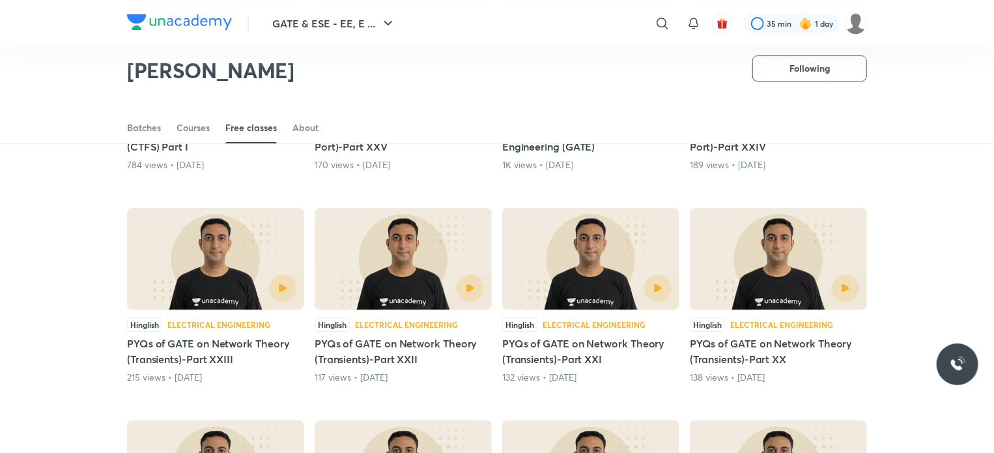
scroll to position [4712, 0]
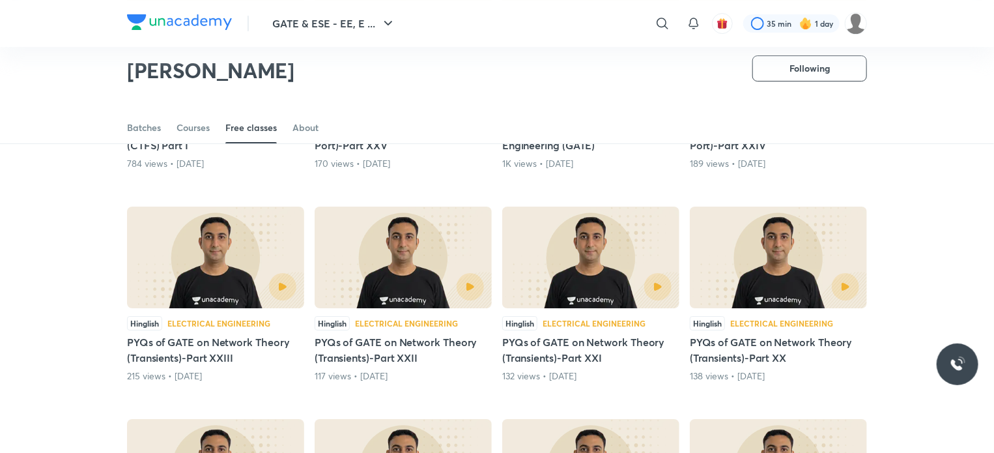
click at [420, 274] on div at bounding box center [443, 286] width 81 height 27
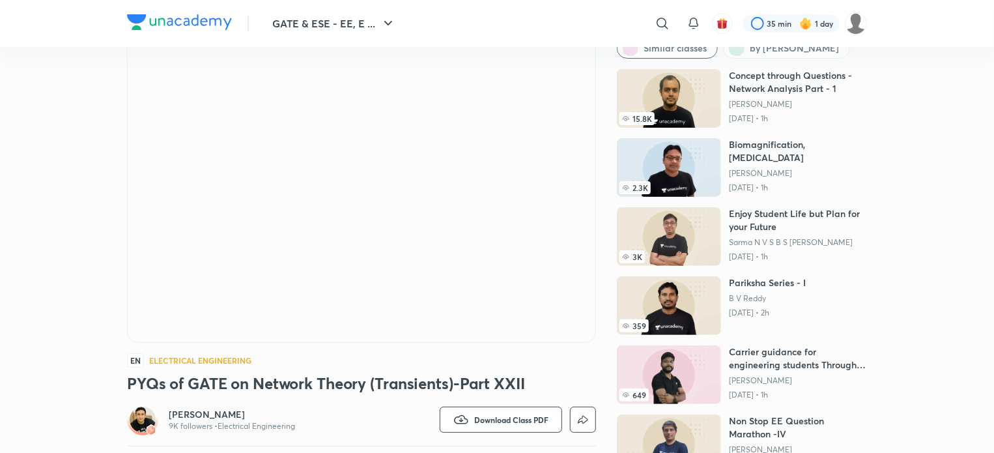
scroll to position [55, 0]
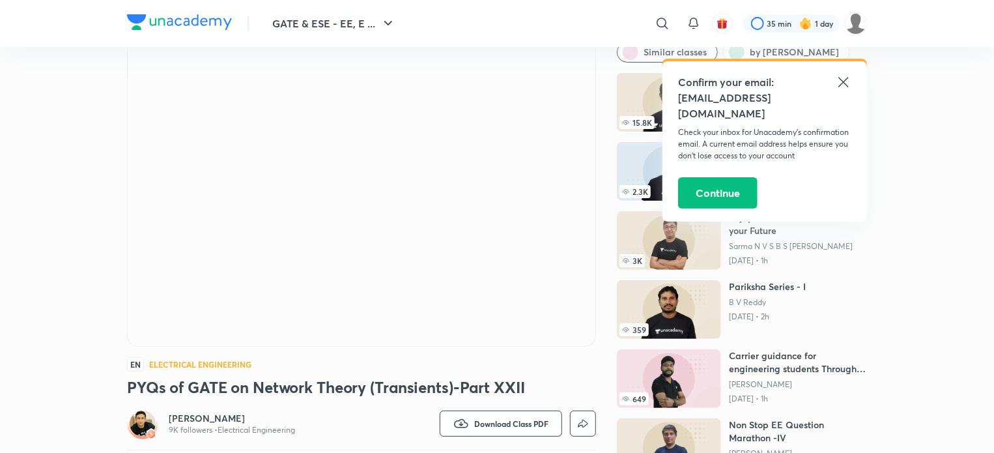
click at [847, 76] on icon at bounding box center [844, 82] width 16 height 16
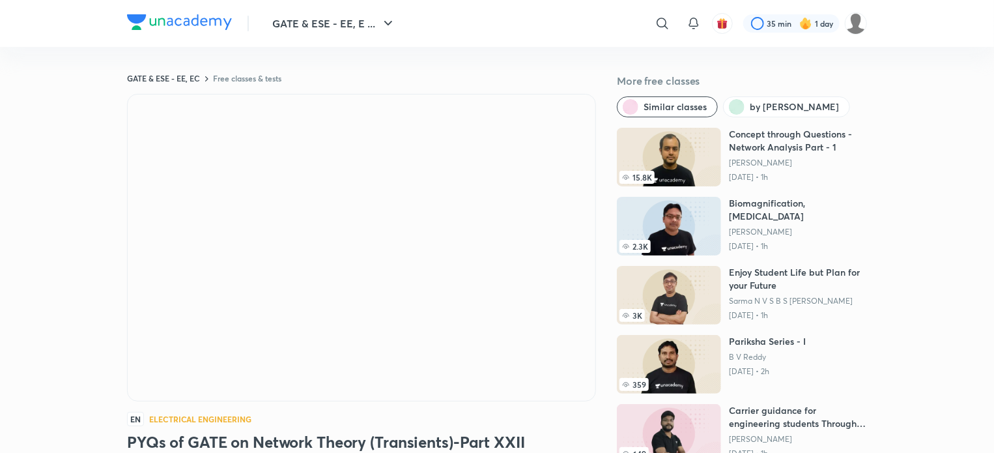
scroll to position [91, 0]
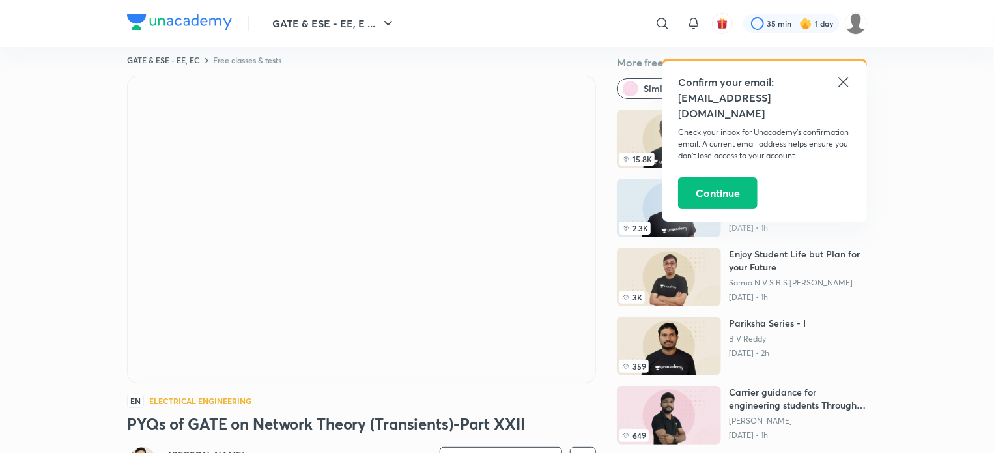
click at [839, 87] on icon at bounding box center [844, 82] width 16 height 16
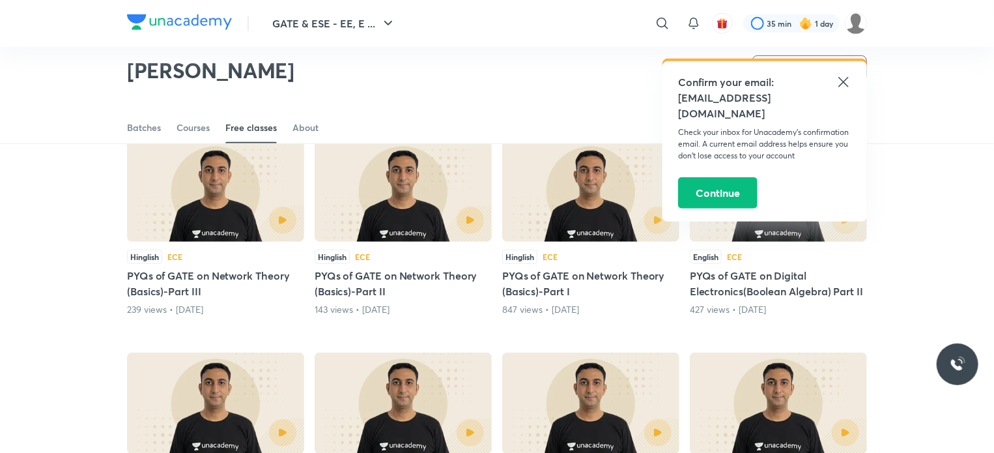
scroll to position [322, 0]
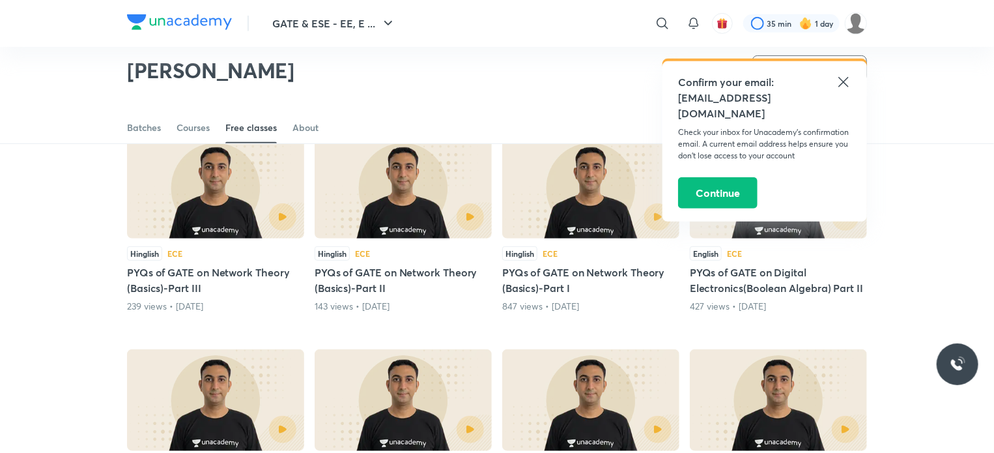
click at [849, 87] on icon at bounding box center [844, 82] width 16 height 16
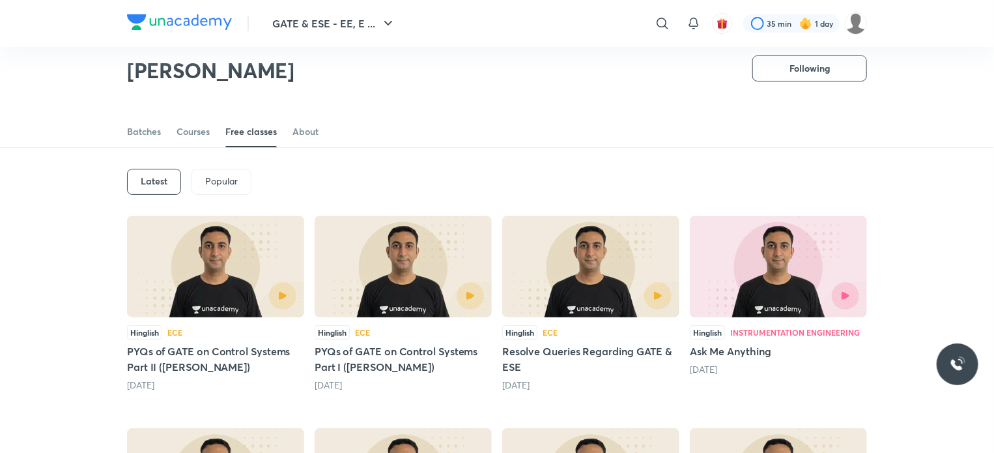
scroll to position [31, 0]
click at [227, 169] on div "Popular" at bounding box center [222, 182] width 60 height 26
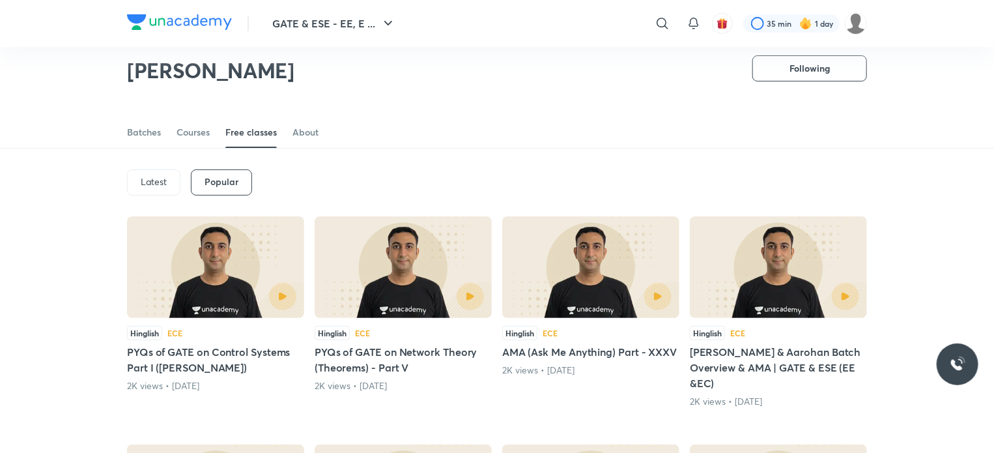
click at [154, 187] on p "Latest" at bounding box center [154, 182] width 26 height 10
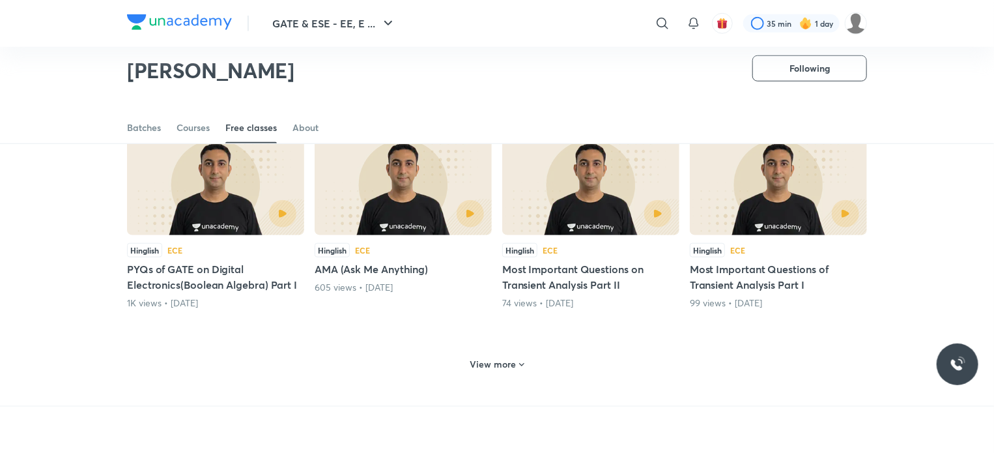
scroll to position [526, 0]
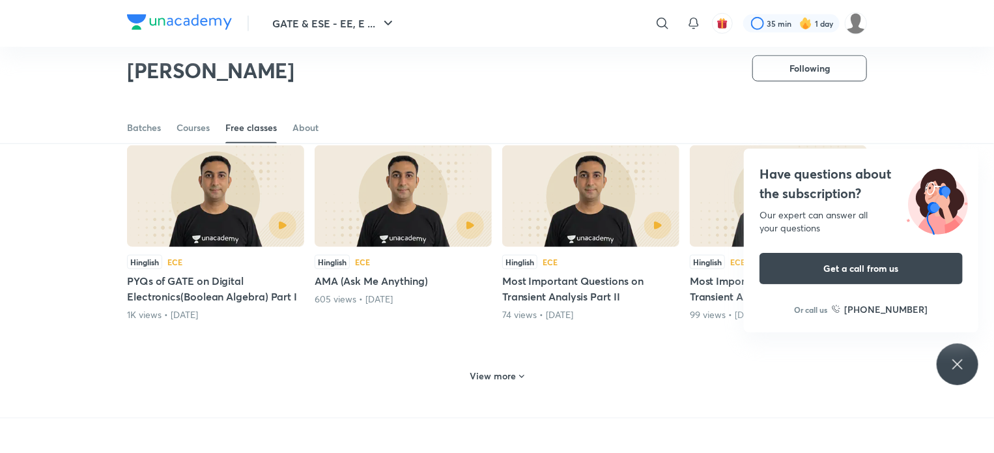
click at [506, 372] on h6 "View more" at bounding box center [493, 375] width 46 height 13
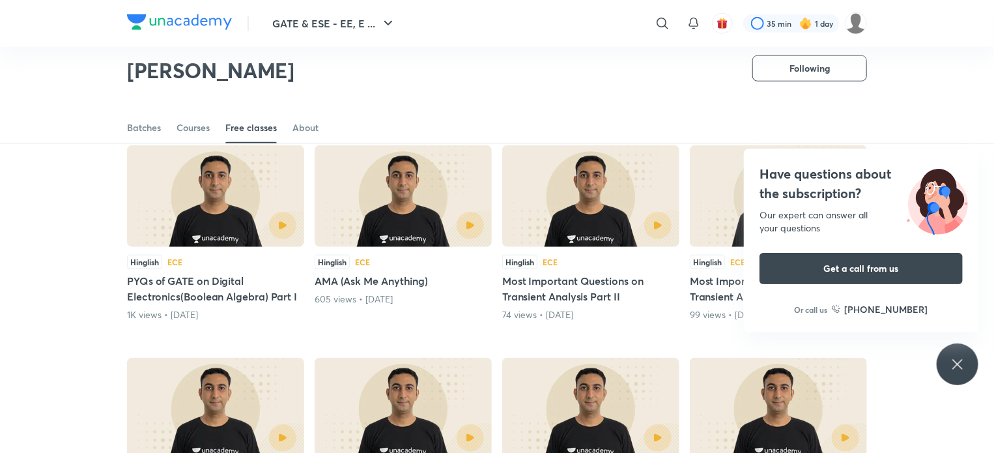
click at [954, 365] on icon at bounding box center [958, 364] width 16 height 16
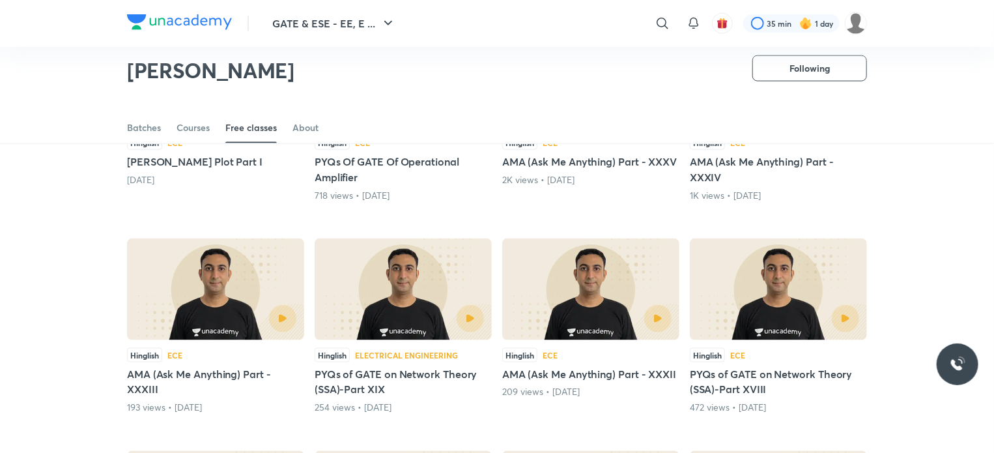
scroll to position [859, 0]
click at [759, 306] on div at bounding box center [779, 317] width 162 height 27
click at [449, 298] on img at bounding box center [403, 289] width 177 height 102
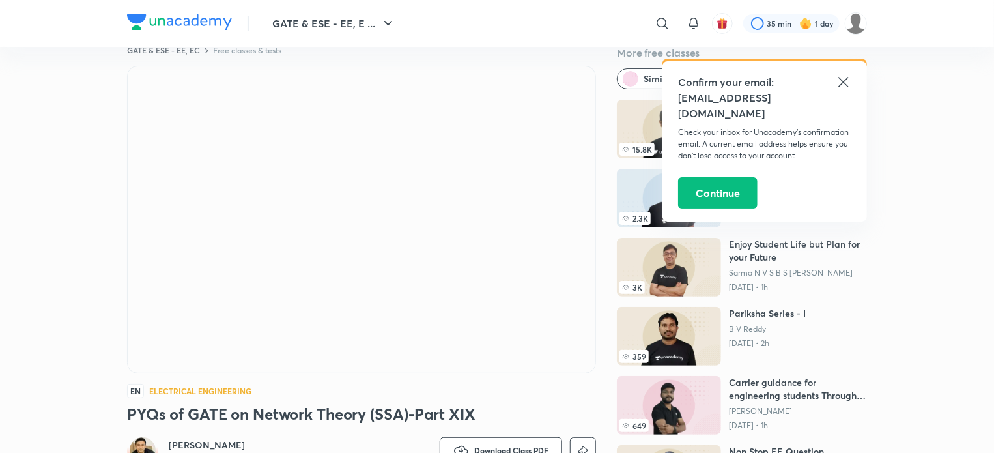
scroll to position [7, 0]
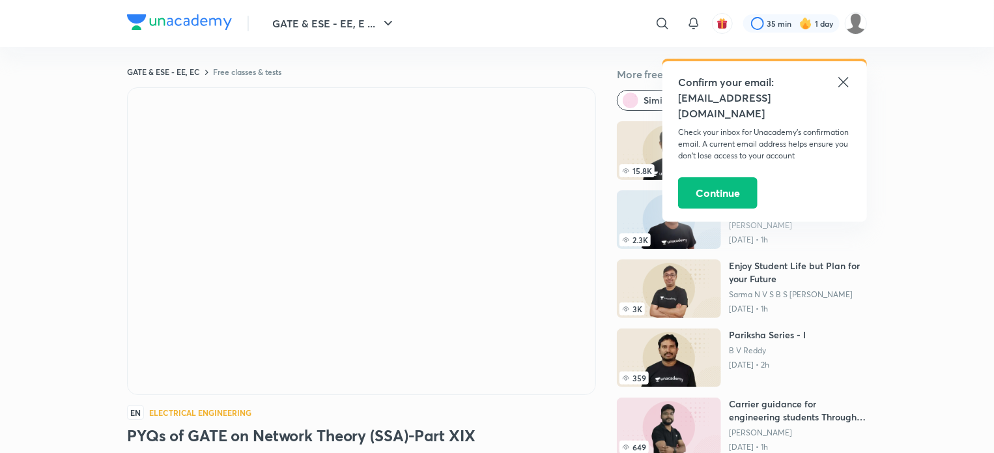
click at [838, 75] on icon at bounding box center [844, 82] width 16 height 16
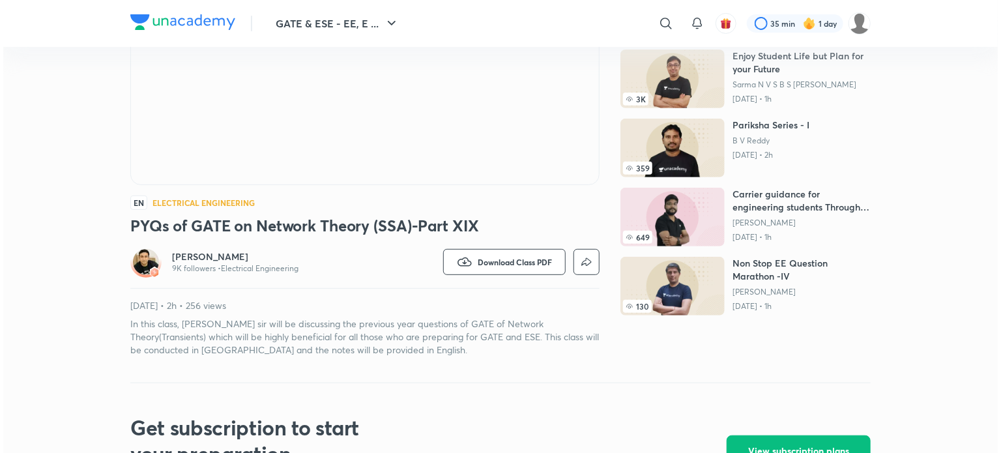
scroll to position [0, 0]
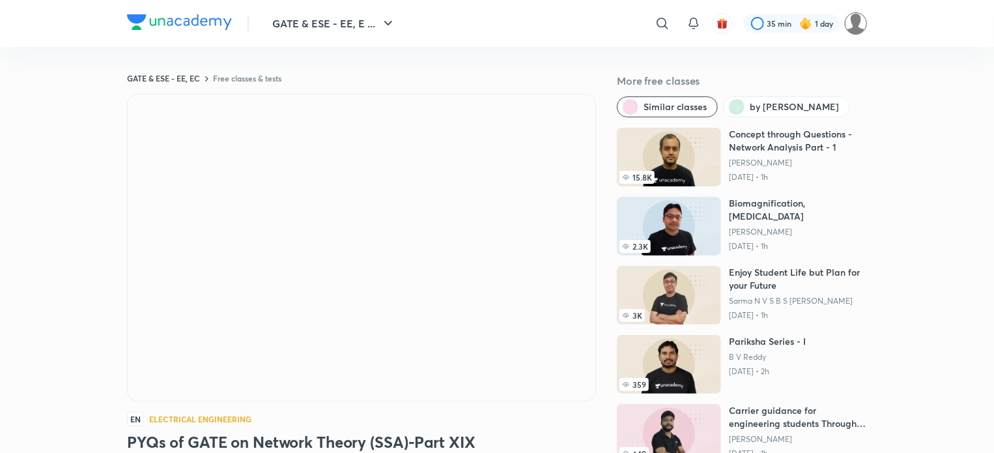
click at [857, 29] on img at bounding box center [856, 23] width 22 height 22
